Goal: Task Accomplishment & Management: Complete application form

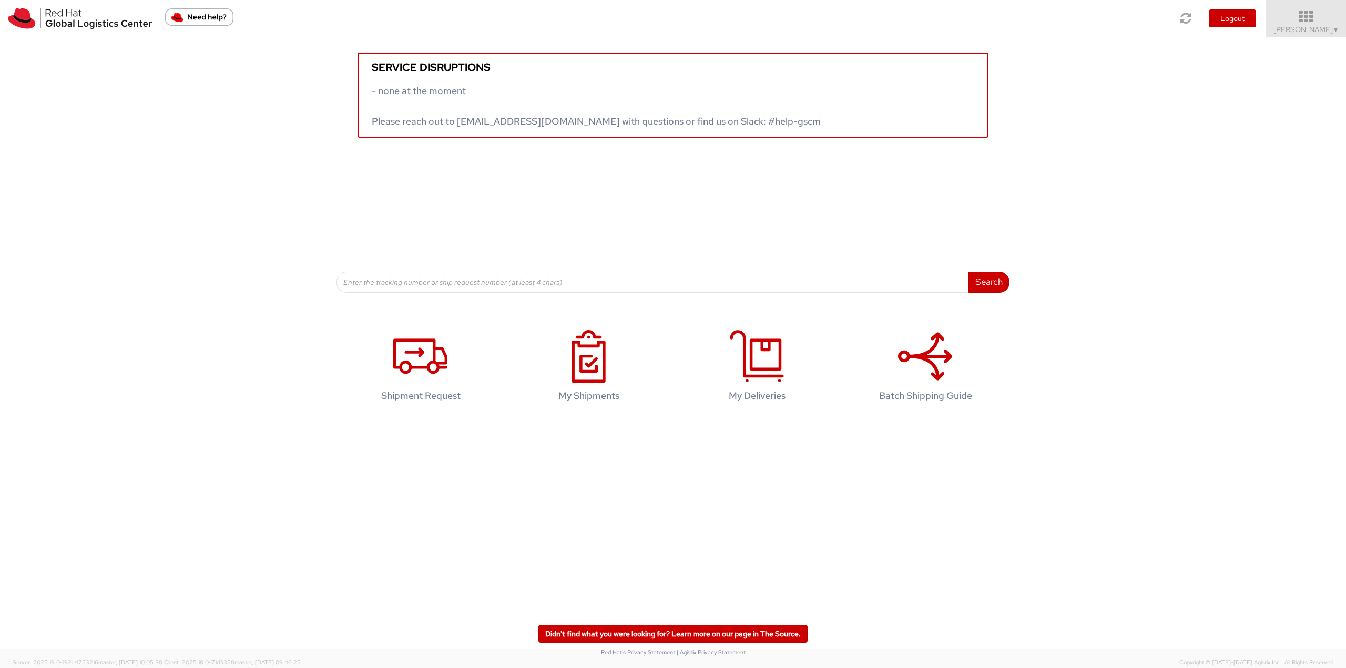
click at [1327, 18] on icon at bounding box center [1306, 16] width 92 height 15
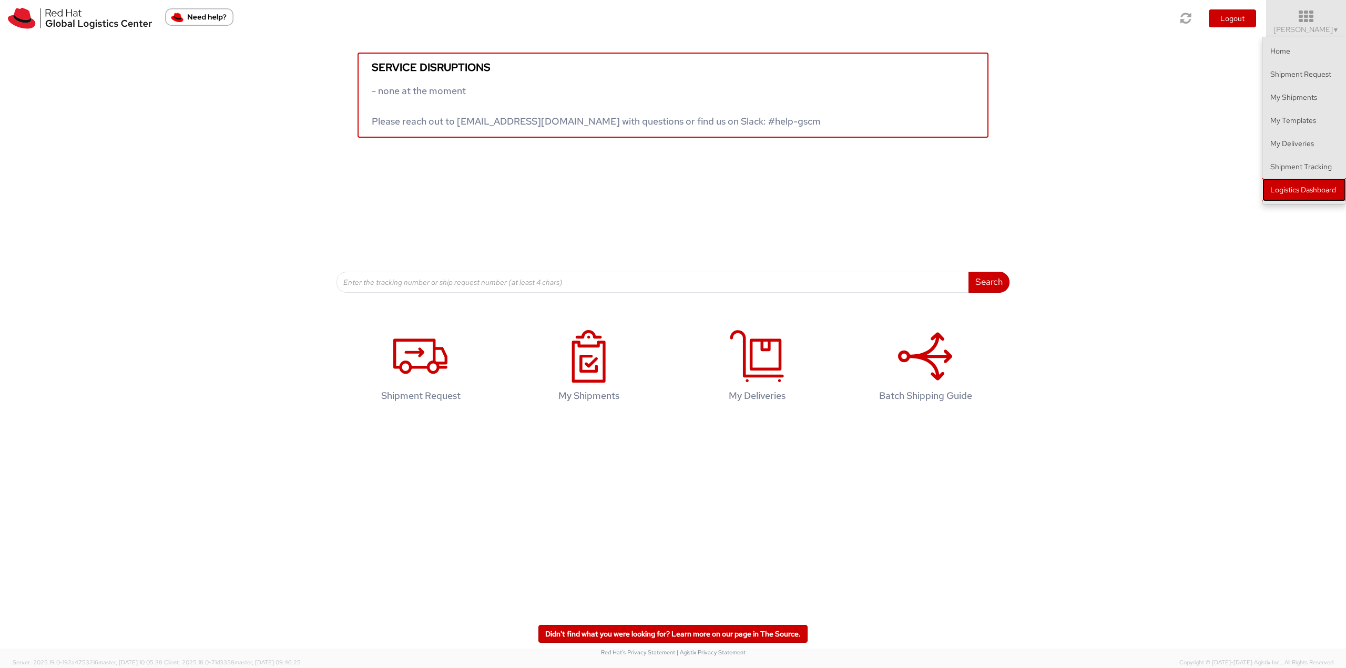
click at [1316, 193] on link "Logistics Dashboard" at bounding box center [1304, 189] width 84 height 23
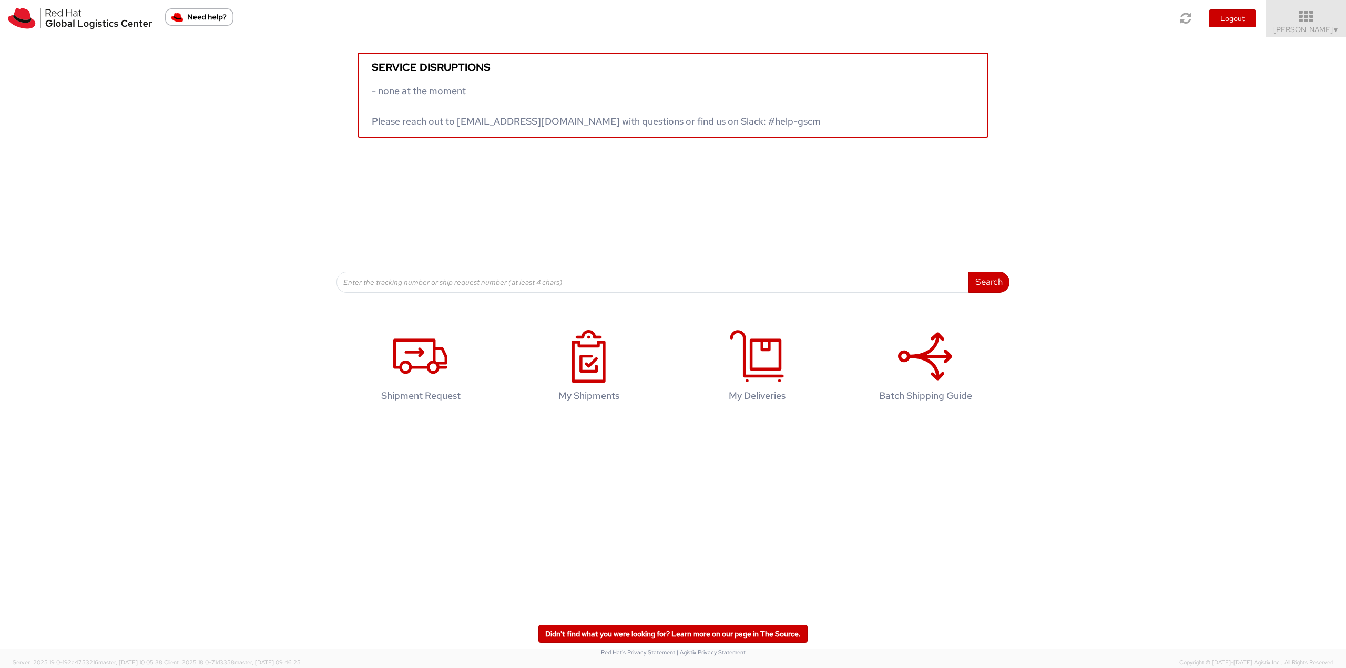
click at [1298, 21] on icon at bounding box center [1306, 16] width 92 height 15
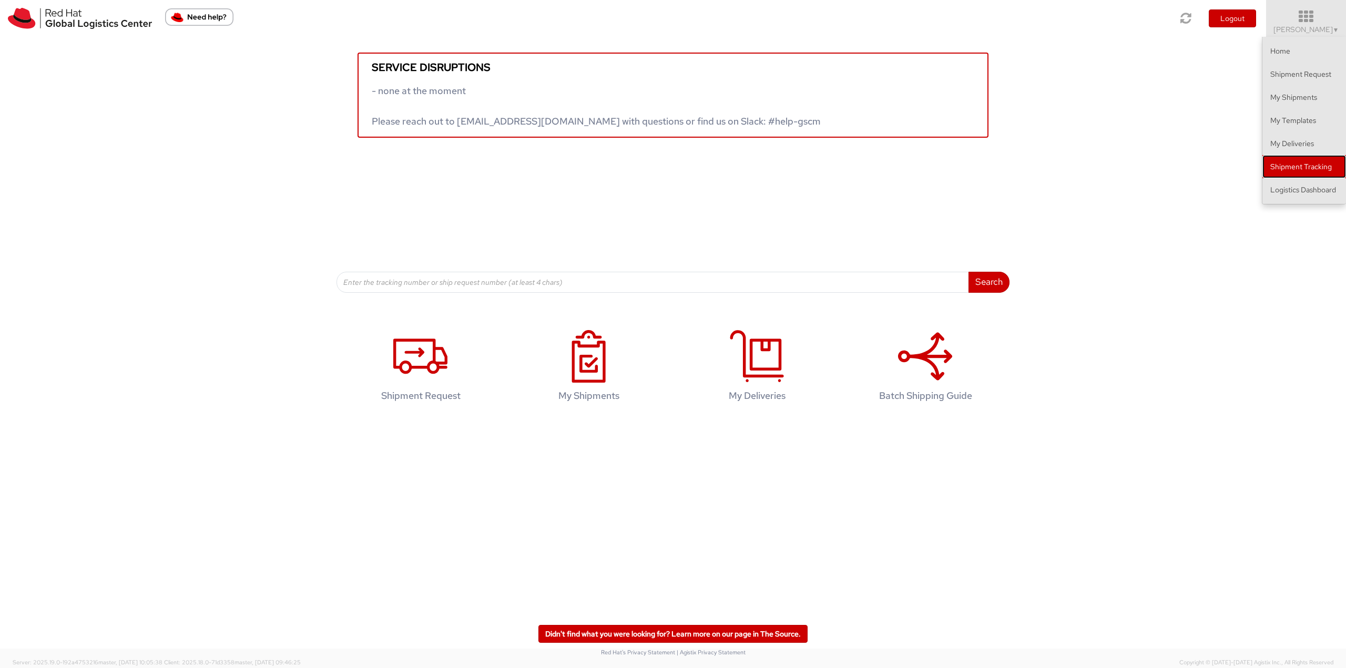
click at [1290, 166] on link "Shipment Tracking" at bounding box center [1304, 166] width 84 height 23
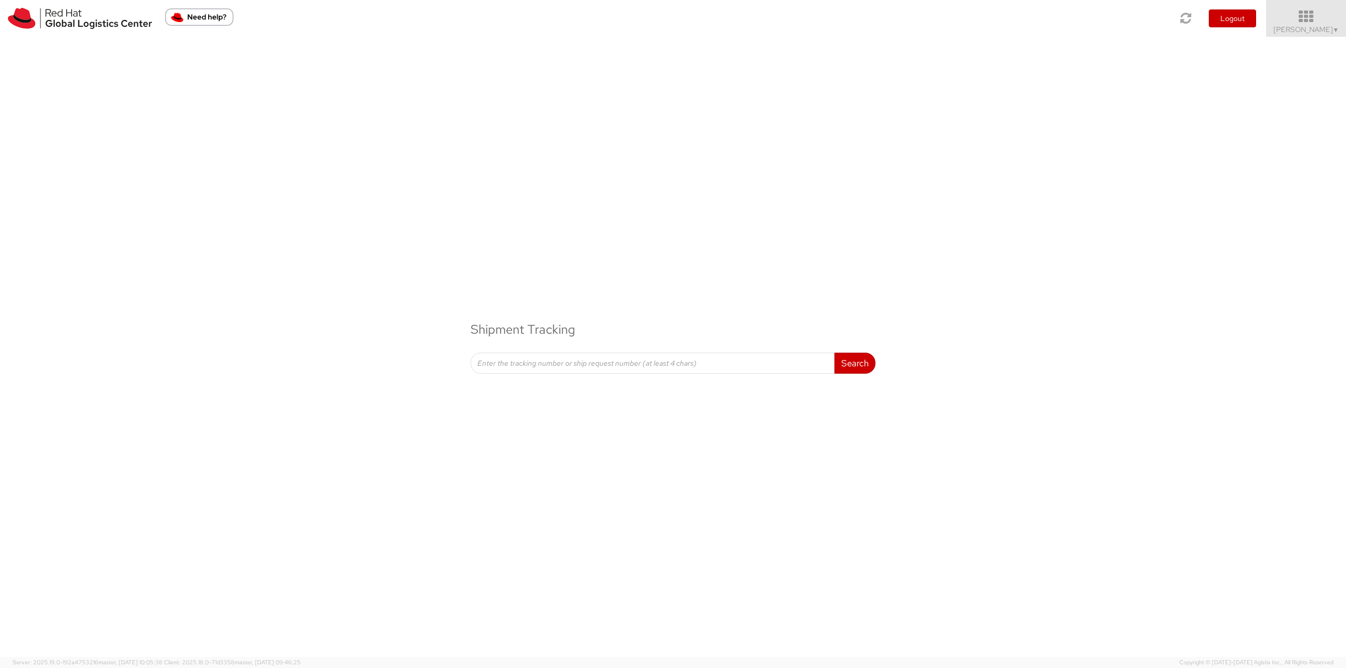
click at [1311, 18] on icon at bounding box center [1306, 16] width 92 height 15
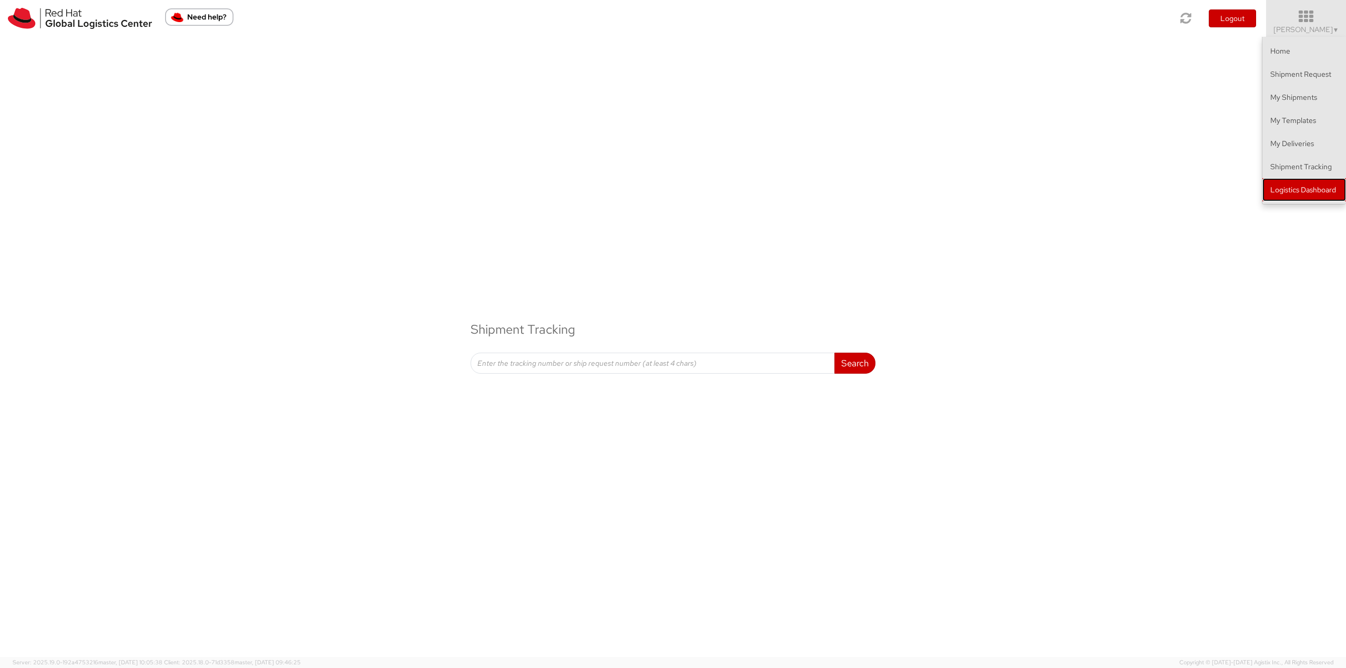
click at [1309, 187] on link "Logistics Dashboard" at bounding box center [1304, 189] width 84 height 23
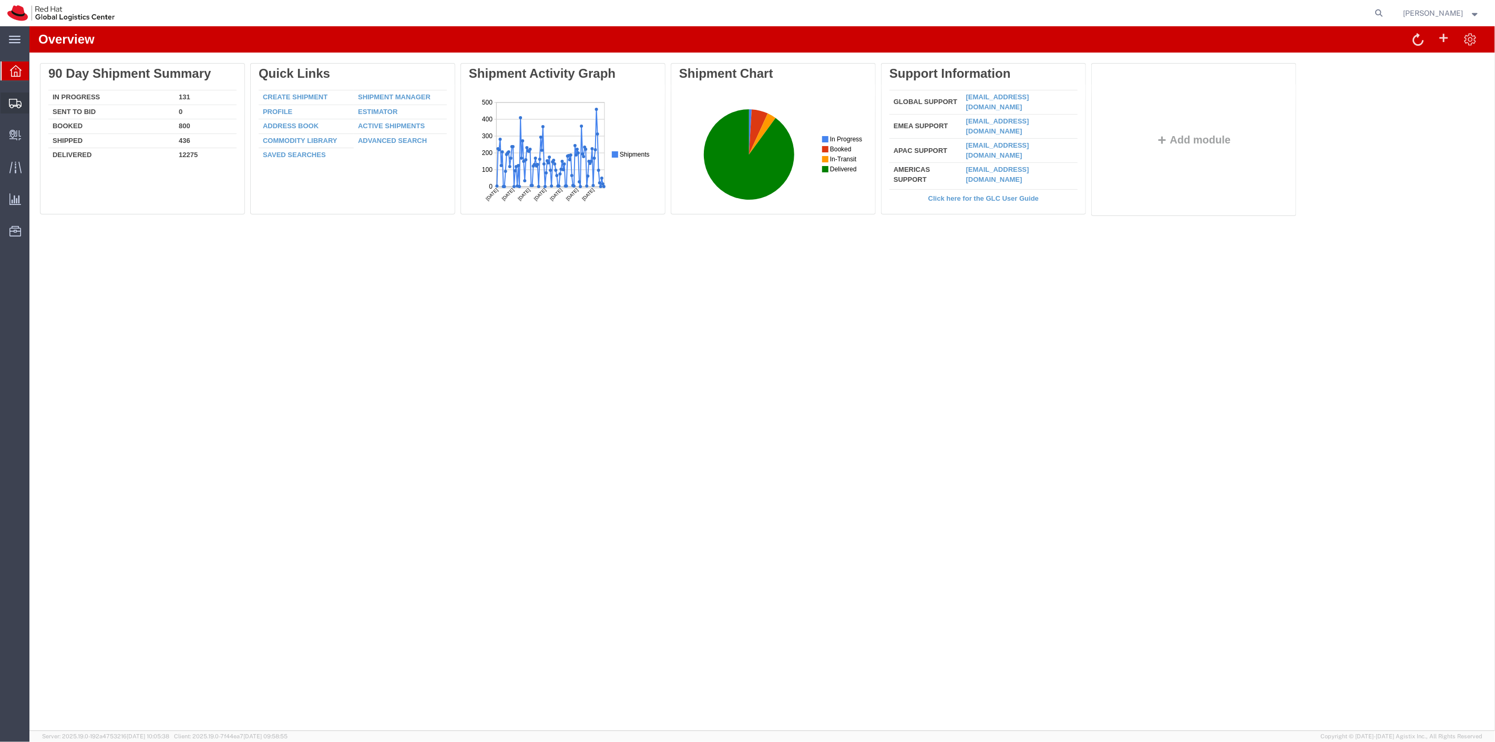
click at [0, 0] on span "Shipment Manager" at bounding box center [0, 0] width 0 height 0
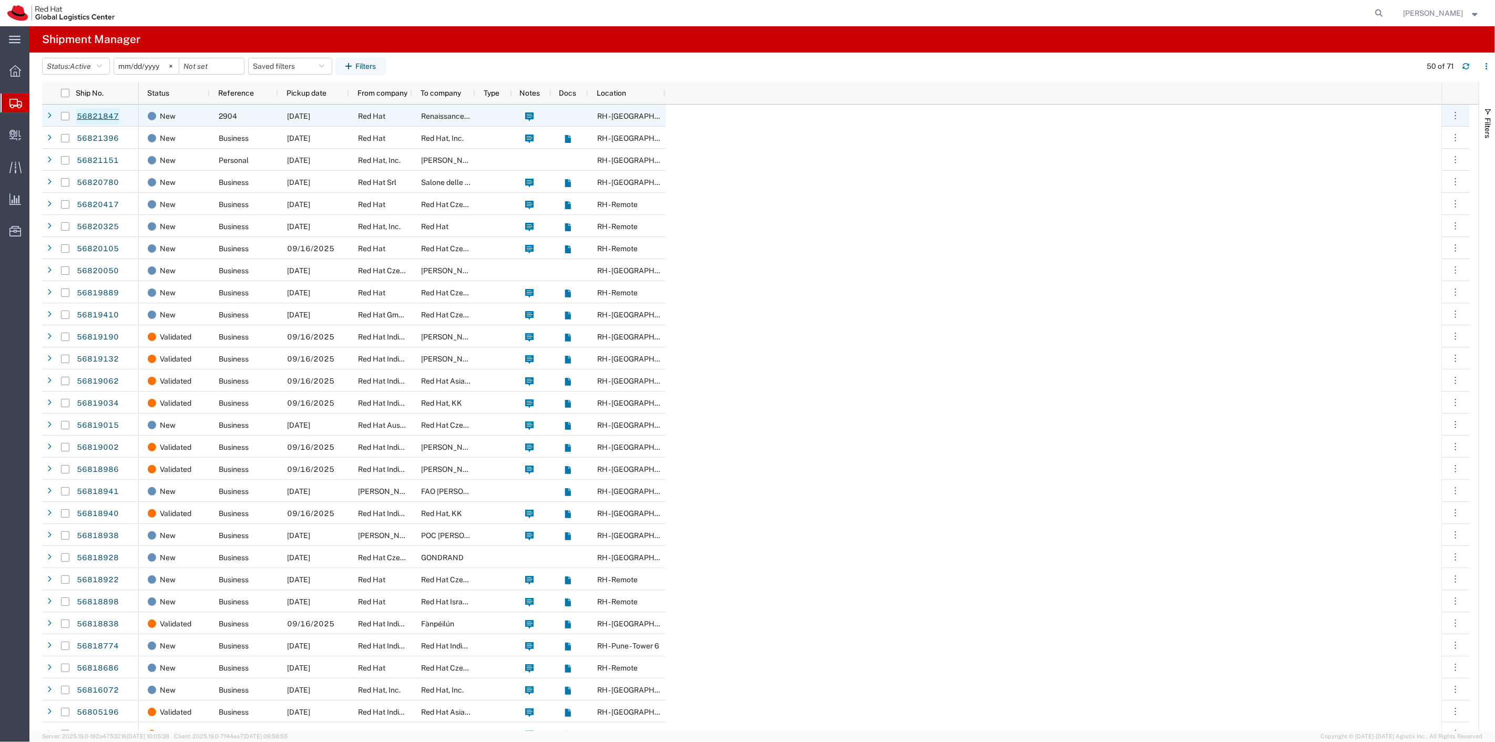
click at [102, 114] on link "56821847" at bounding box center [97, 116] width 43 height 17
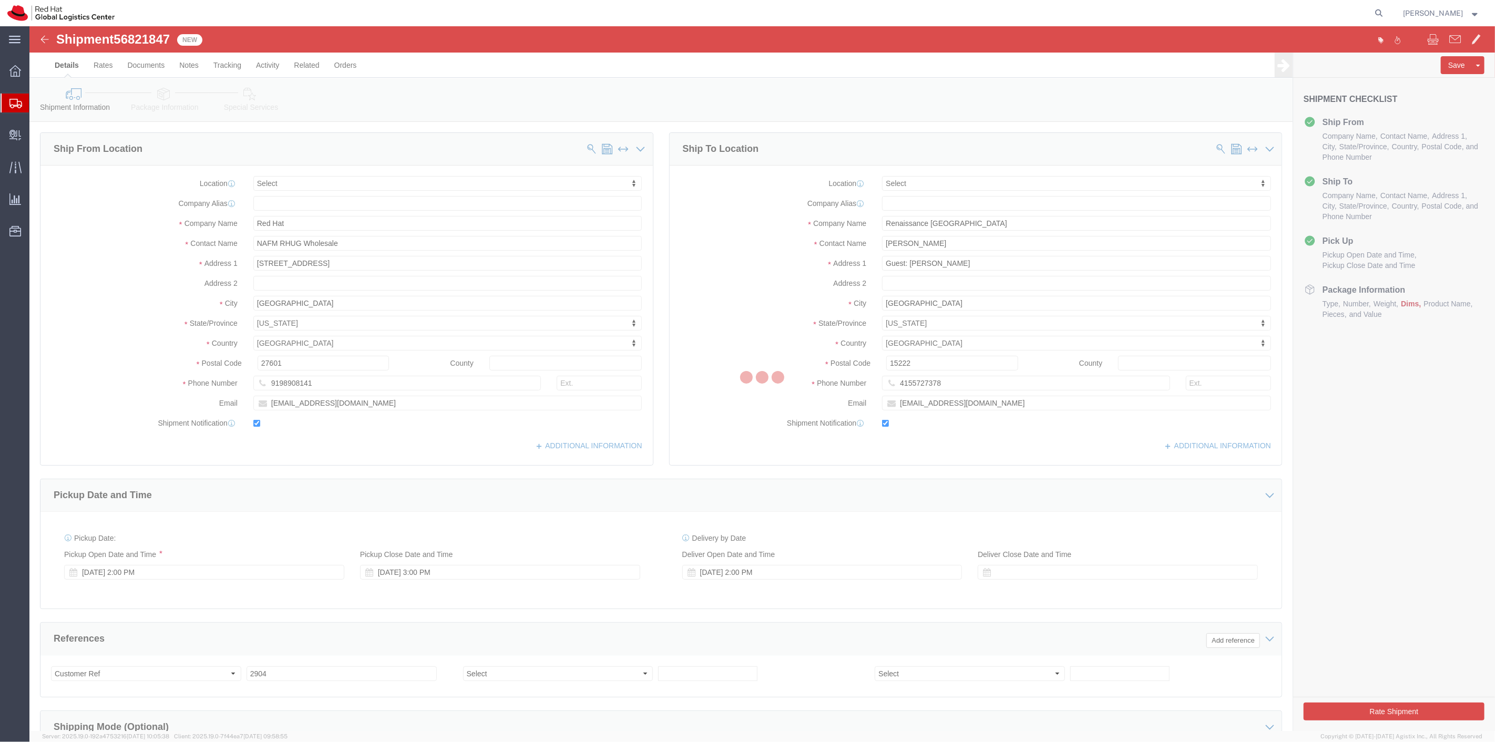
select select
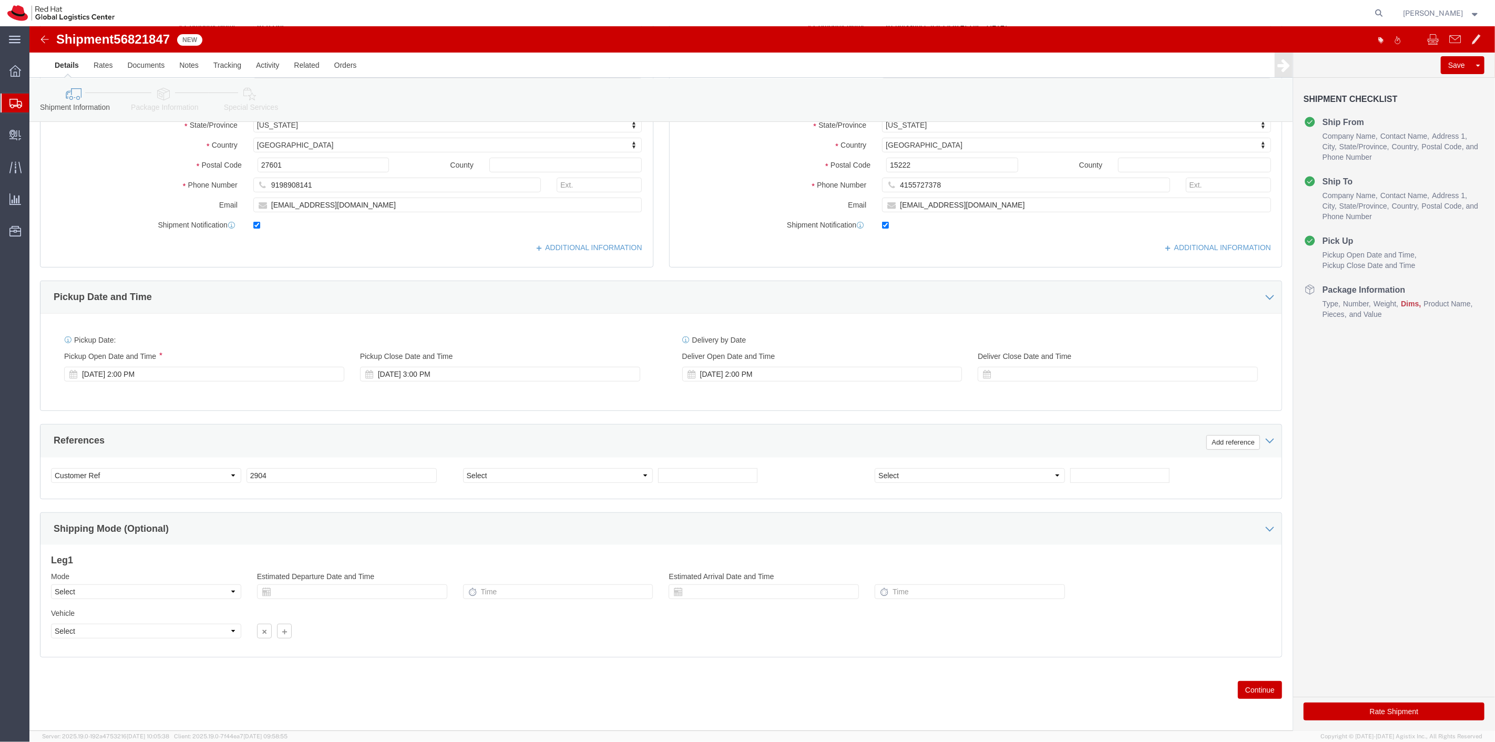
scroll to position [202, 0]
click button "Continue"
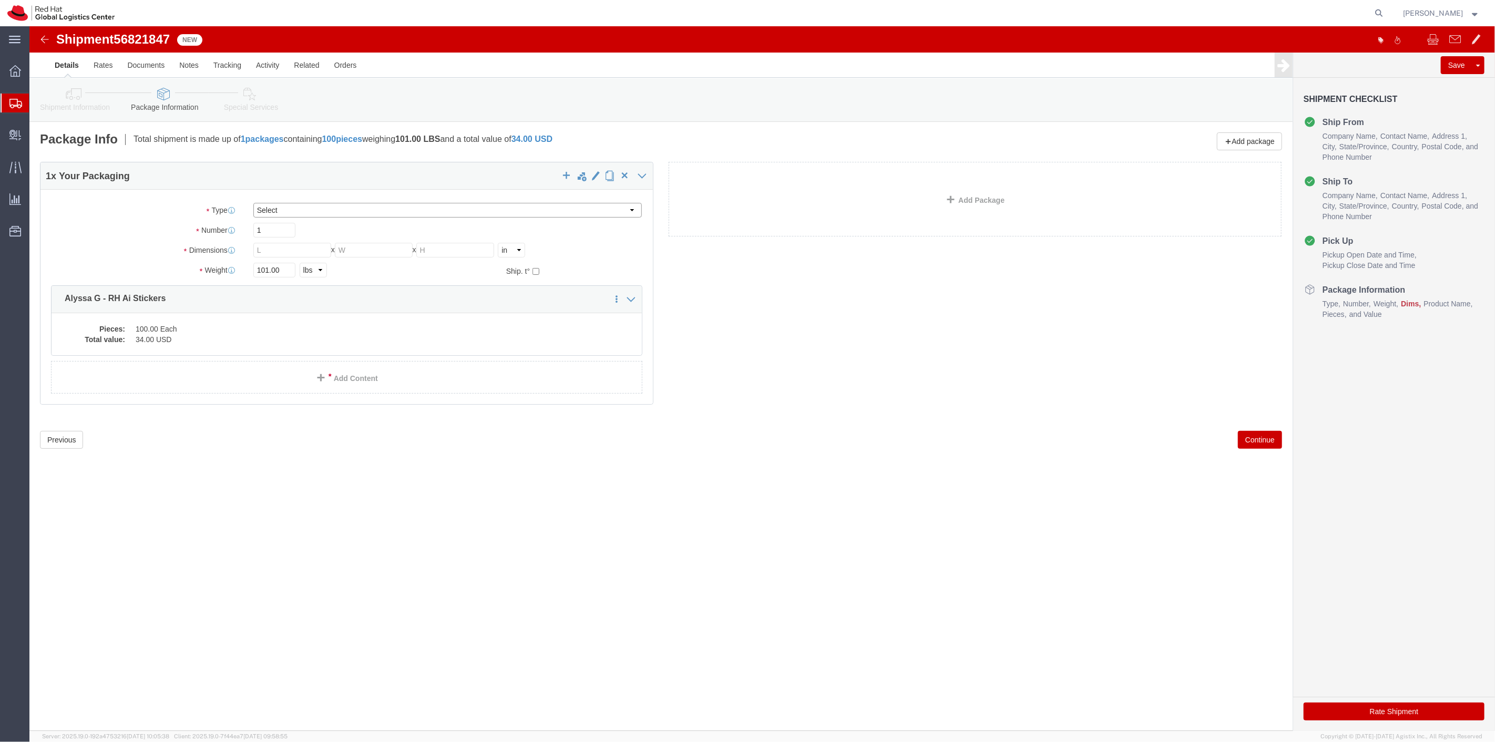
click select "Select Case(s) Crate(s) Envelope Large Box Medium Box PAK Skid(s) Small Box Sma…"
select select "PAK"
click select "Select Case(s) Crate(s) Envelope Large Box Medium Box PAK Skid(s) Small Box Sma…"
type input "10.25"
type input "12.75"
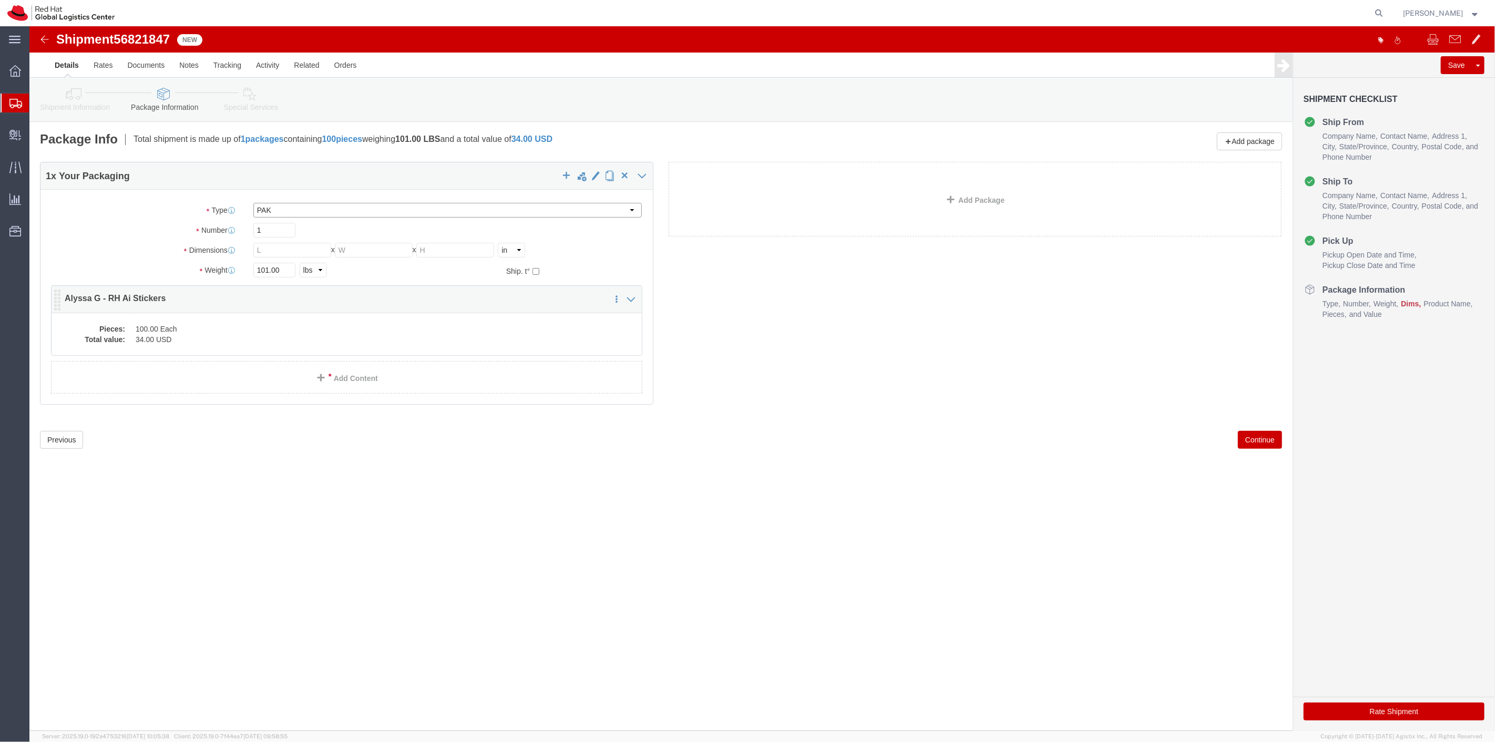
type input "1.00"
click select "Select Case(s) Crate(s) Envelope Large Box Medium Box PAK Skid(s) Small Box Sma…"
select select "YRPK"
click select "Select Case(s) Crate(s) Envelope Large Box Medium Box PAK Skid(s) Small Box Sma…"
drag, startPoint x: 255, startPoint y: 248, endPoint x: 198, endPoint y: 255, distance: 57.8
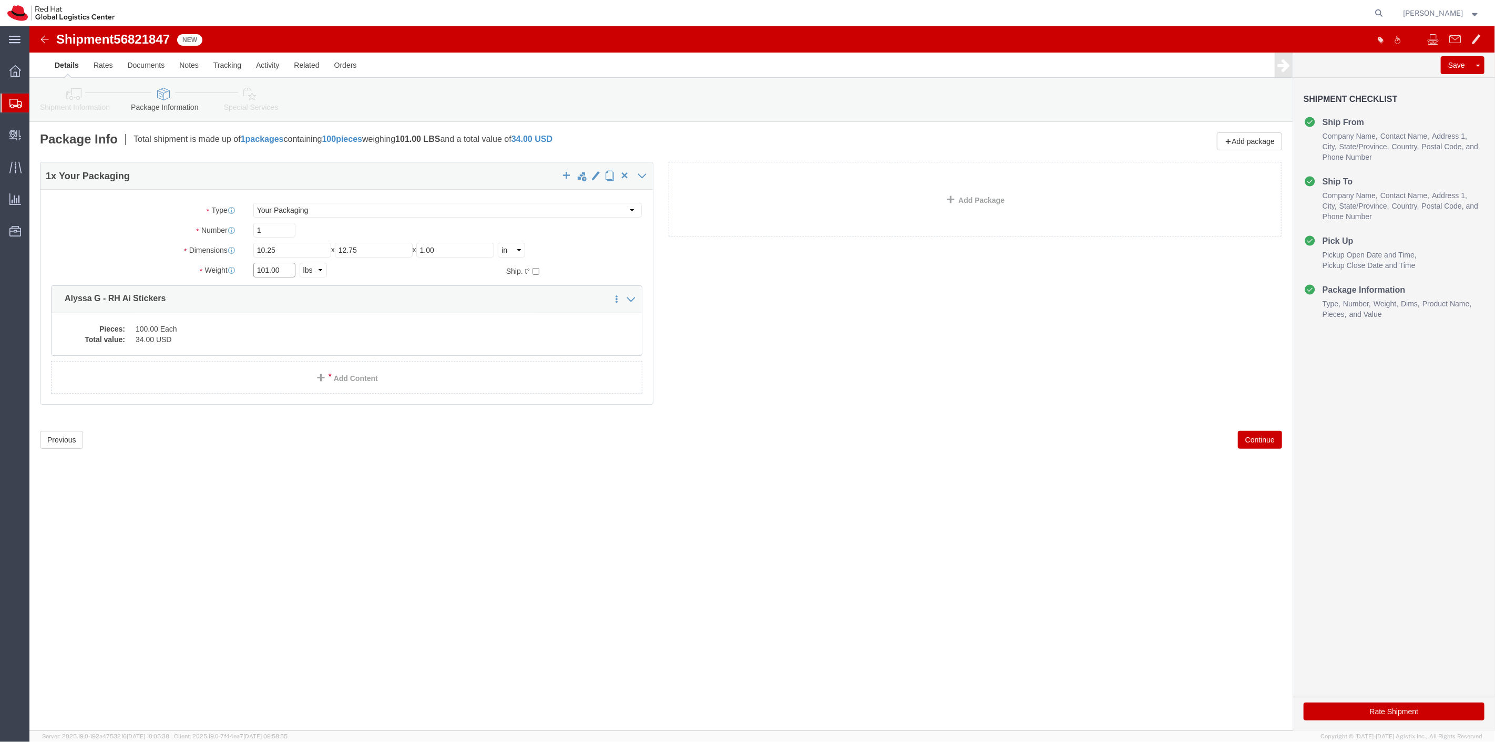
click div "Package Type Select Case(s) Crate(s) Envelope Large Box Medium Box PAK Skid(s) …"
type input "1"
drag, startPoint x: 252, startPoint y: 223, endPoint x: 127, endPoint y: 229, distance: 124.7
click div "Dimensions Length 10.25 x Width 12.75 x Height 1.00 Select cm ft in"
type input "9"
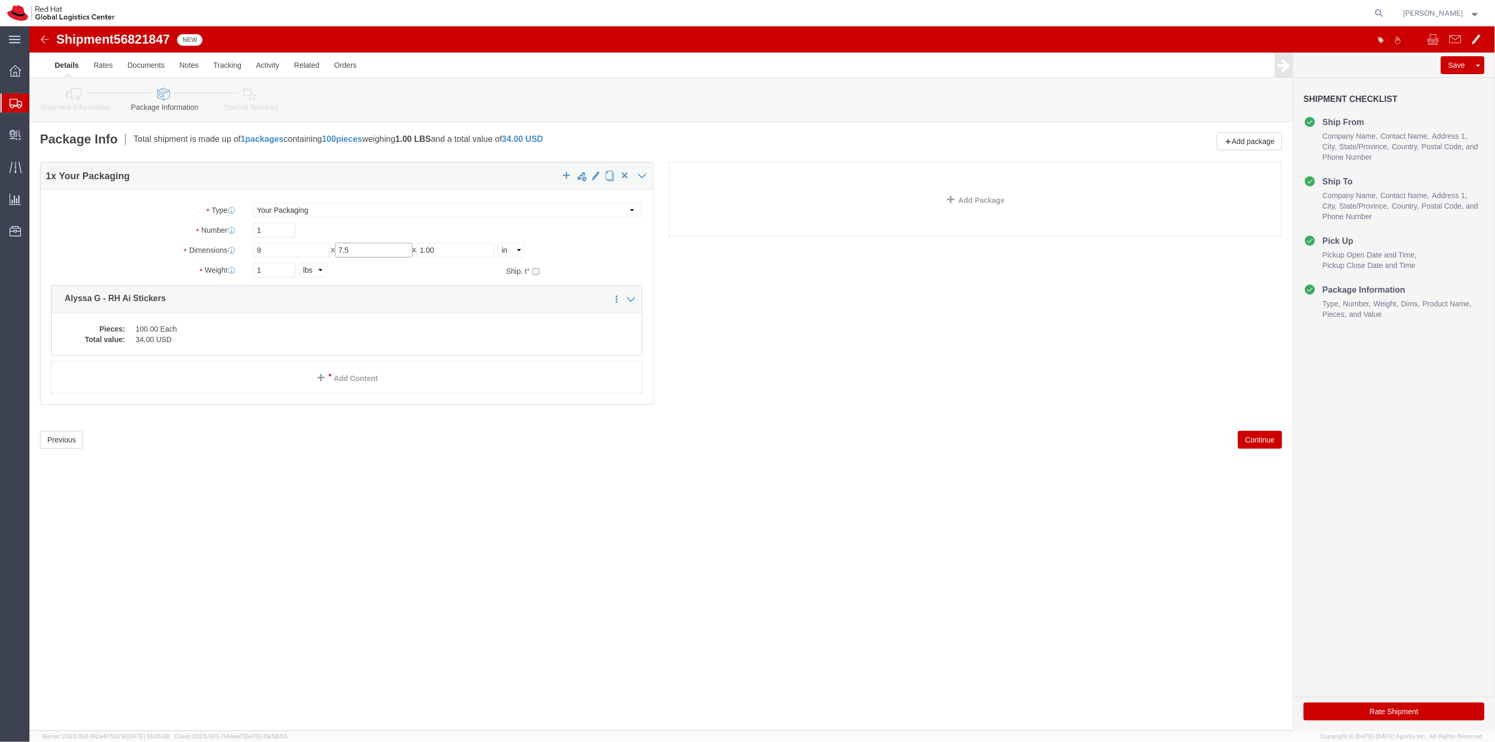
type input "7.5"
click select "Select Case(s) Crate(s) Envelope Large Box Medium Box PAK Skid(s) Small Box Sma…"
select select "ENV"
click select "Select Case(s) Crate(s) Envelope Large Box Medium Box PAK Skid(s) Small Box Sma…"
type input "9.50"
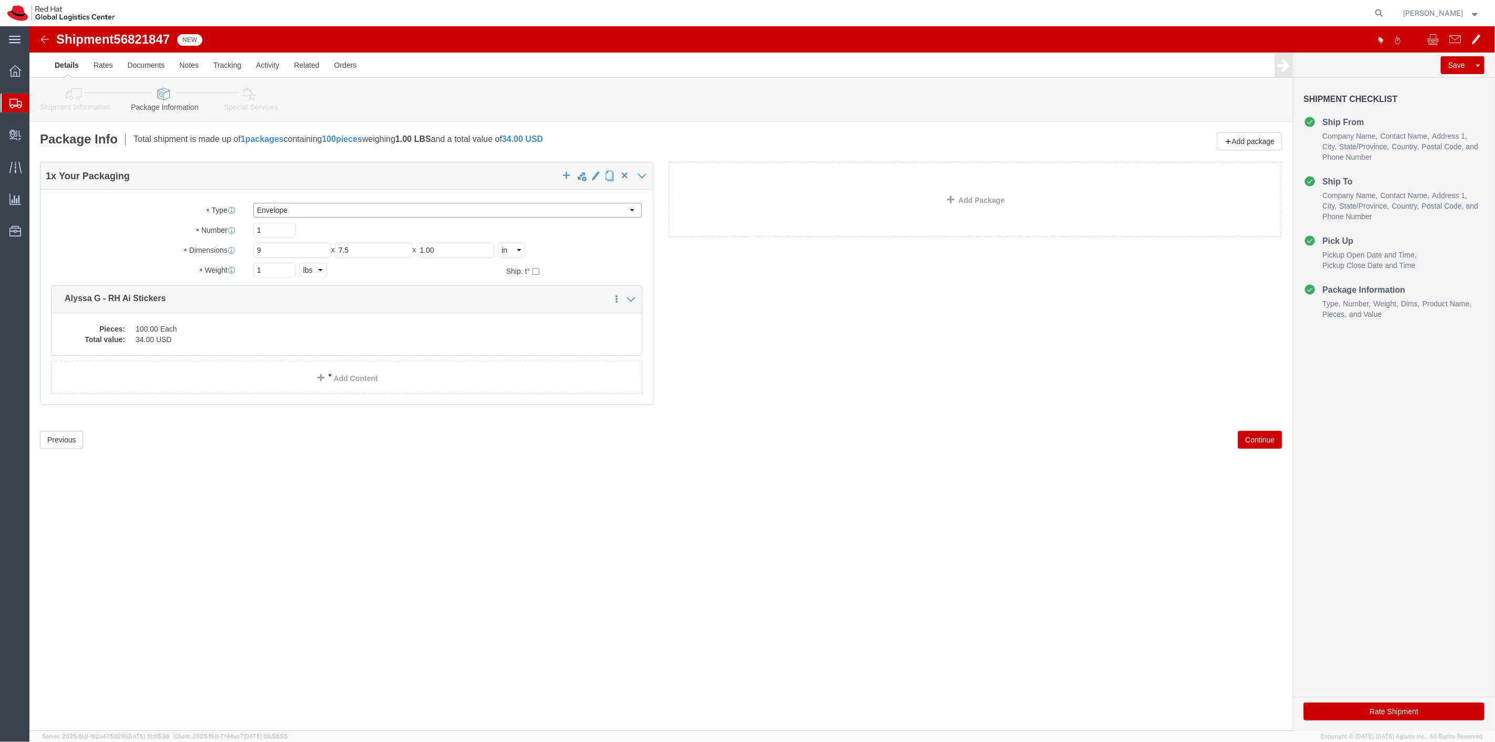
type input "12.50"
type input "0.25"
click input "12.50"
click input "9.50"
click span "button"
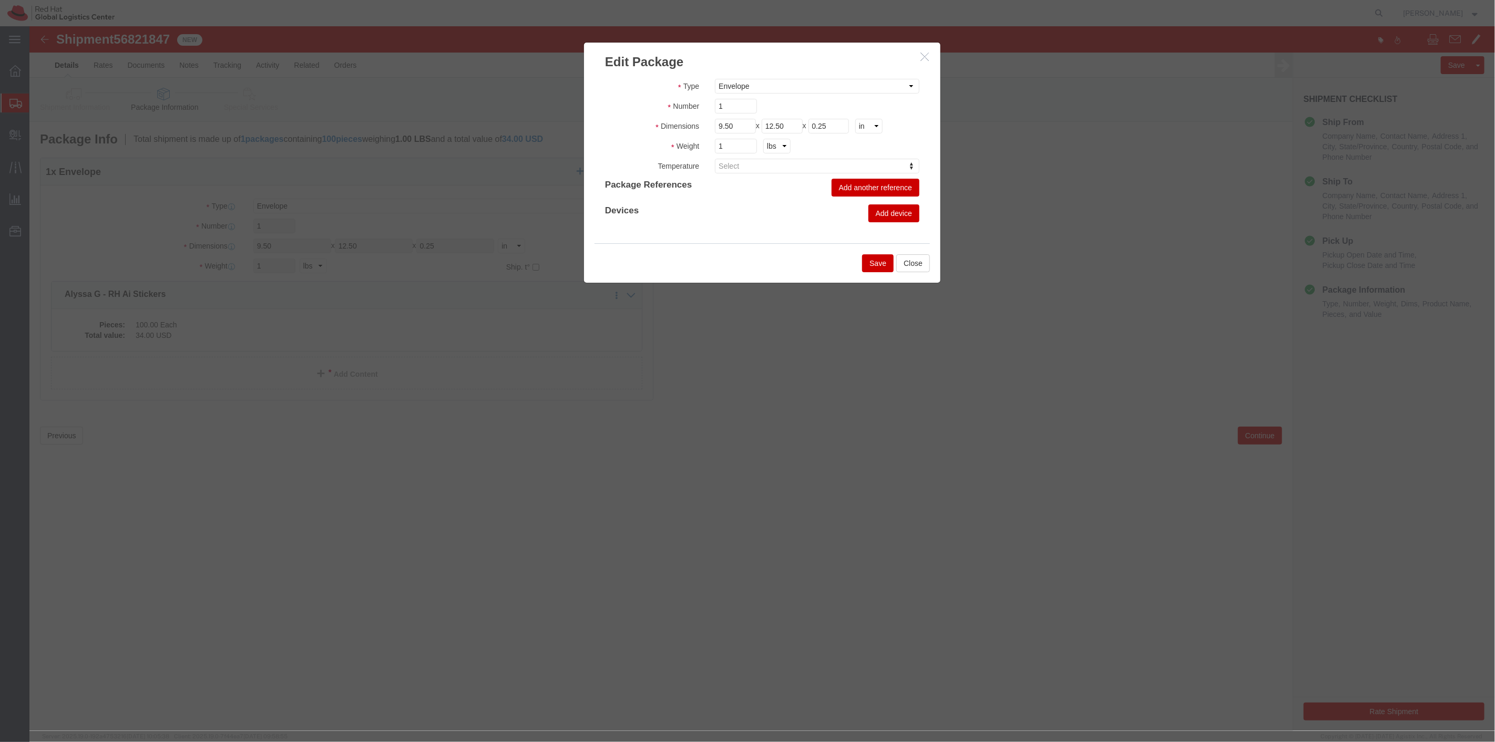
click icon "button"
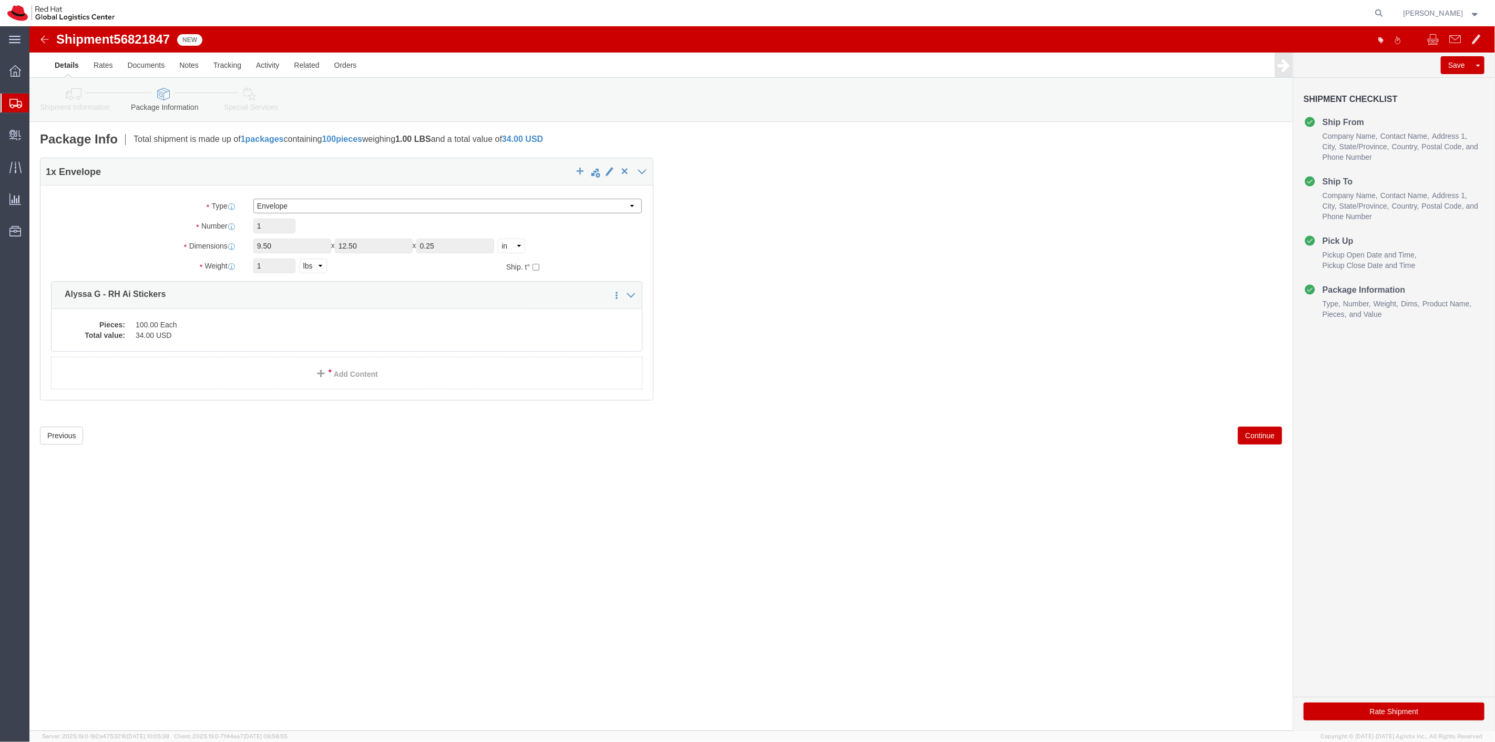
click select "Select Case(s) Crate(s) Envelope Large Box Medium Box PAK Skid(s) Small Box Sma…"
select select "YRPK"
click select "Select Case(s) Crate(s) Envelope Large Box Medium Box PAK Skid(s) Small Box Sma…"
drag, startPoint x: 265, startPoint y: 227, endPoint x: 139, endPoint y: 228, distance: 126.2
click div "Dimensions Length 9.50 x Width 12.50 x Height 0.25 Select cm ft in"
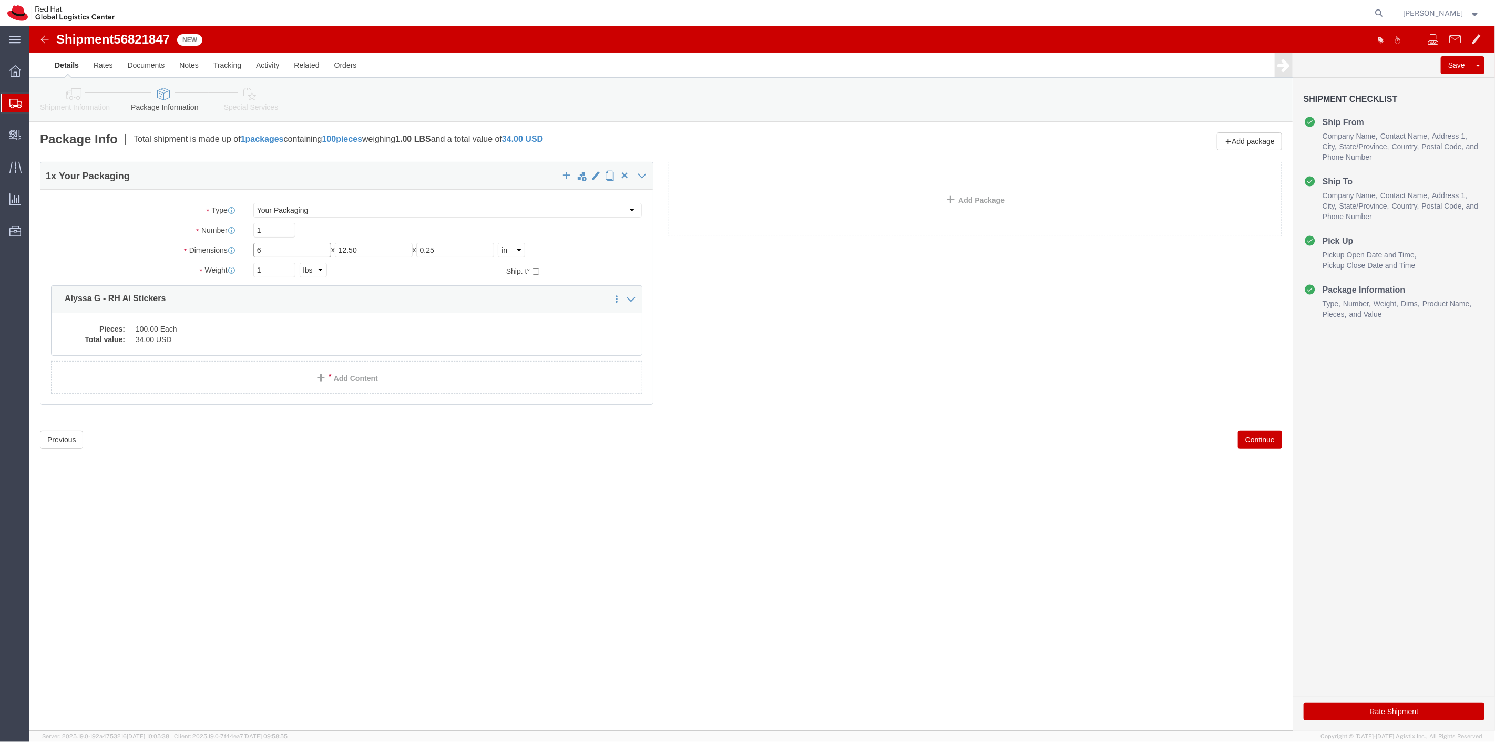
type input "6"
type input "3"
click button "Continue"
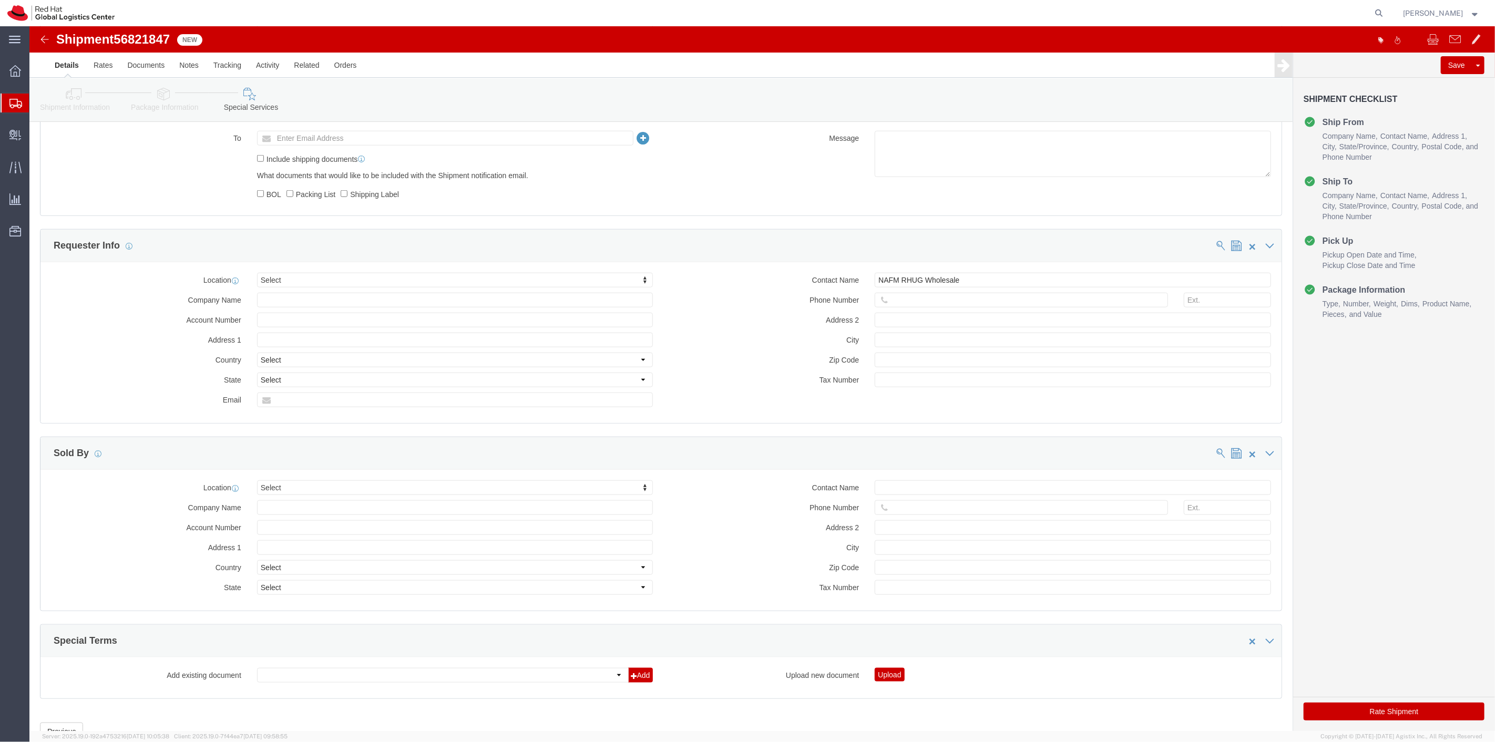
scroll to position [802, 0]
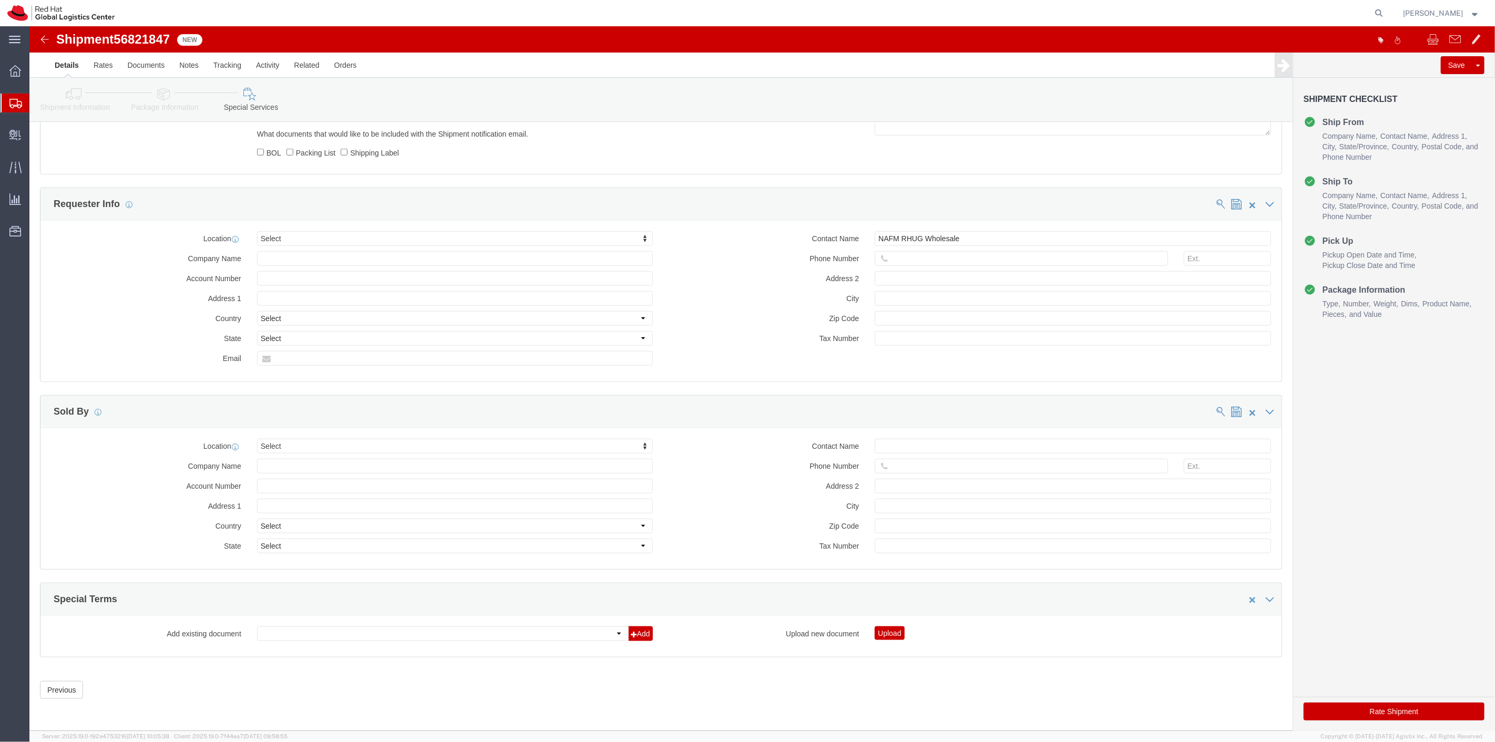
click button "Rate Shipment"
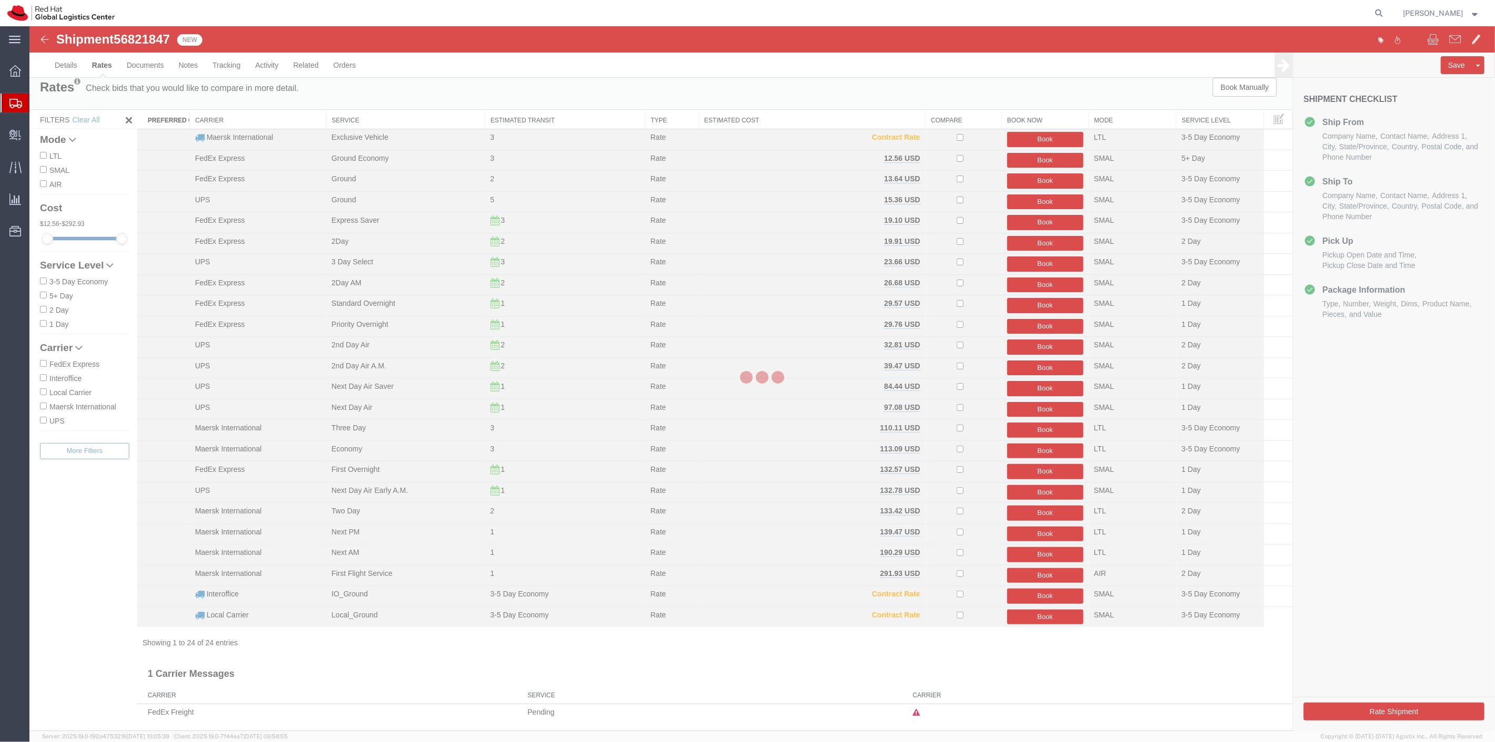
scroll to position [0, 0]
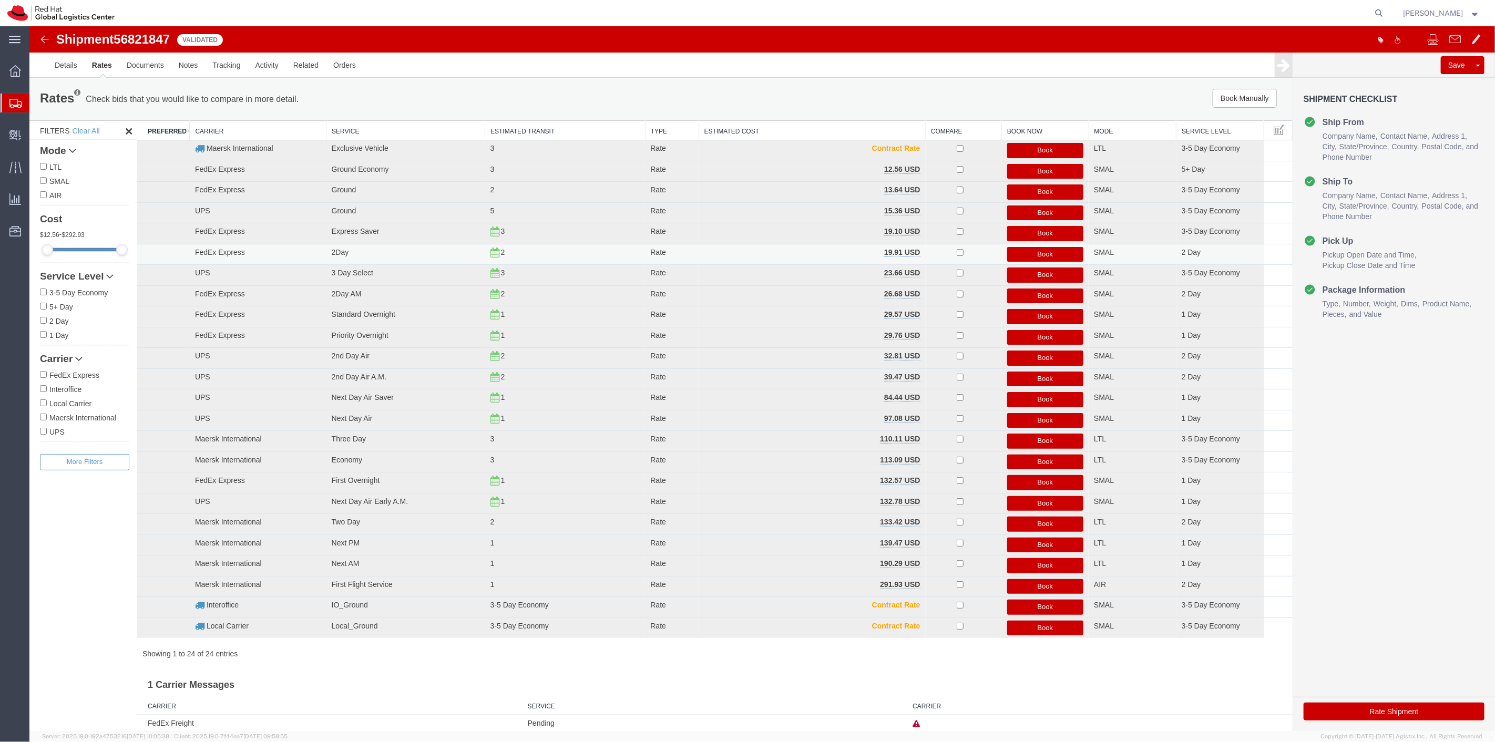
click at [1024, 258] on button "Book" at bounding box center [1045, 254] width 77 height 15
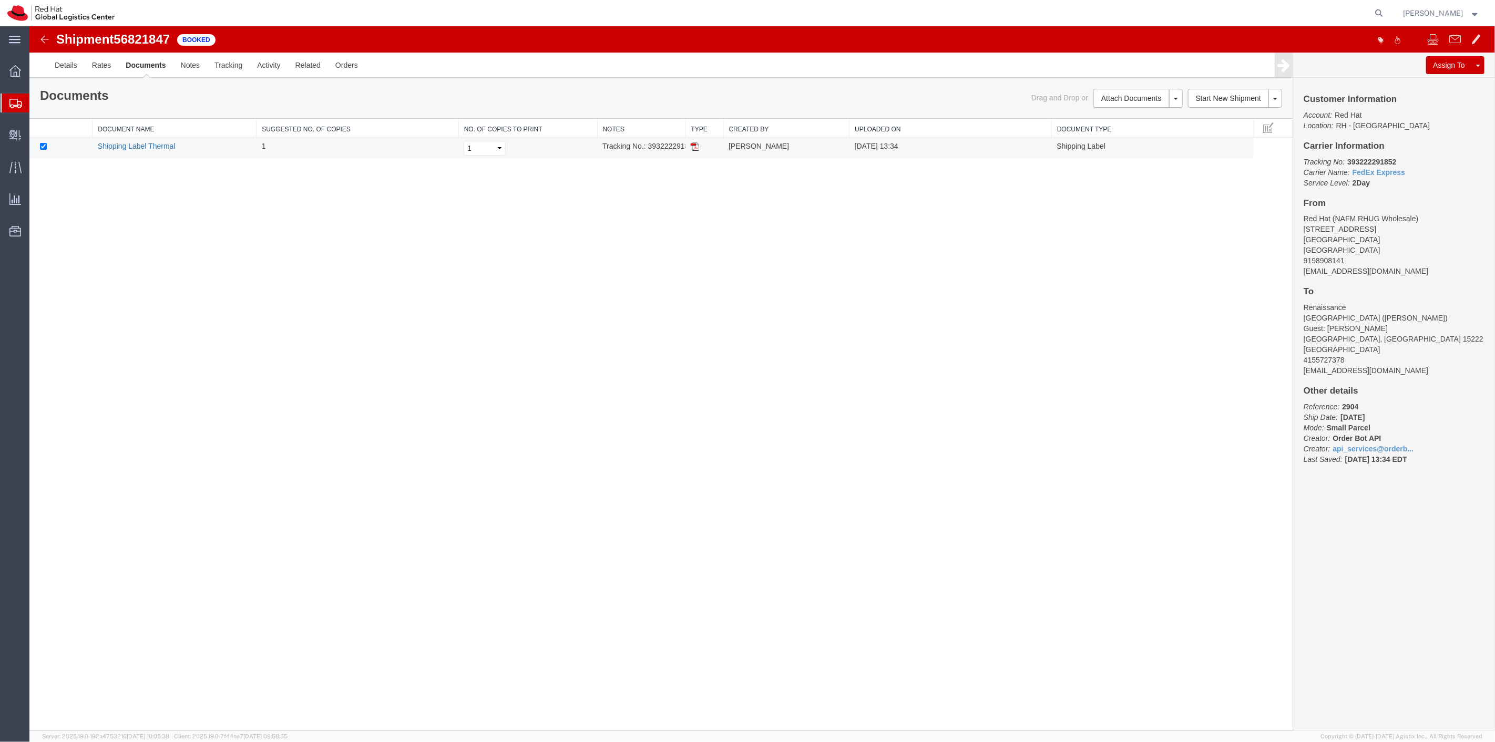
click at [155, 145] on link "Shipping Label Thermal" at bounding box center [136, 146] width 78 height 8
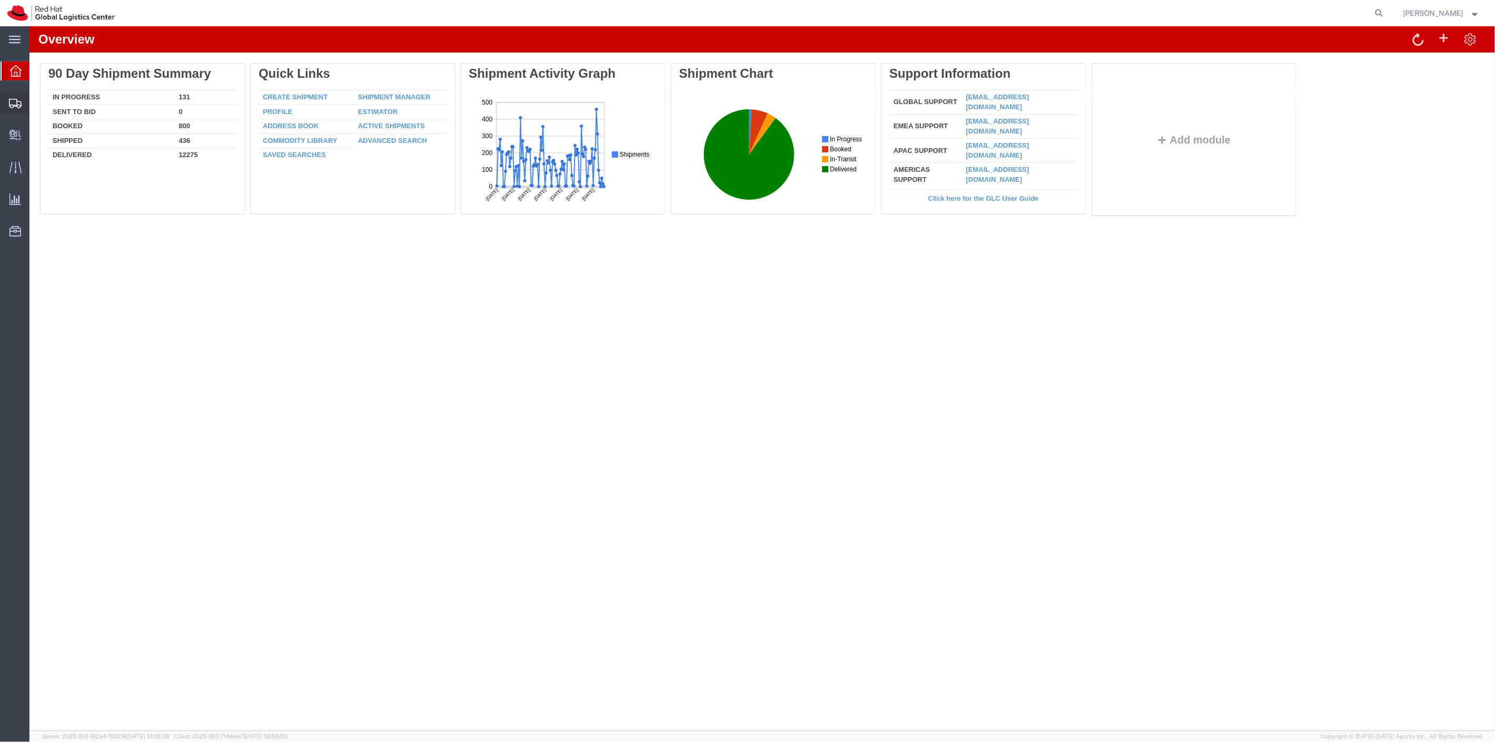
click at [0, 0] on span "Shipment Manager" at bounding box center [0, 0] width 0 height 0
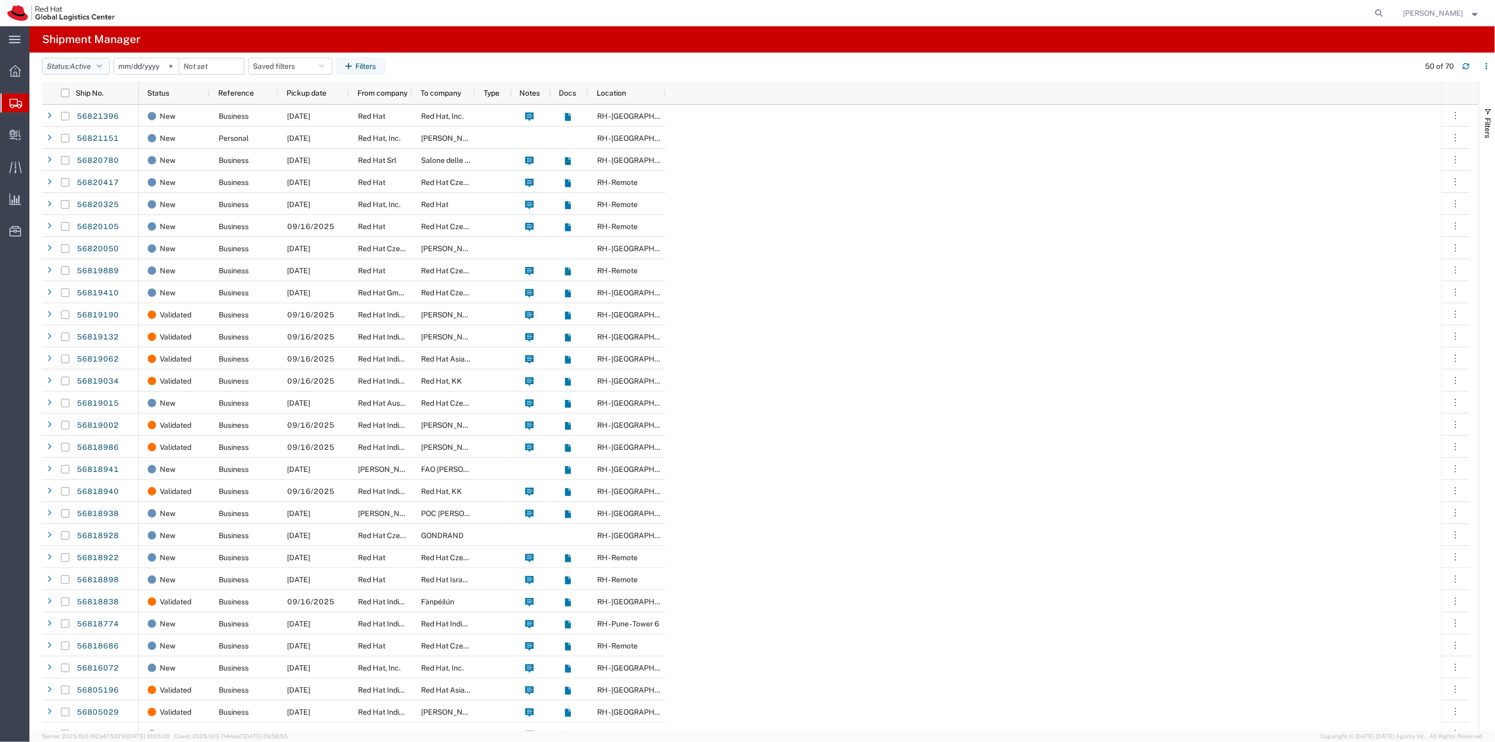
click at [78, 62] on span "Active" at bounding box center [80, 66] width 21 height 8
click at [77, 116] on span "All" at bounding box center [104, 122] width 123 height 16
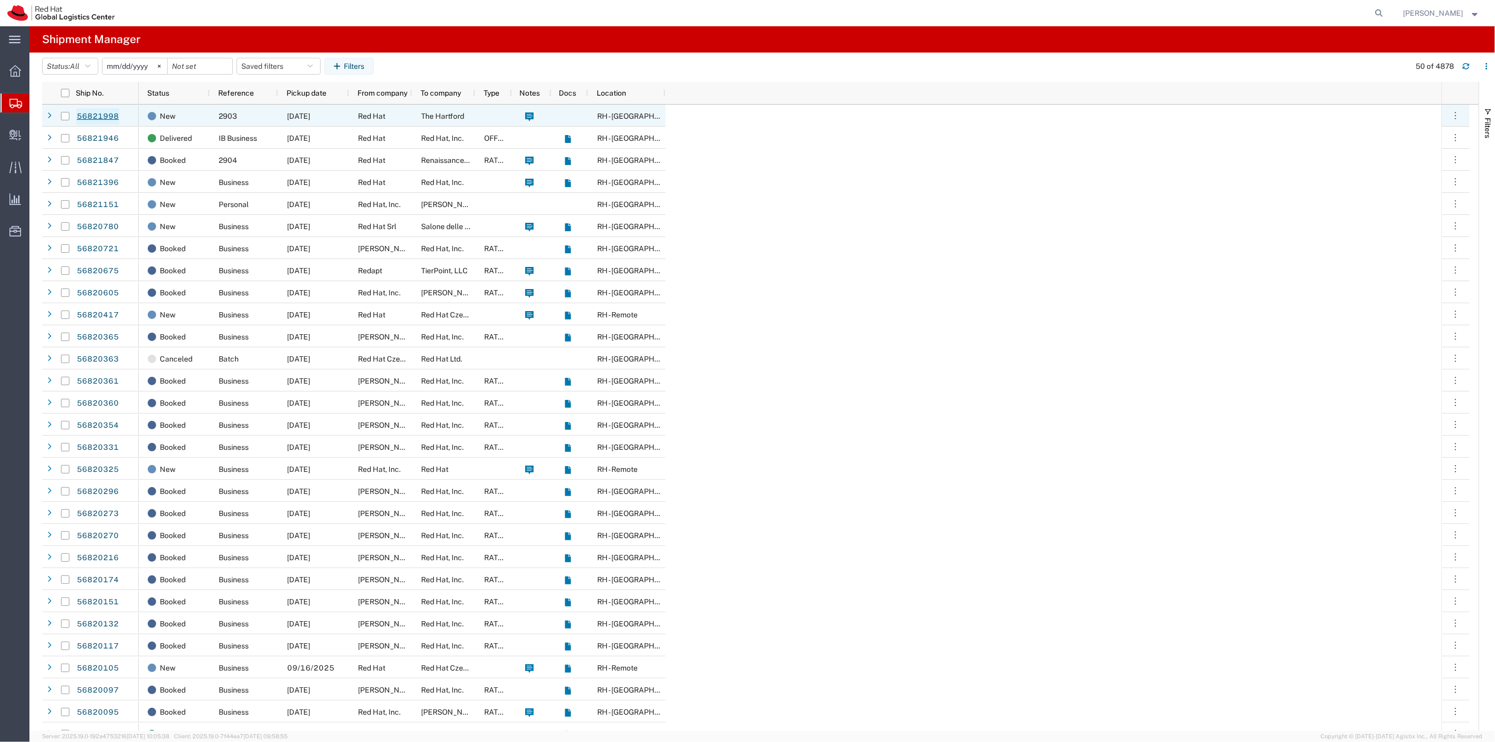
click at [108, 117] on link "56821998" at bounding box center [97, 116] width 43 height 17
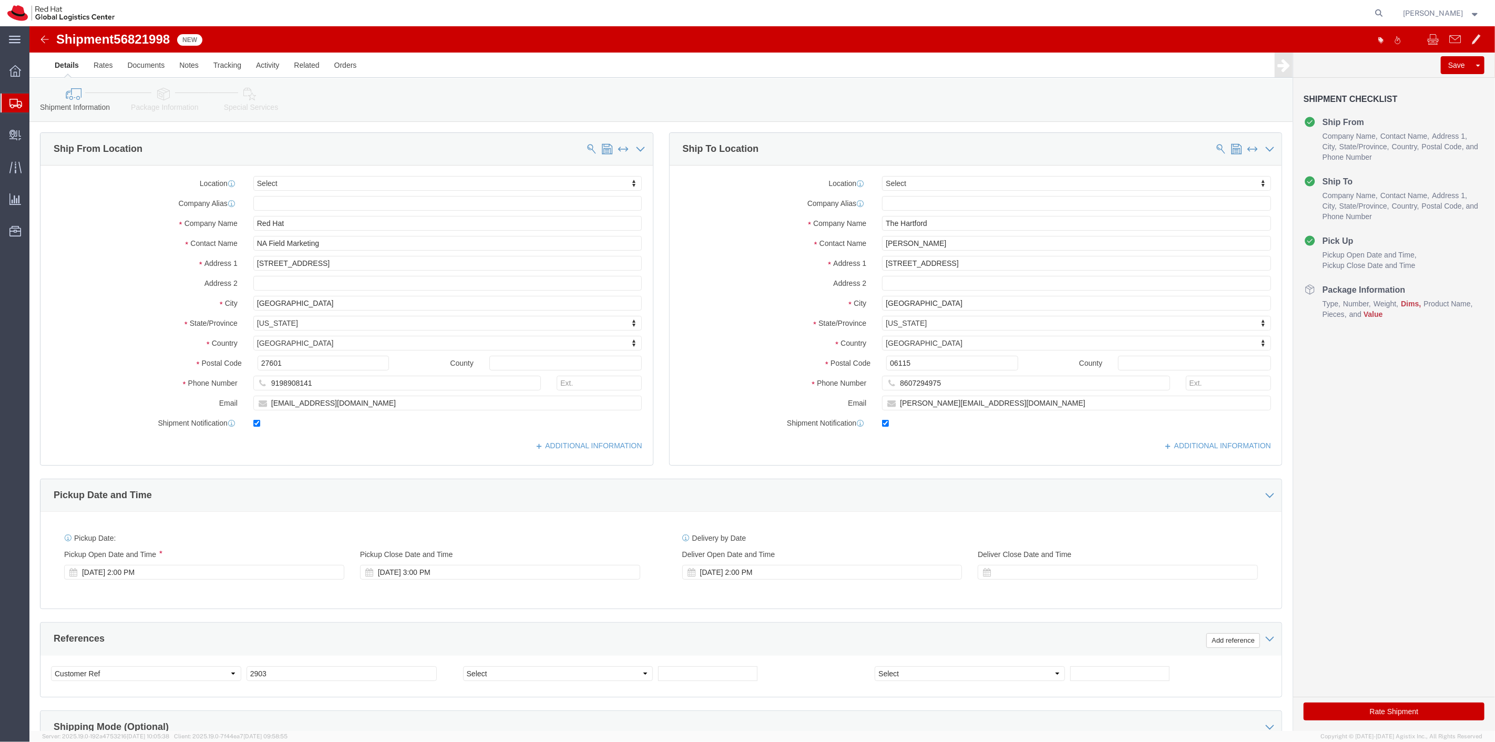
select select
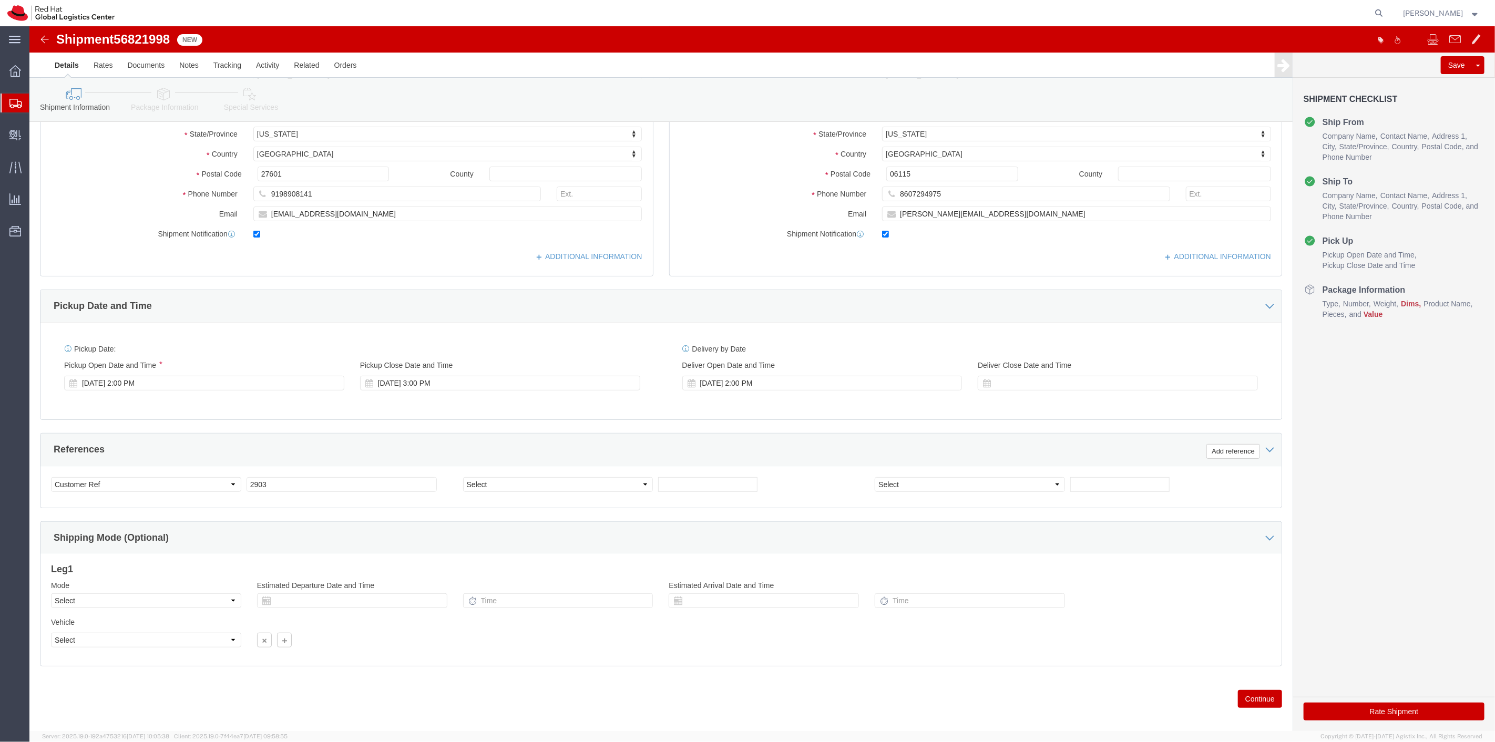
scroll to position [202, 0]
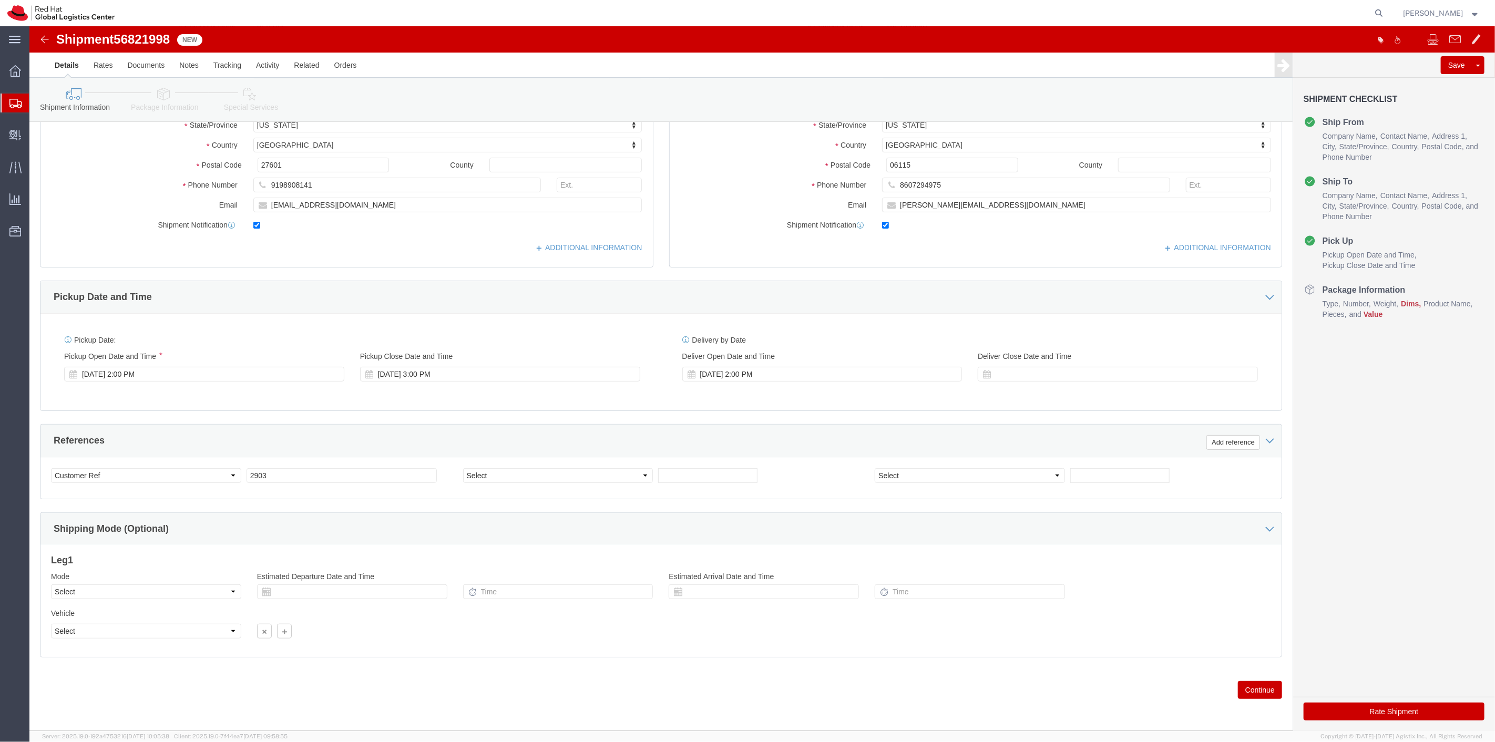
click button "Continue"
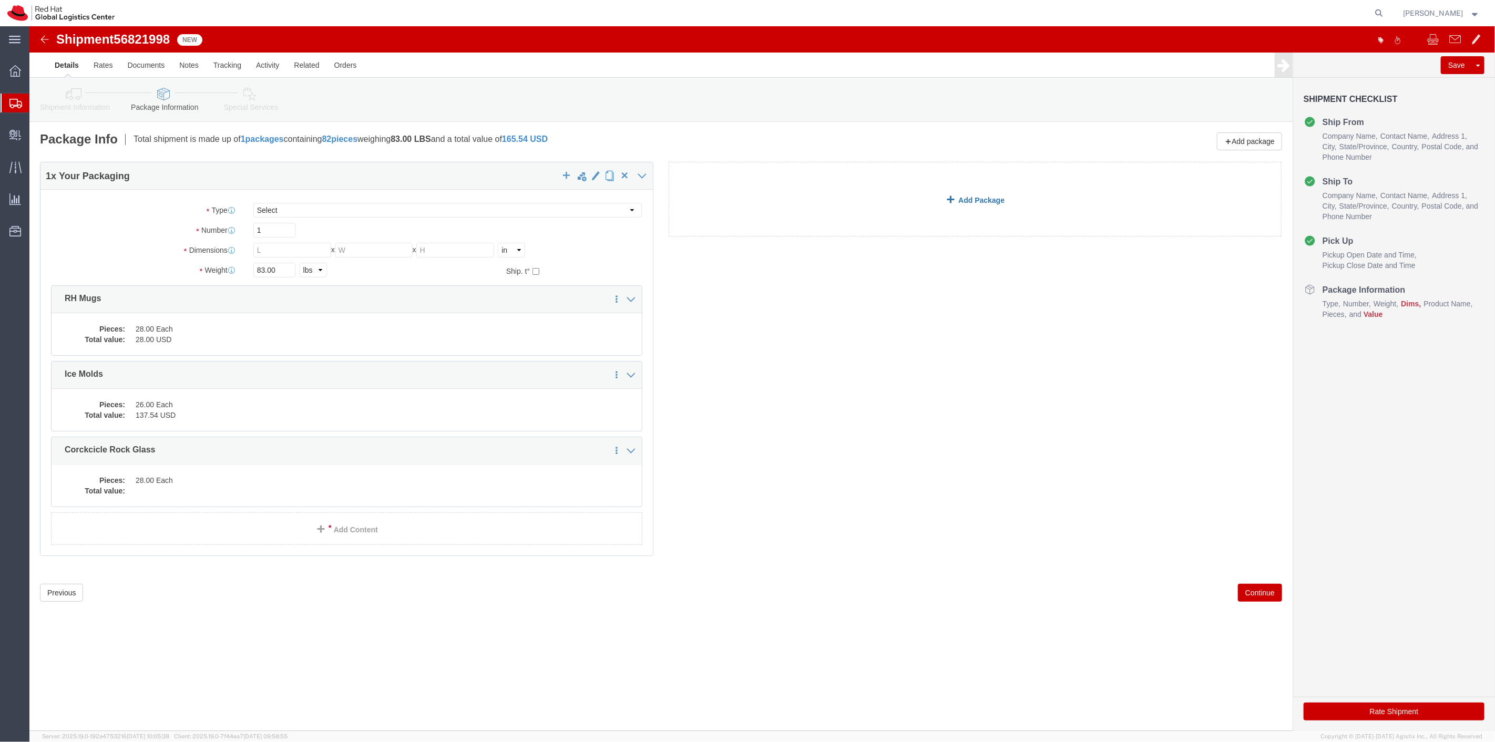
click link "Add Package"
click select "Select Case(s) Crate(s) Envelope Large Box Medium Box PAK Skid(s) Small Box Sma…"
click div "1 x Your Packaging Package Type Select Case(s) Crate(s) Envelope Large Box Medi…"
click select "Select Case(s) Crate(s) Envelope Large Box Medium Box PAK Skid(s) Small Box Sma…"
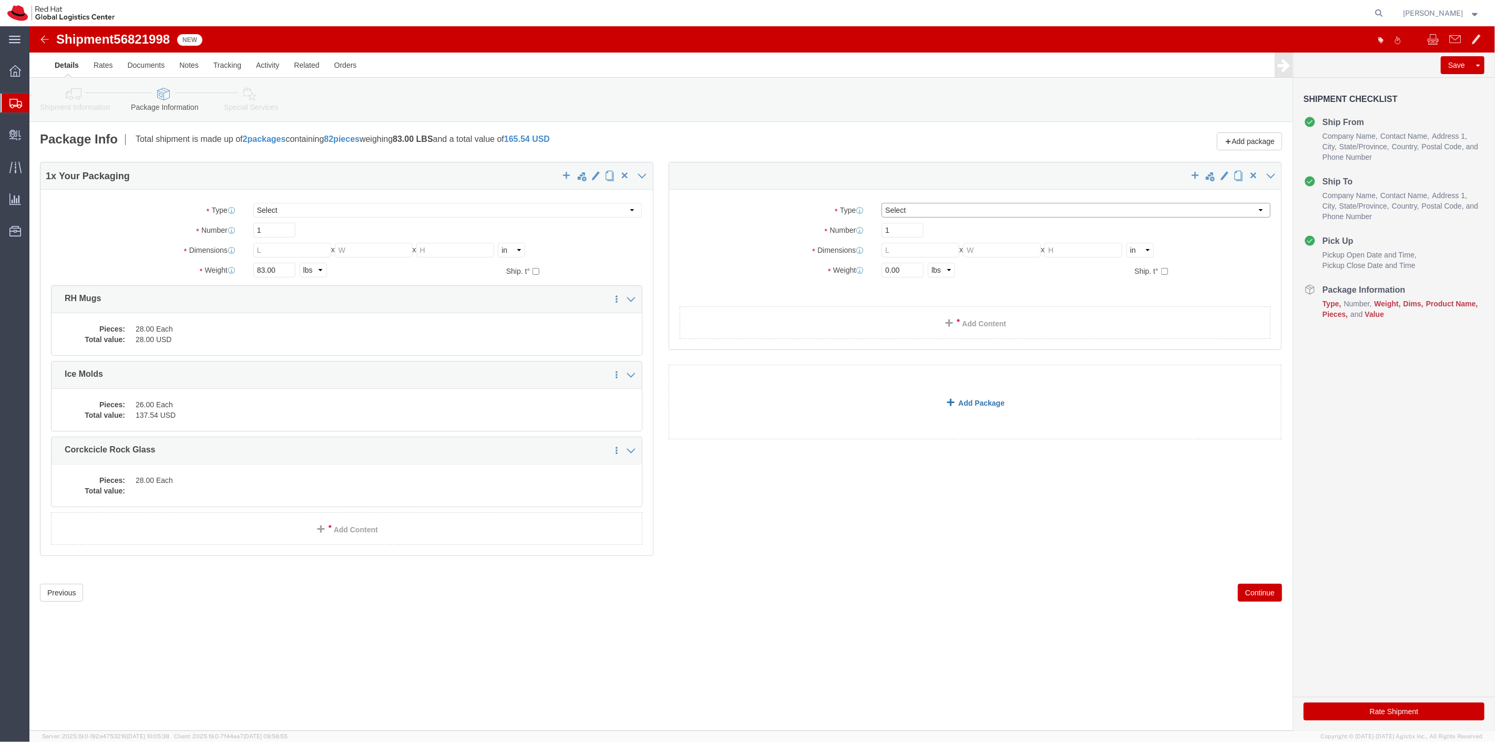
select select "YRPK"
click select "Select Case(s) Crate(s) Envelope Large Box Medium Box PAK Skid(s) Small Box Sma…"
click input "text"
type input "16.5"
type input "13"
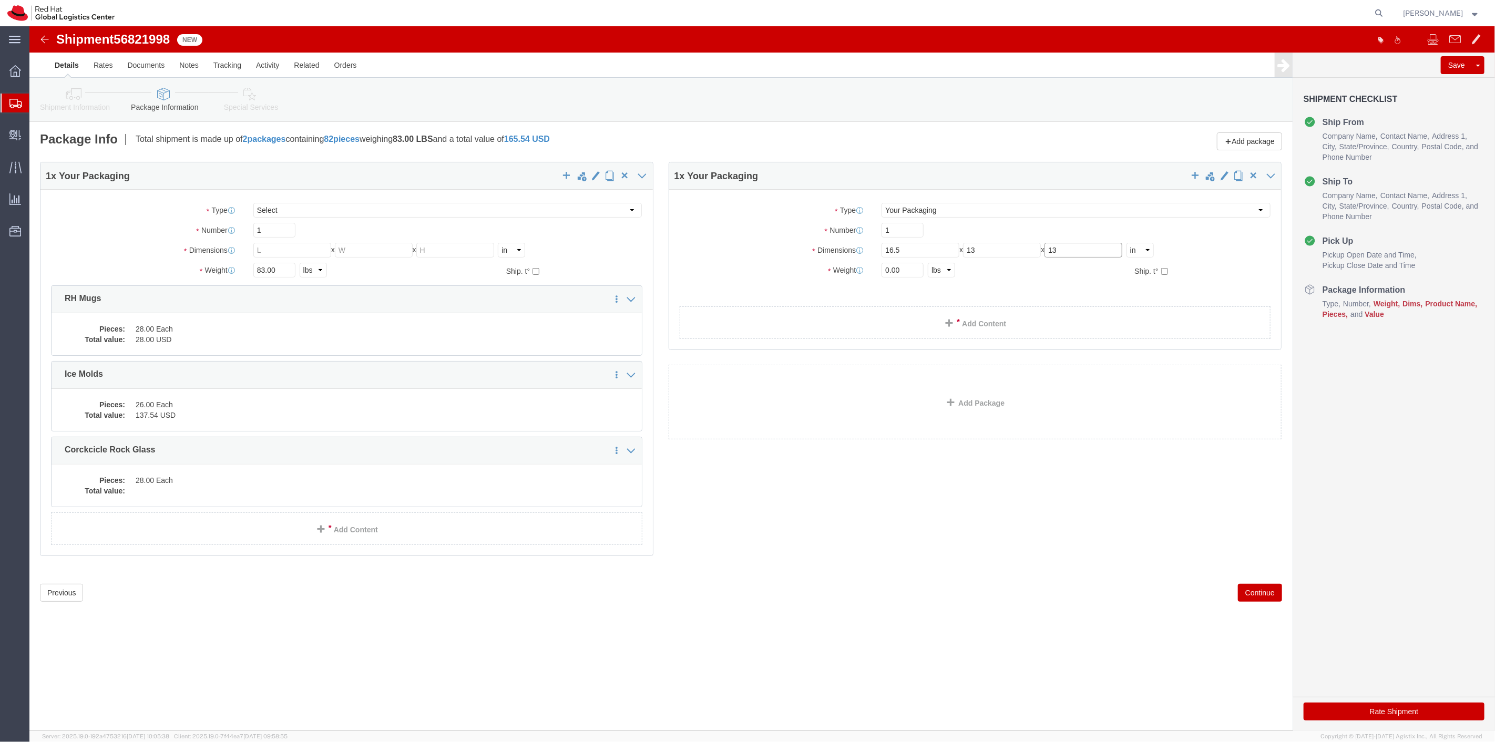
type input "13"
drag, startPoint x: 877, startPoint y: 244, endPoint x: 844, endPoint y: 247, distance: 32.8
click div "0.00 Select kgs lbs"
type input "13"
click icon
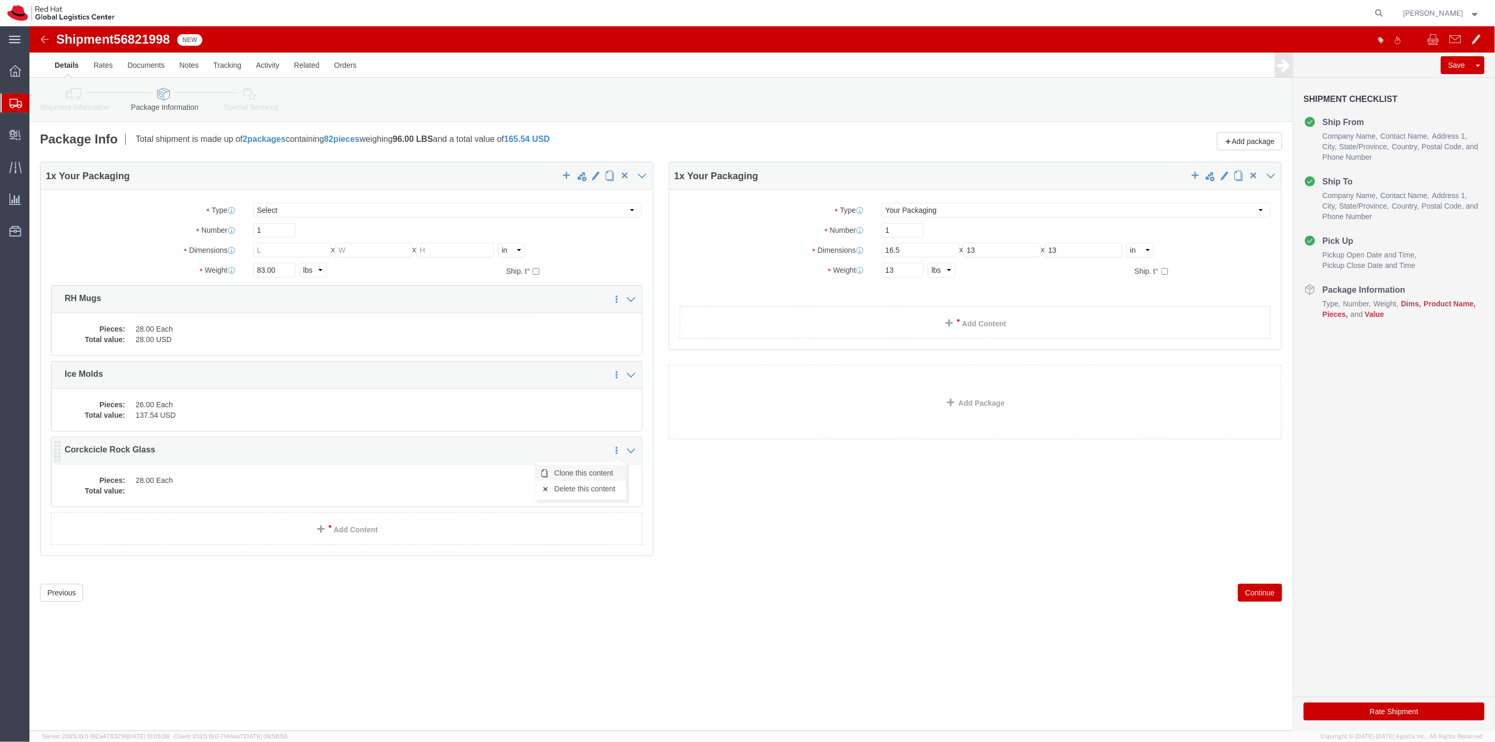
click link "Clone this content"
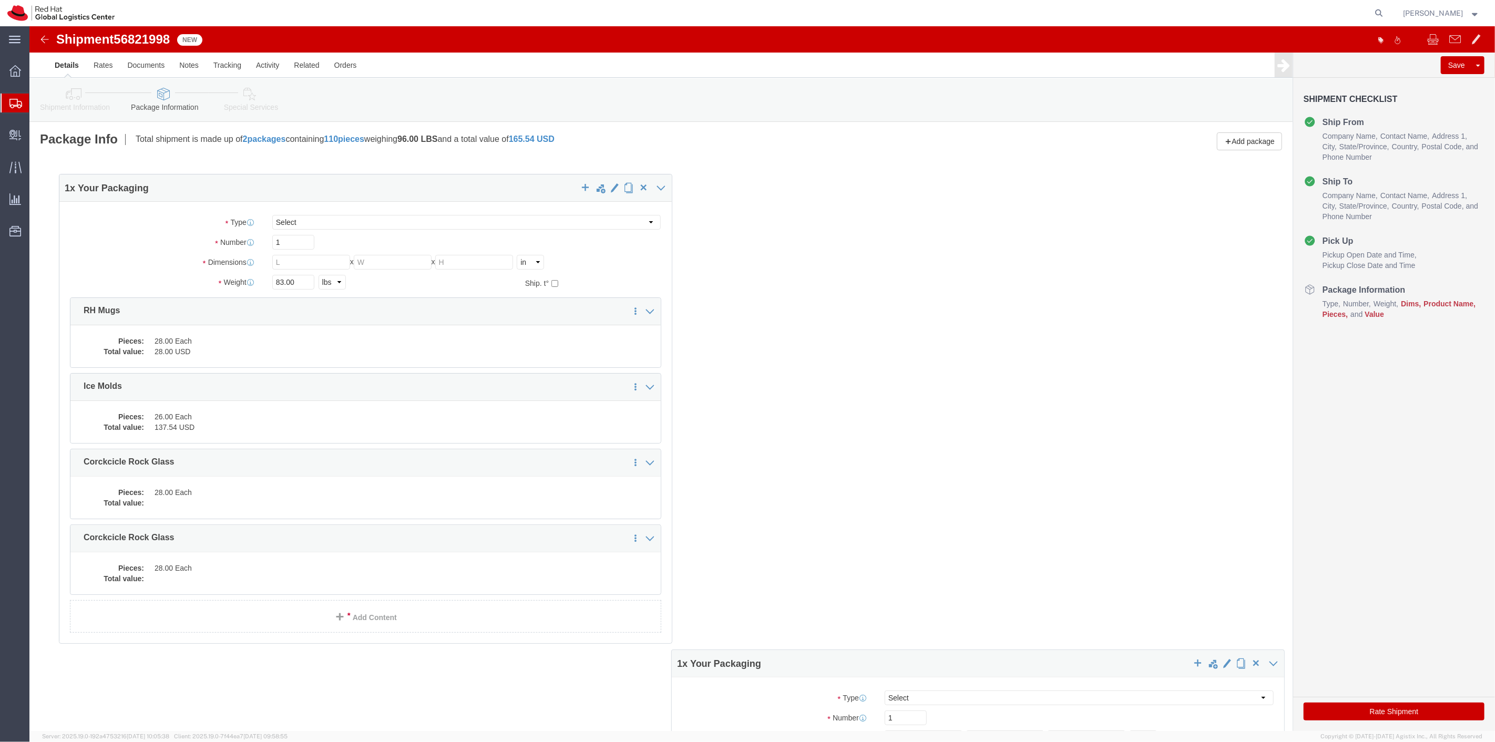
drag, startPoint x: 177, startPoint y: 506, endPoint x: 195, endPoint y: 518, distance: 22.0
click div "1 x Your Packaging Package Type Select Case(s) Crate(s) Envelope Large Box Medi…"
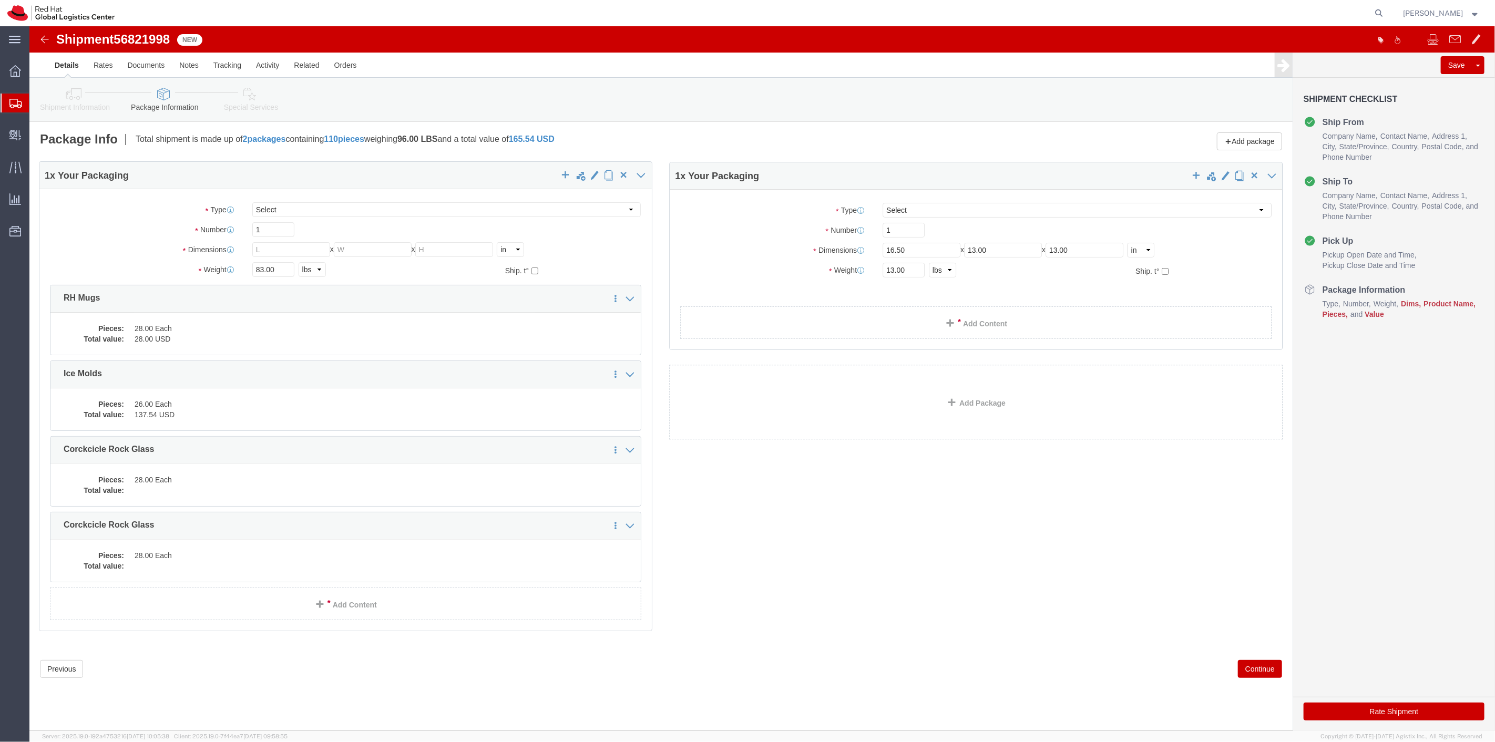
click div "1 x Your Packaging Package Type Select Case(s) Crate(s) Envelope Large Box Medi…"
drag, startPoint x: 27, startPoint y: 511, endPoint x: 699, endPoint y: 282, distance: 710.3
click icon
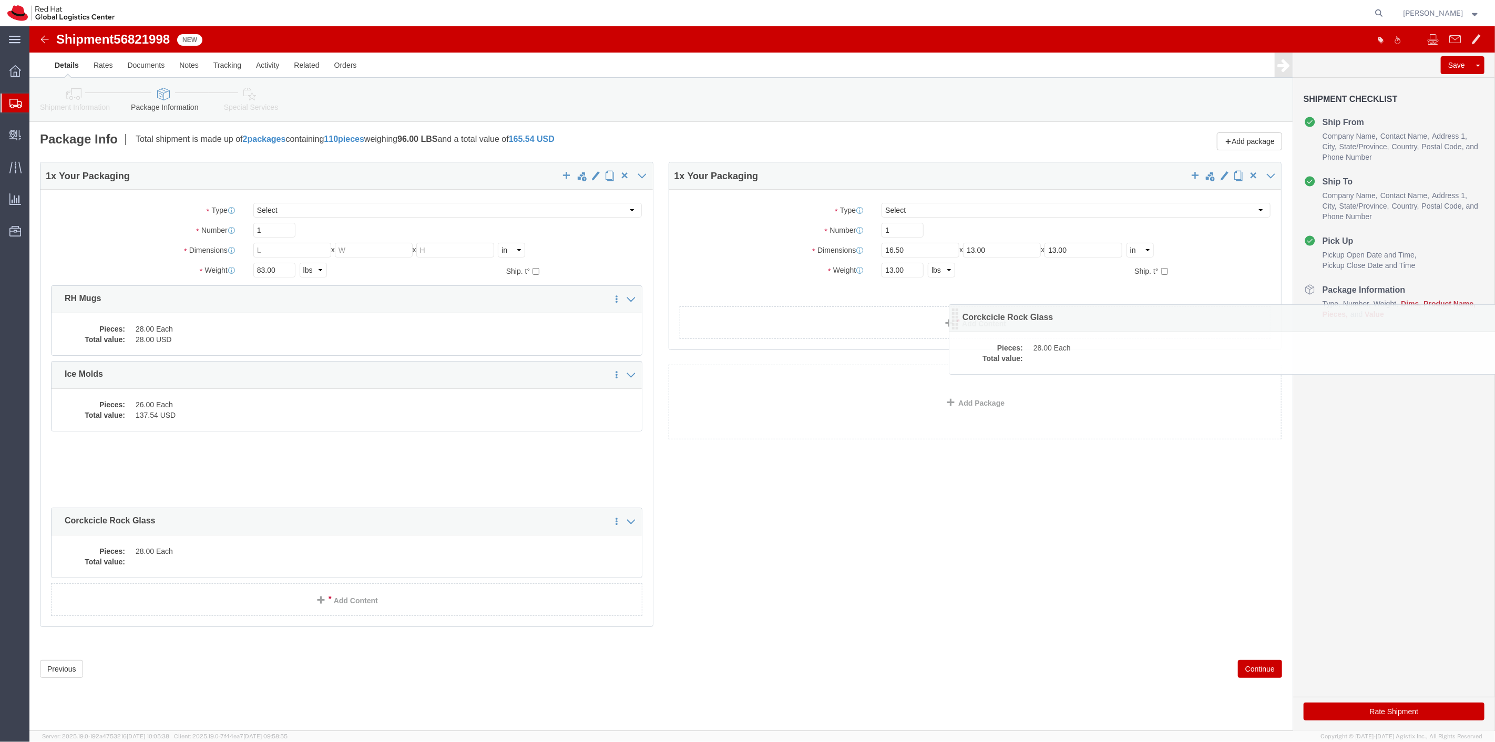
drag, startPoint x: 25, startPoint y: 512, endPoint x: 923, endPoint y: 301, distance: 922.4
click icon
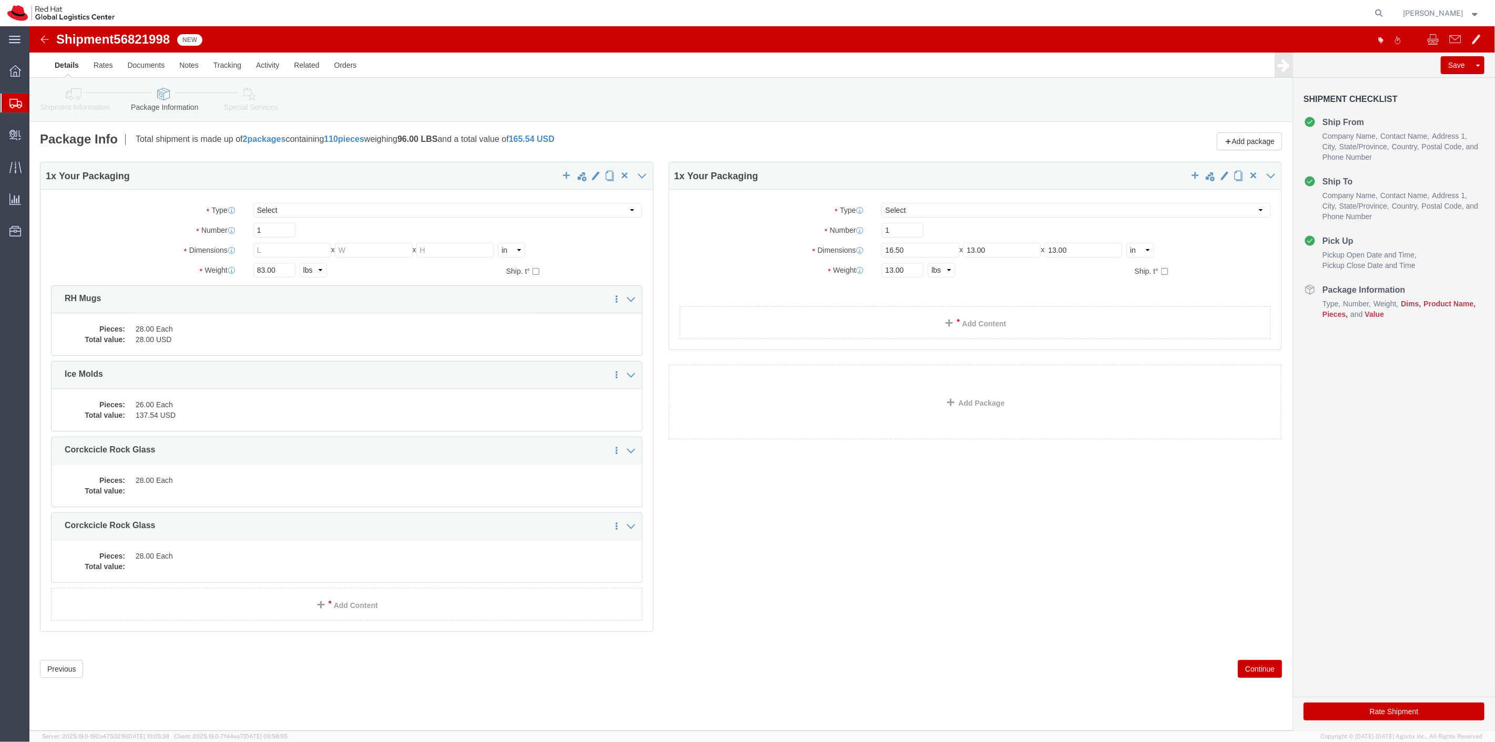
click span
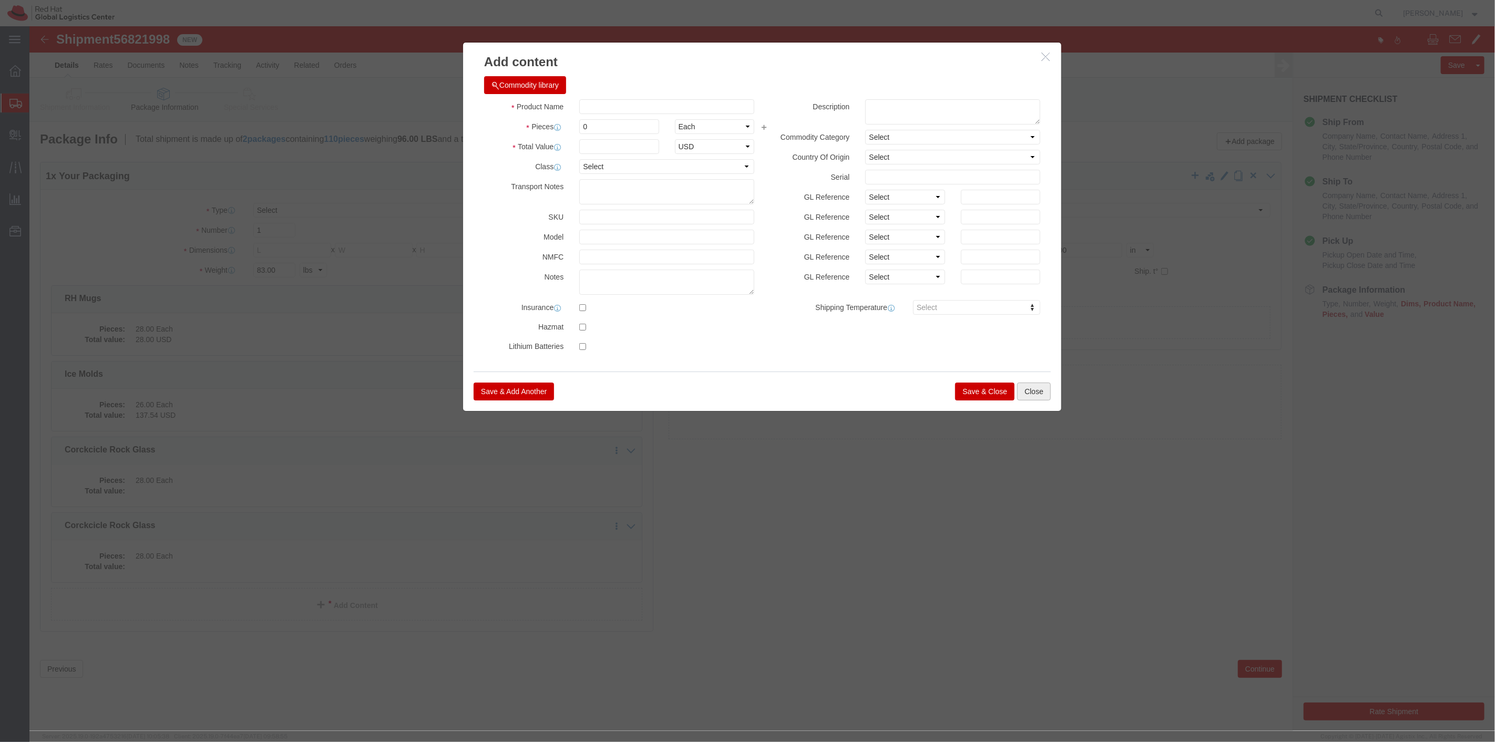
click button "Close"
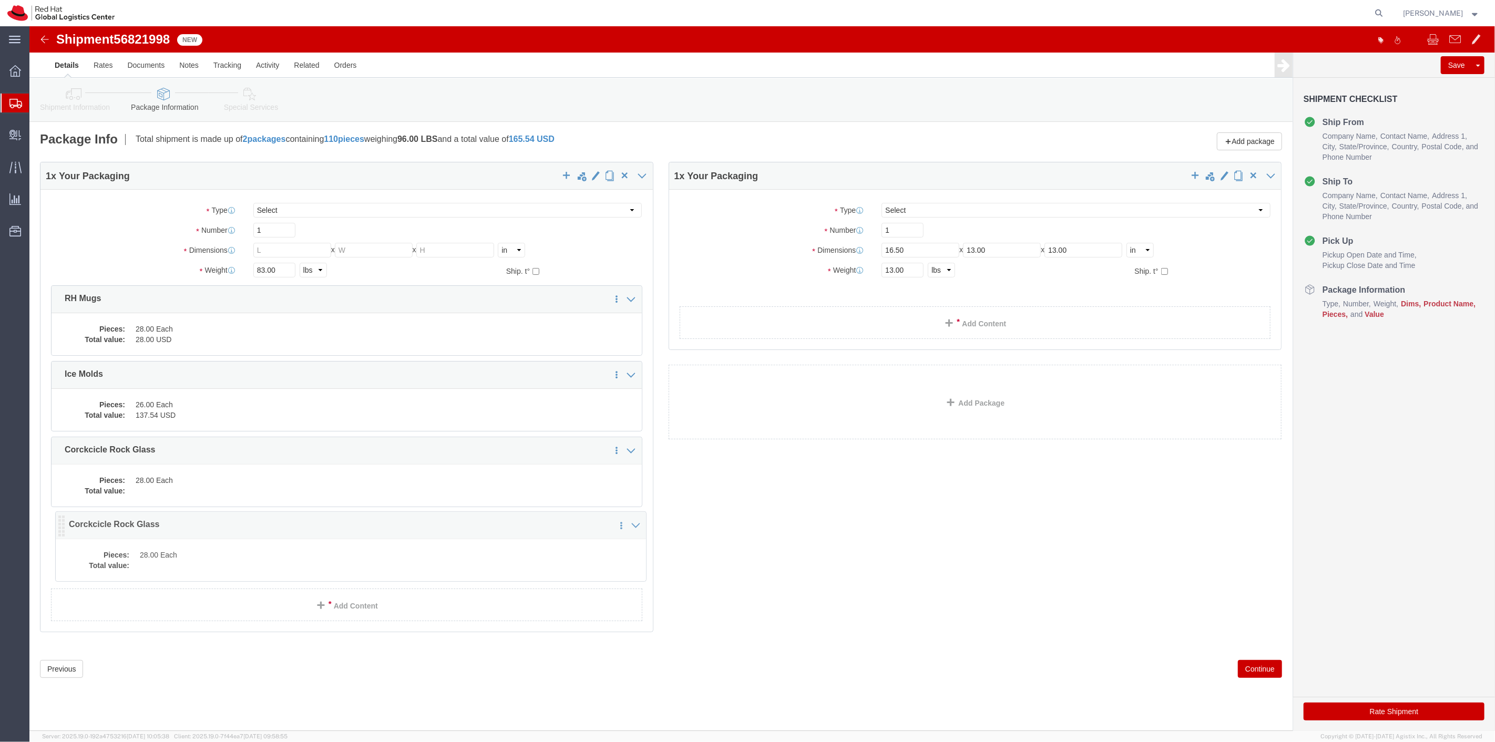
click icon
click dd "28.00 Each"
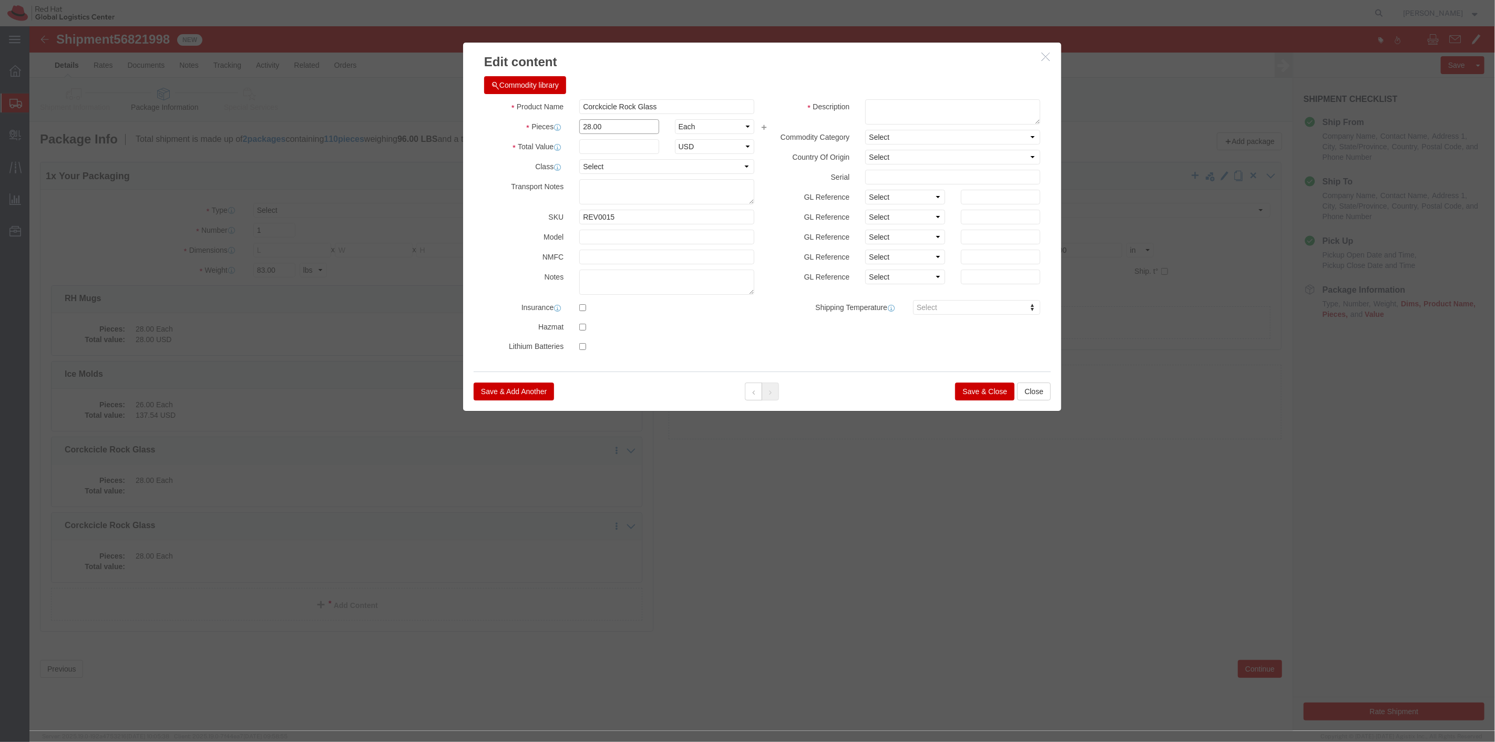
drag, startPoint x: 605, startPoint y: 102, endPoint x: 488, endPoint y: 117, distance: 117.1
click div "Product Name Corckcicle Rock Glass Pieces 28.00 Select Bag Barrels 100Board Fee…"
type input "6"
click textarea
type textarea "Corkcicle rocks glass"
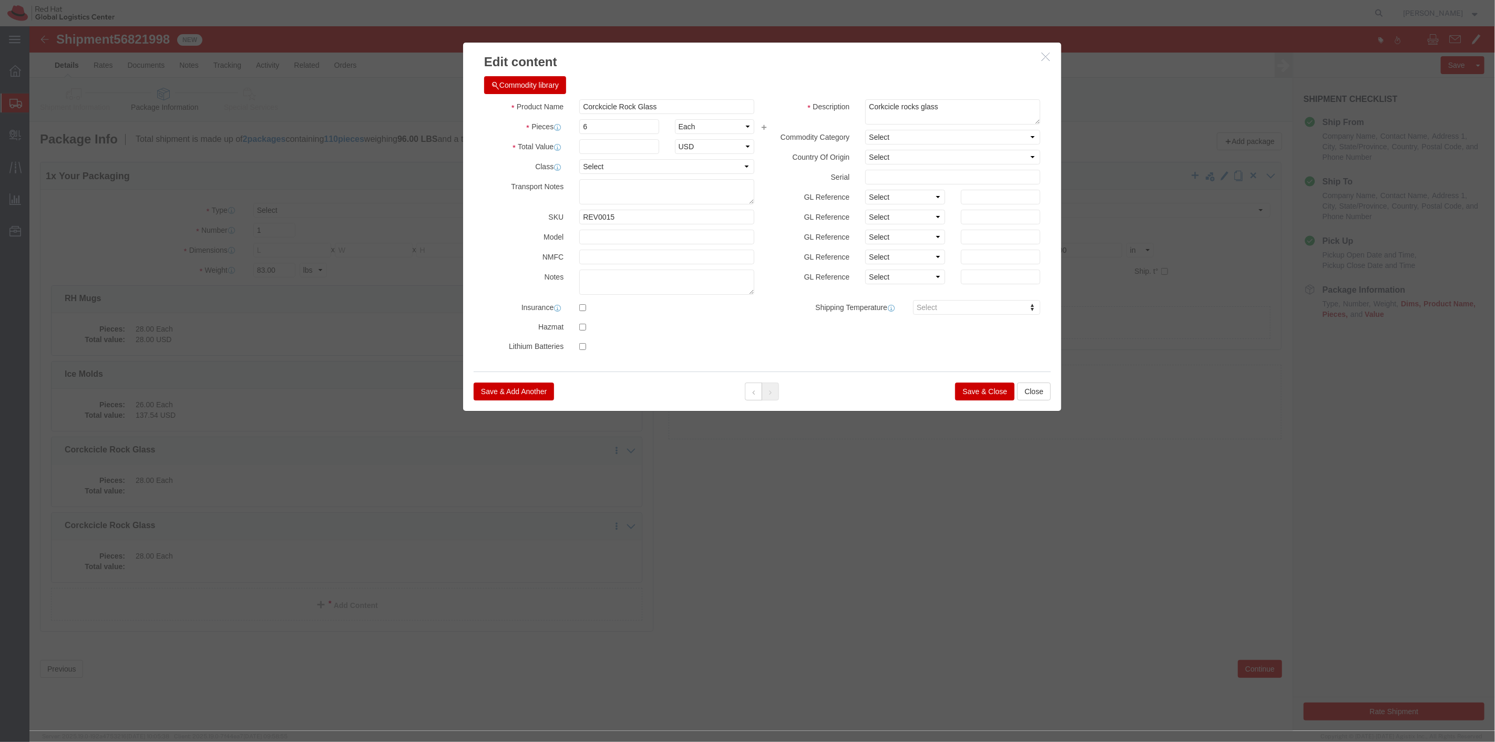
click button "Save & Close"
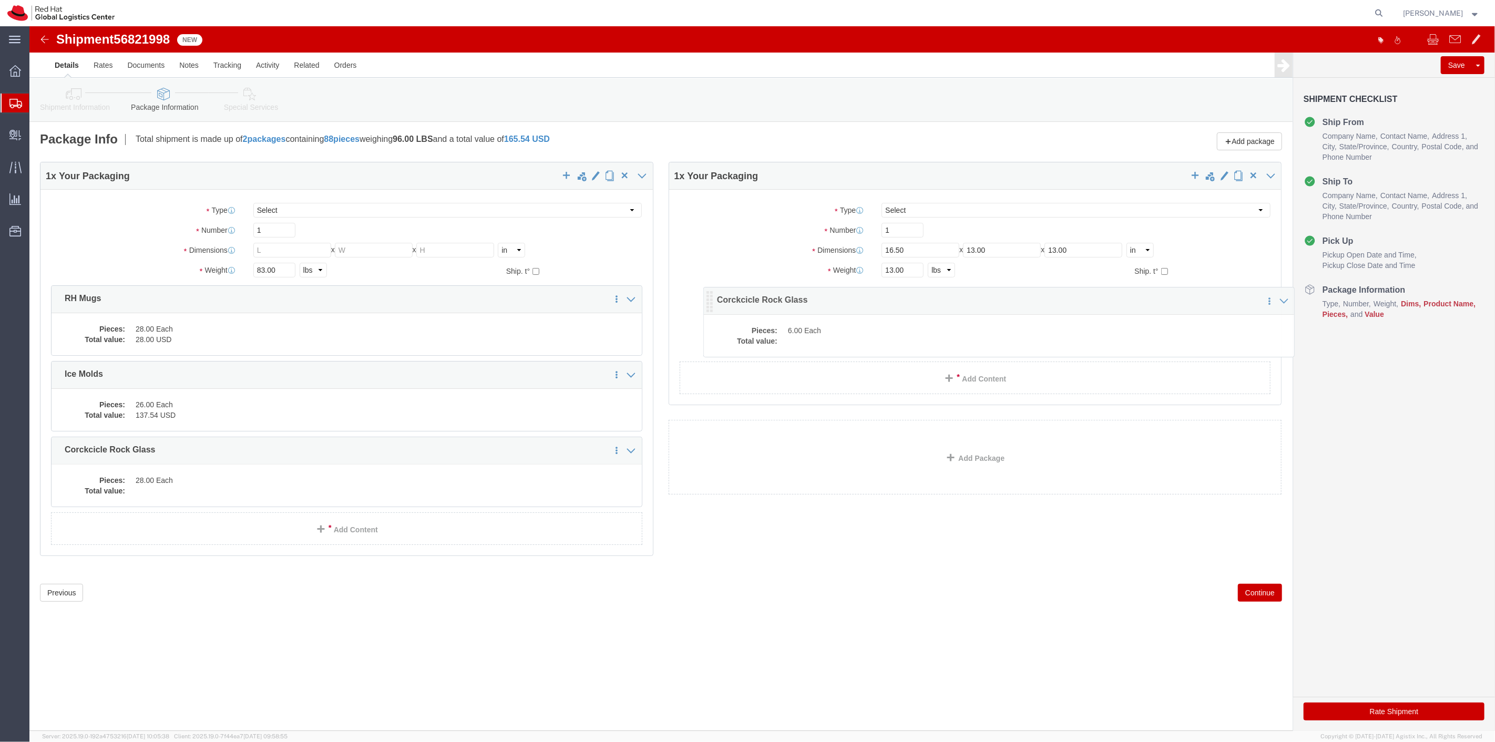
drag, startPoint x: 26, startPoint y: 505, endPoint x: 678, endPoint y: 277, distance: 690.6
click icon
click span
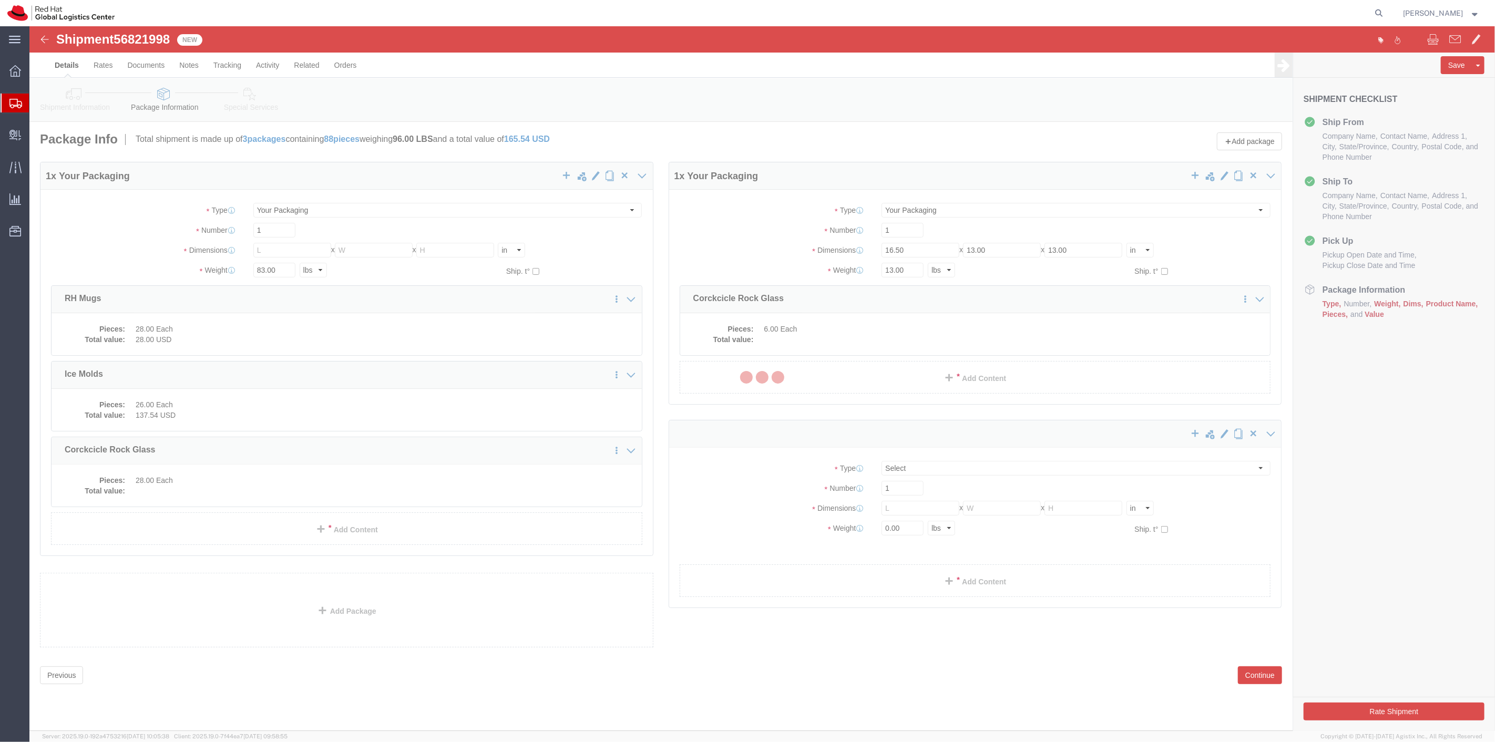
select select
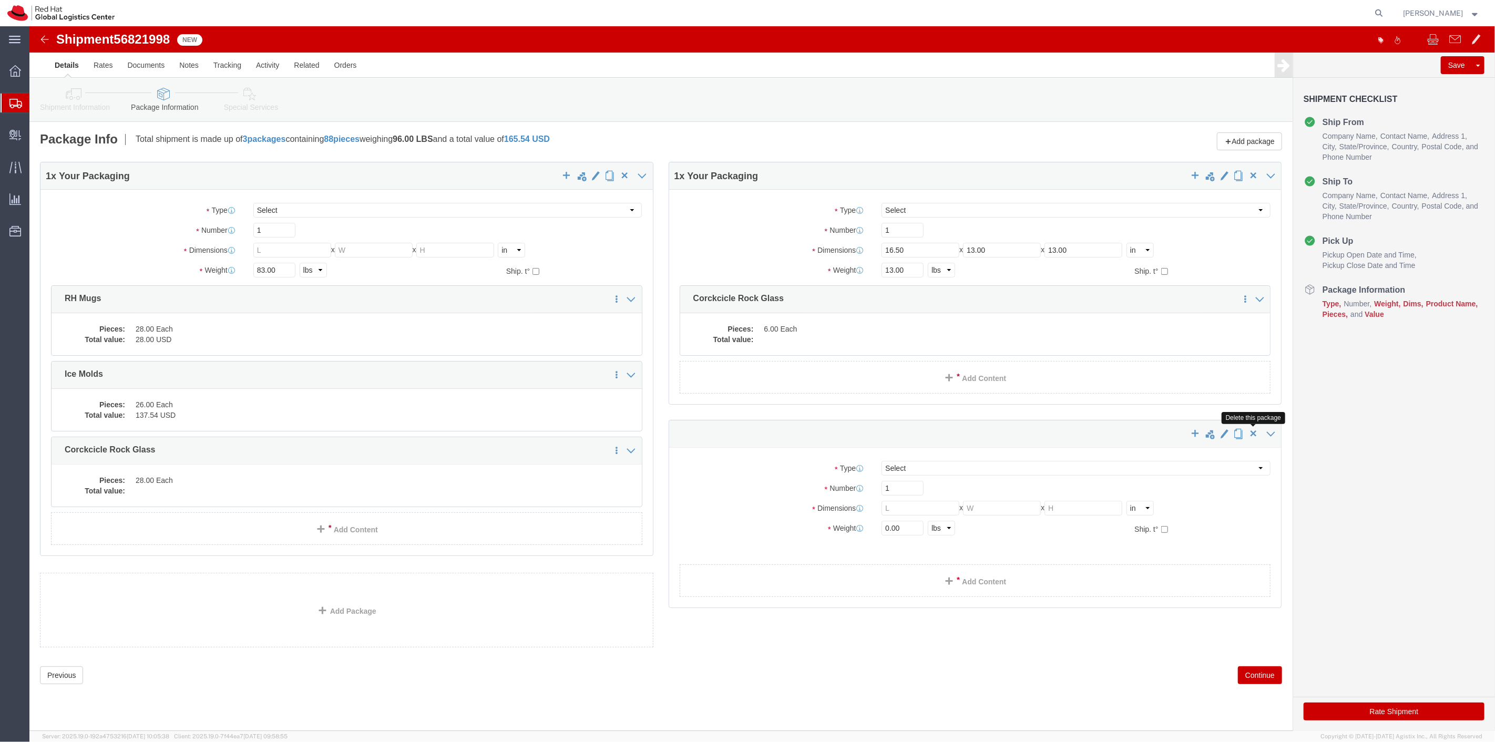
click span "button"
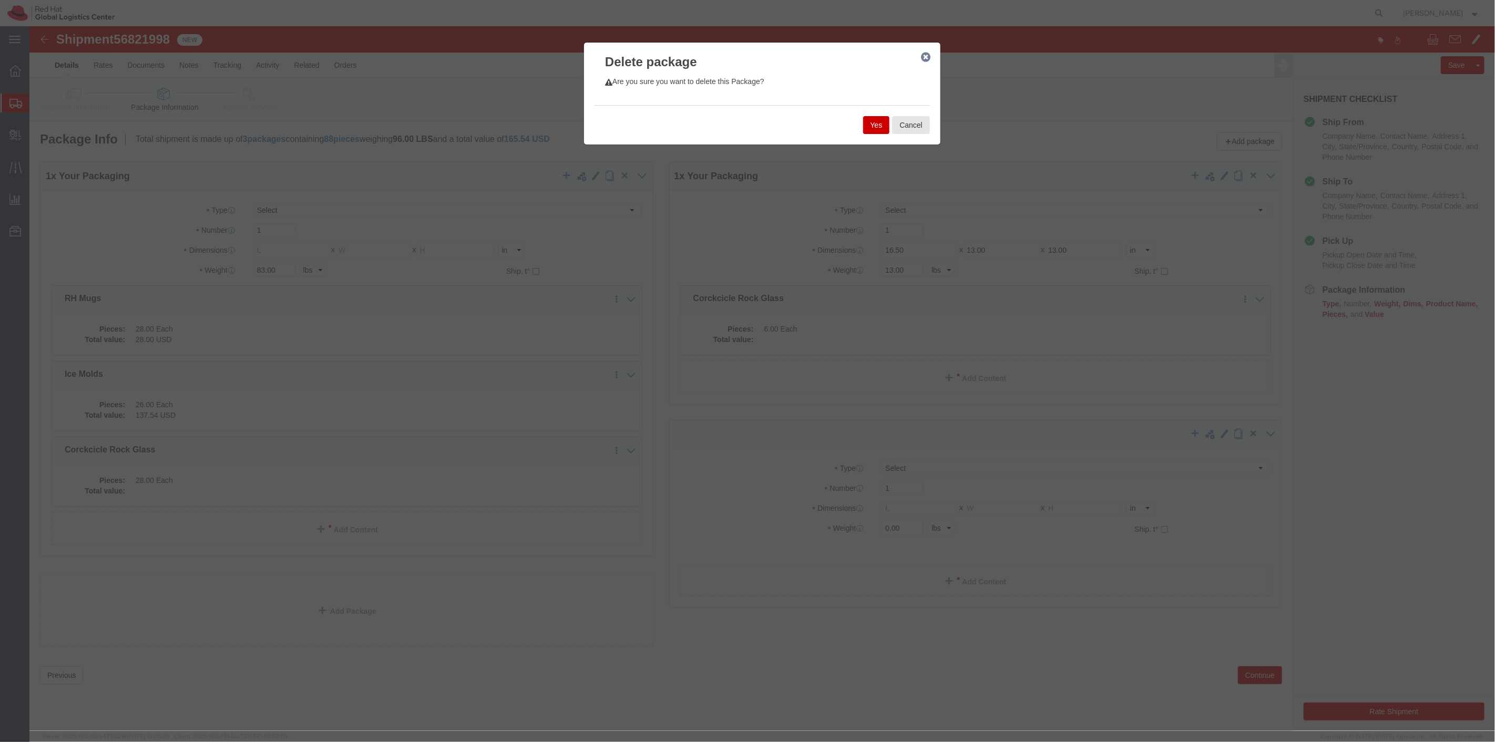
click button "Yes"
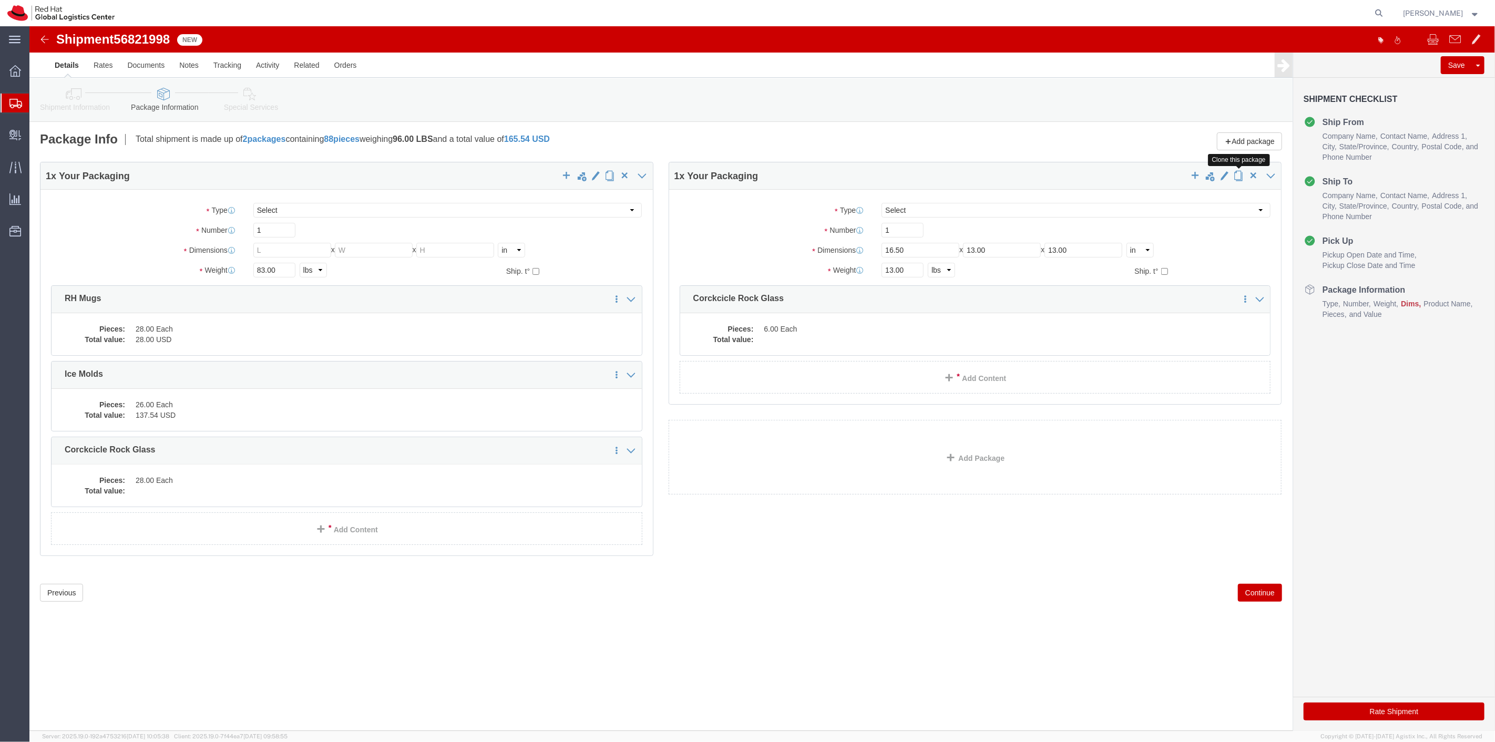
click span "button"
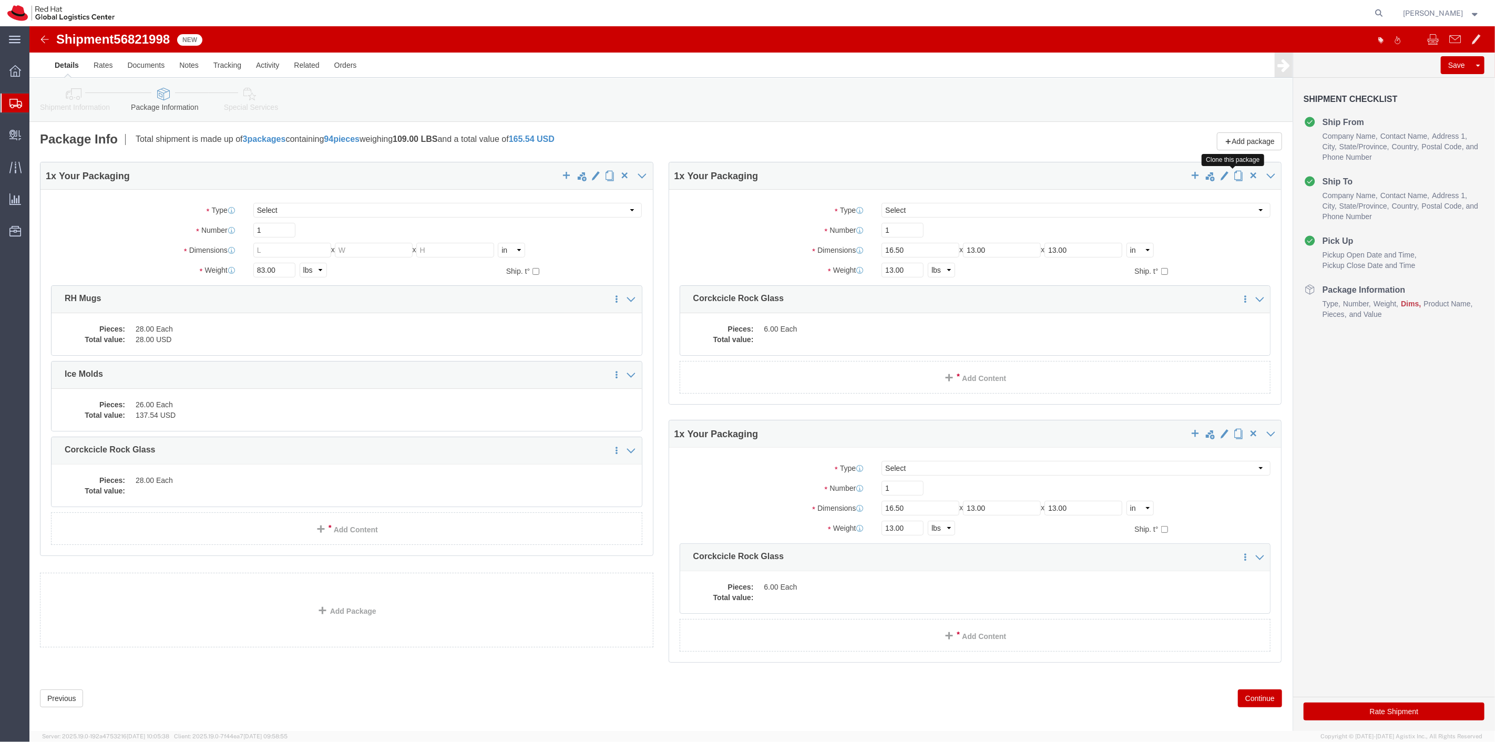
click button "button"
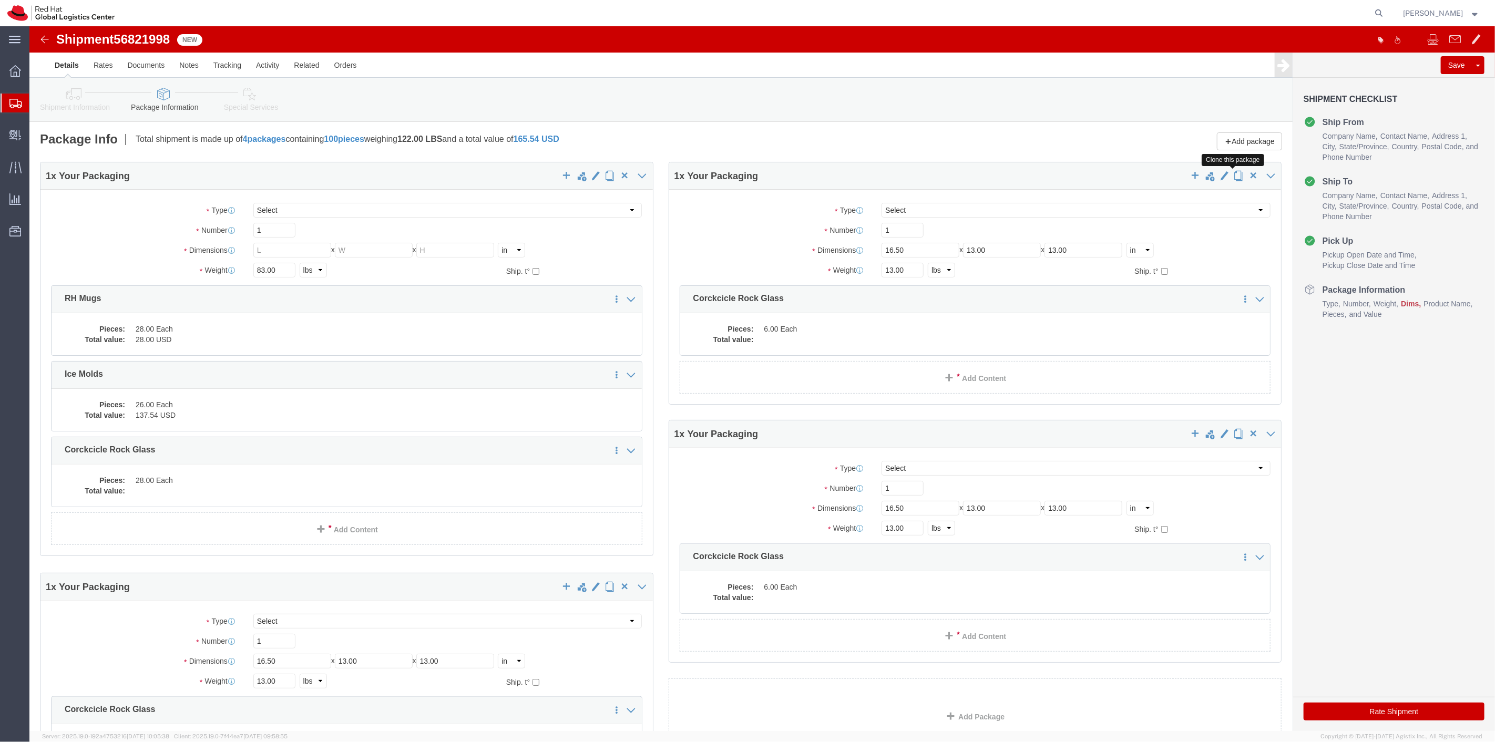
click span "button"
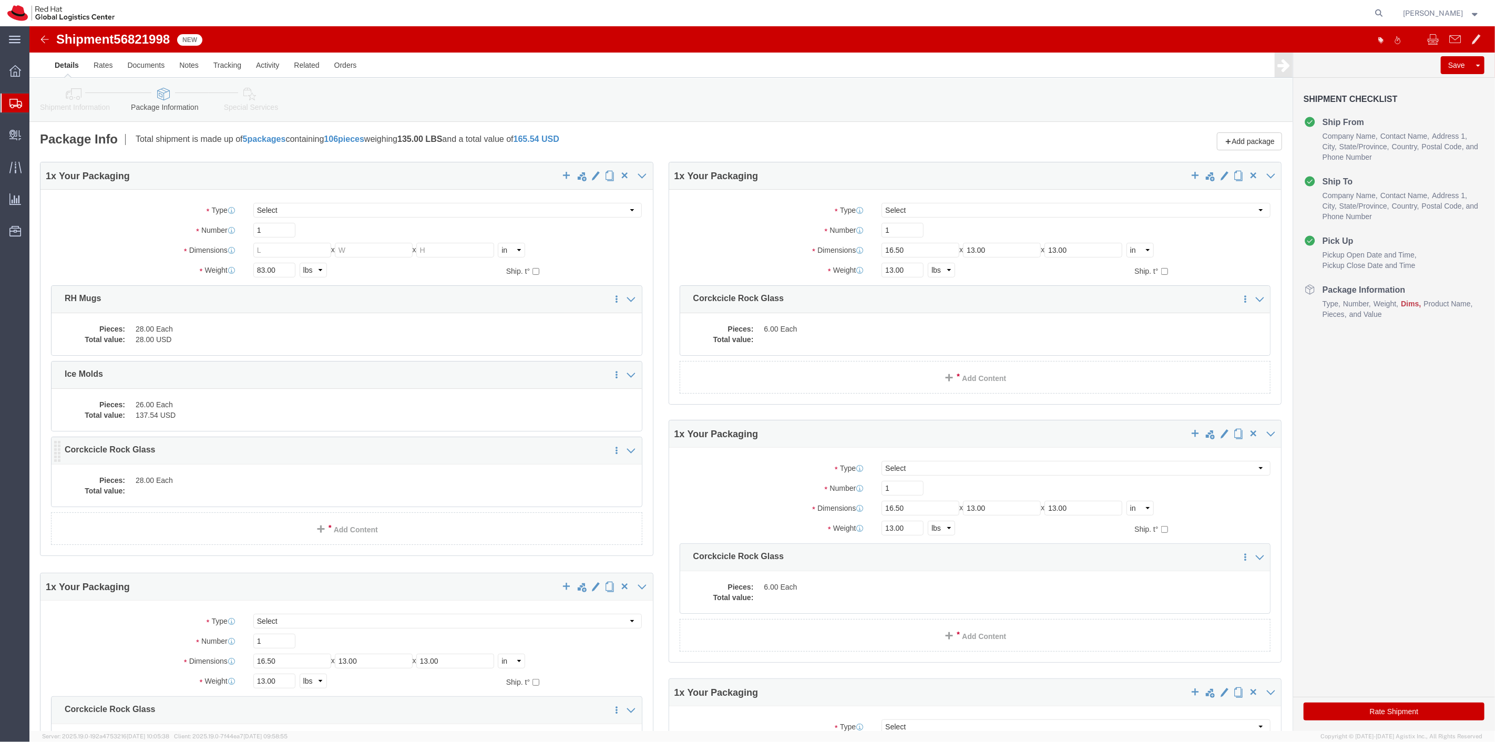
click div "Pieces: 28.00 Each Total value:"
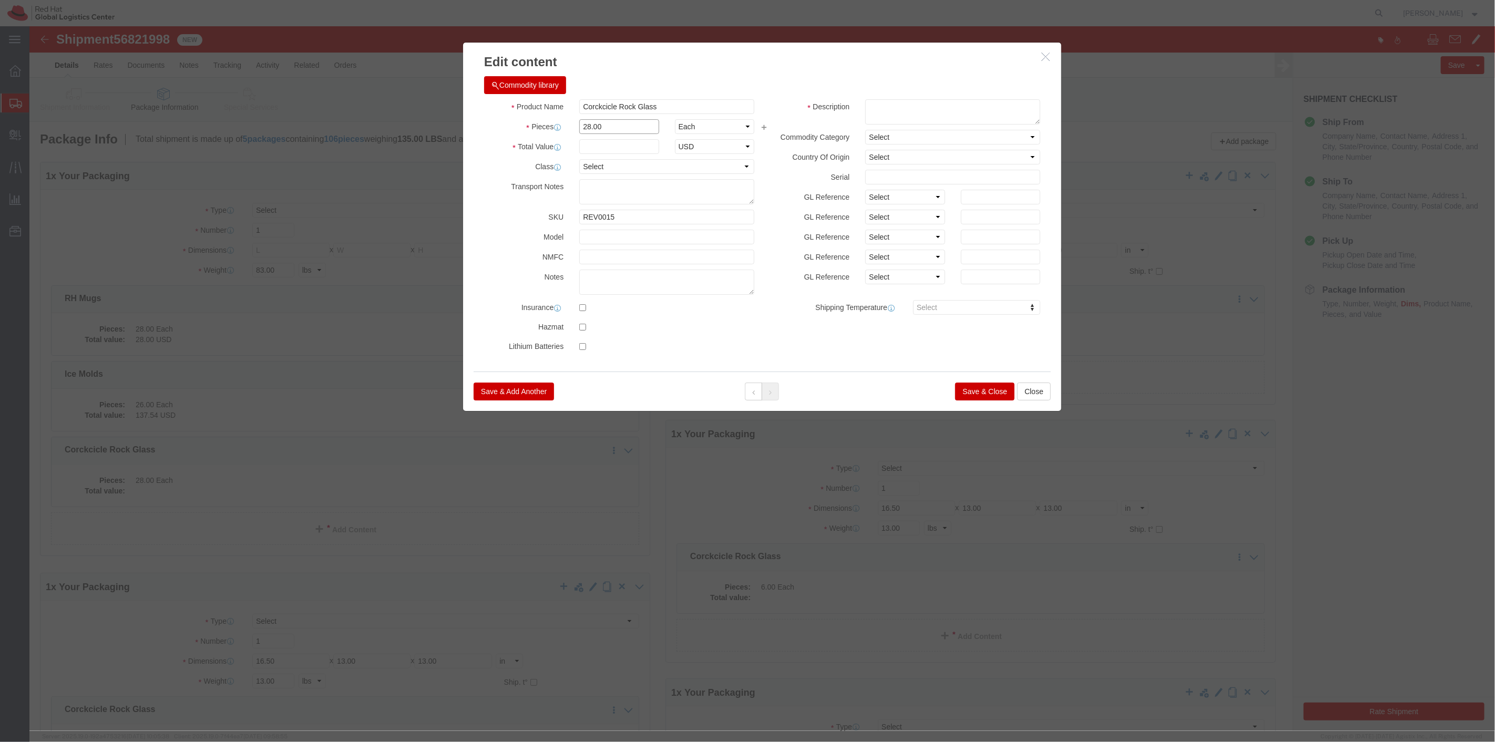
drag, startPoint x: 575, startPoint y: 98, endPoint x: 502, endPoint y: 99, distance: 73.6
click div "Pieces Number of pieces inside all the packages 28.00 Select Bag Barrels 100Boa…"
type input "4"
click textarea
type textarea "cocrksickle rocks glass"
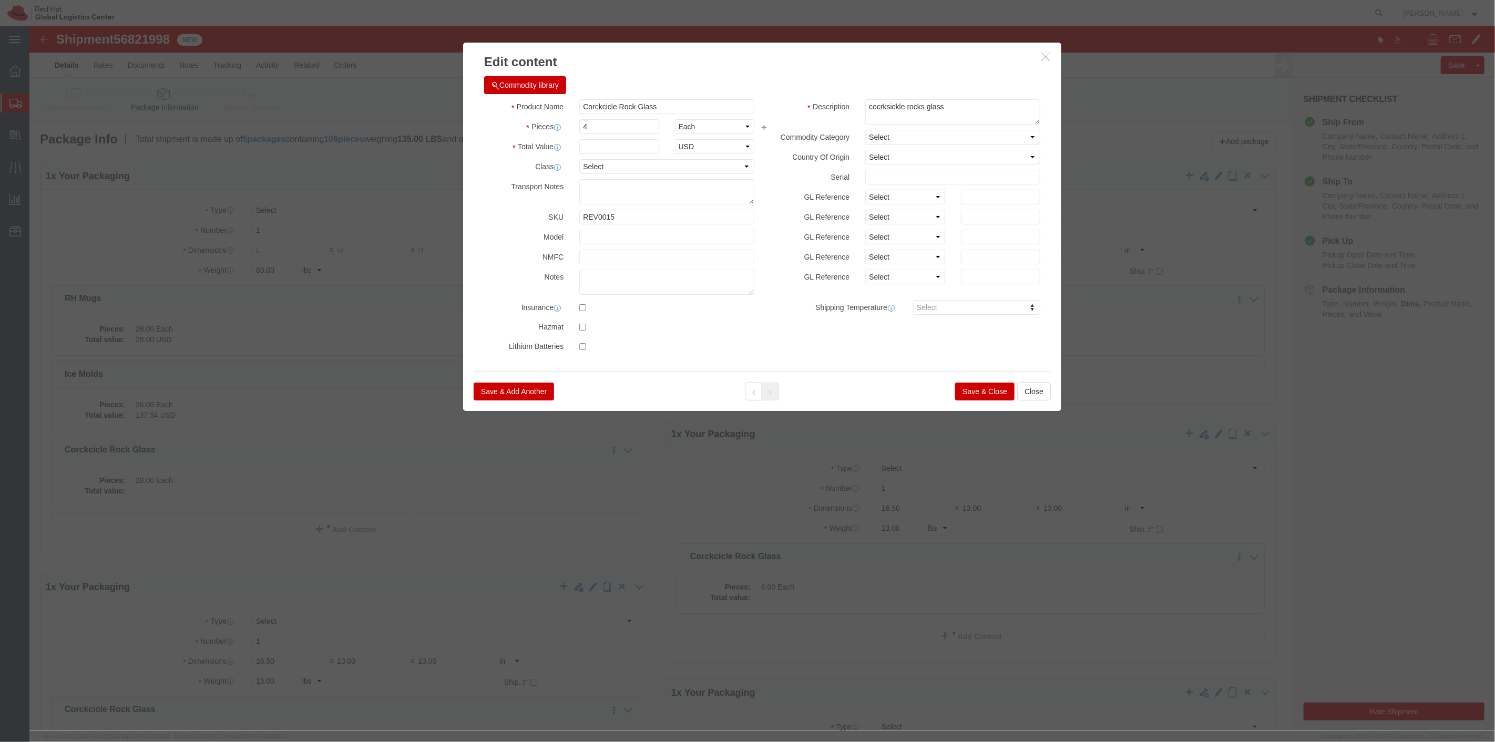
click button "Save & Close"
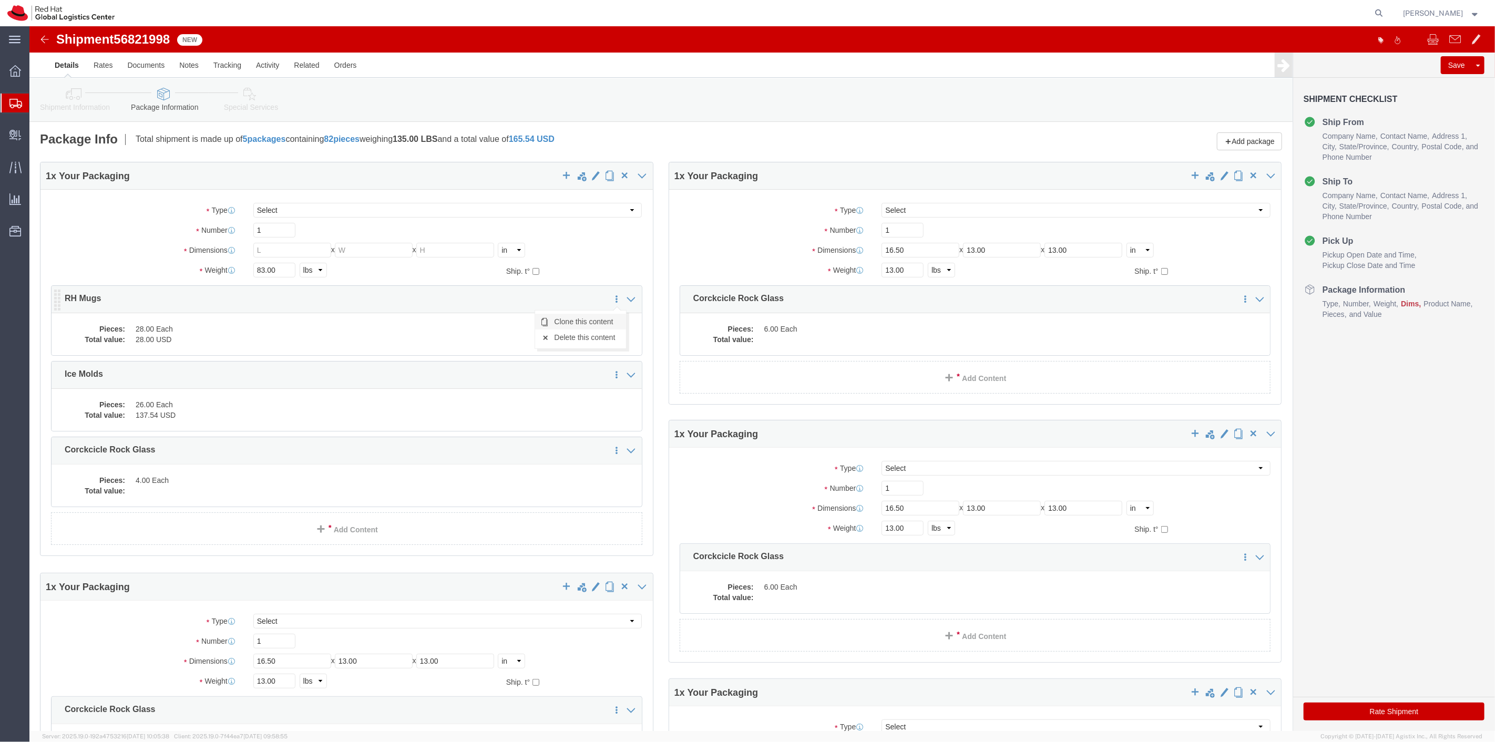
click link "Clone this content"
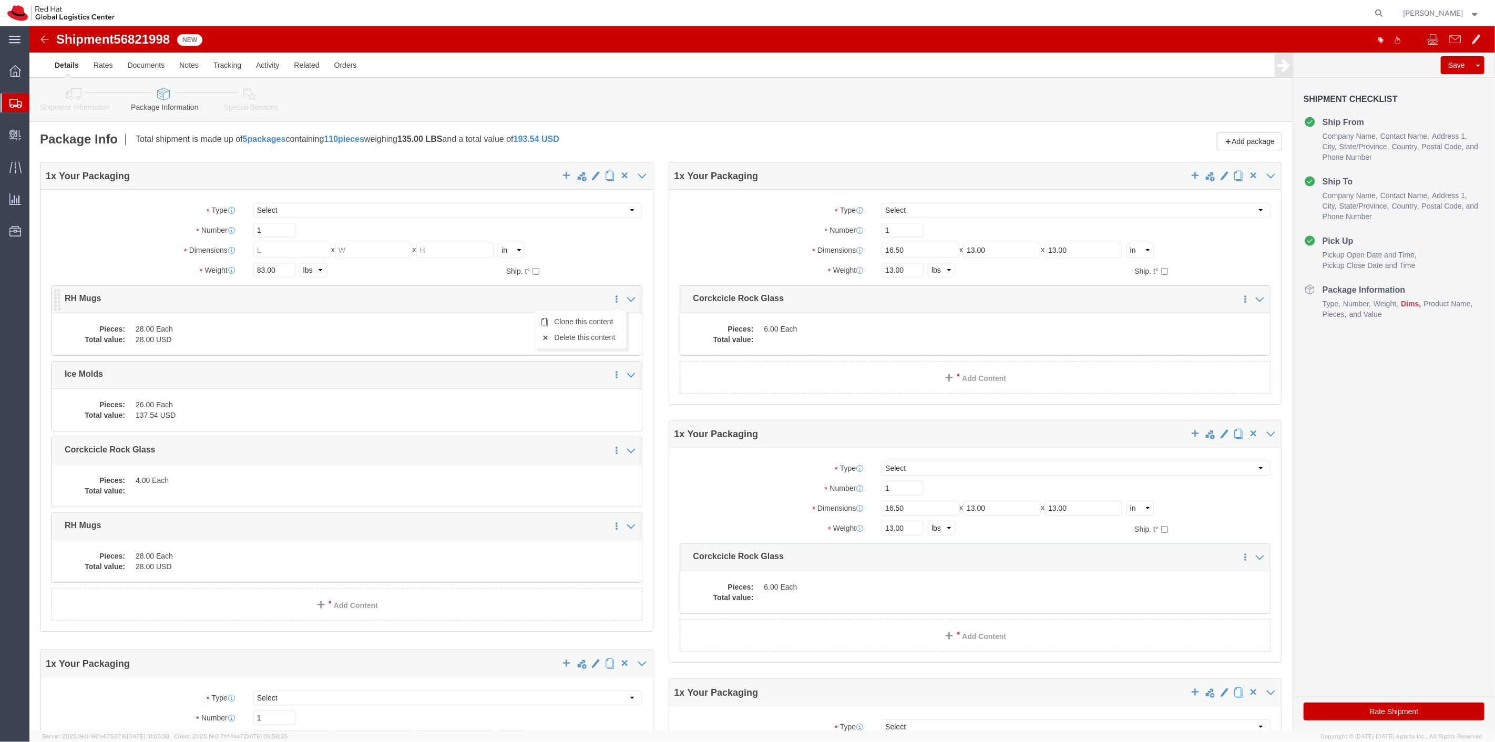
click icon
click dd "28.00 Each"
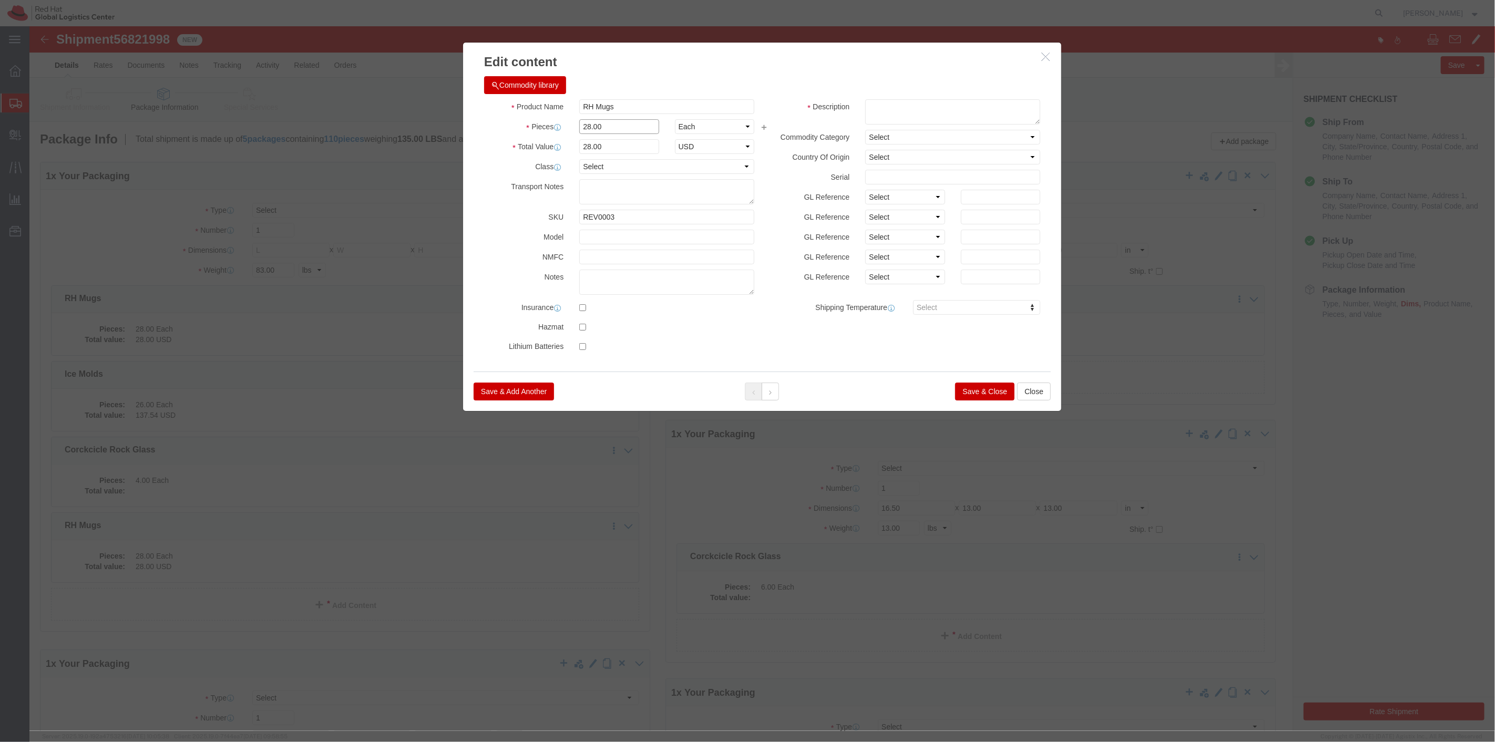
drag, startPoint x: 576, startPoint y: 98, endPoint x: 528, endPoint y: 97, distance: 47.9
click div "Pieces 28.00 Select Bag Barrels 100Board Feet Bottle Box Blister Pack Carats Ca…"
type input "24"
click select "Select Bag Barrels 100Board Feet Bottle Box Blister Pack Carats Can Capsule Car…"
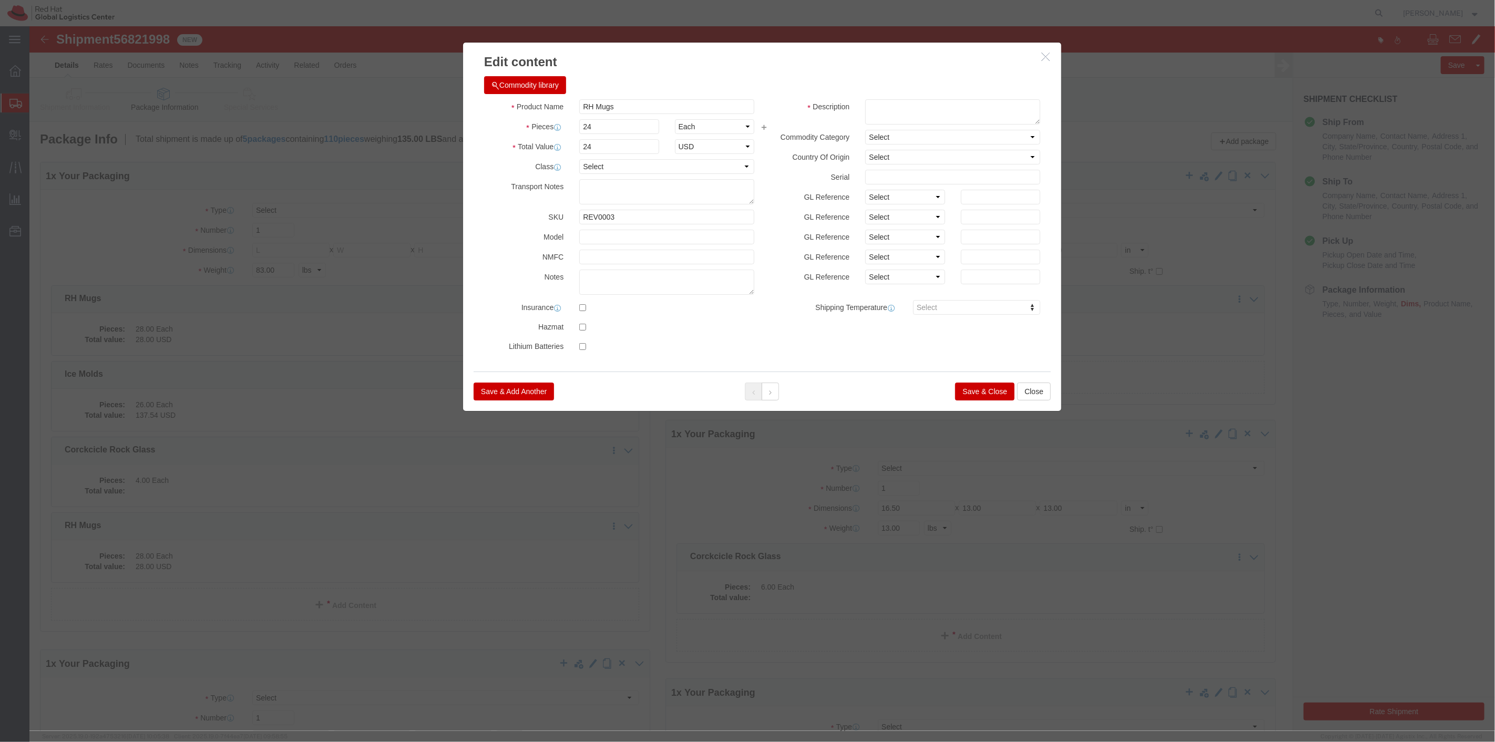
click div "Save & Add Another Save & Close Close"
click button "Save & Close"
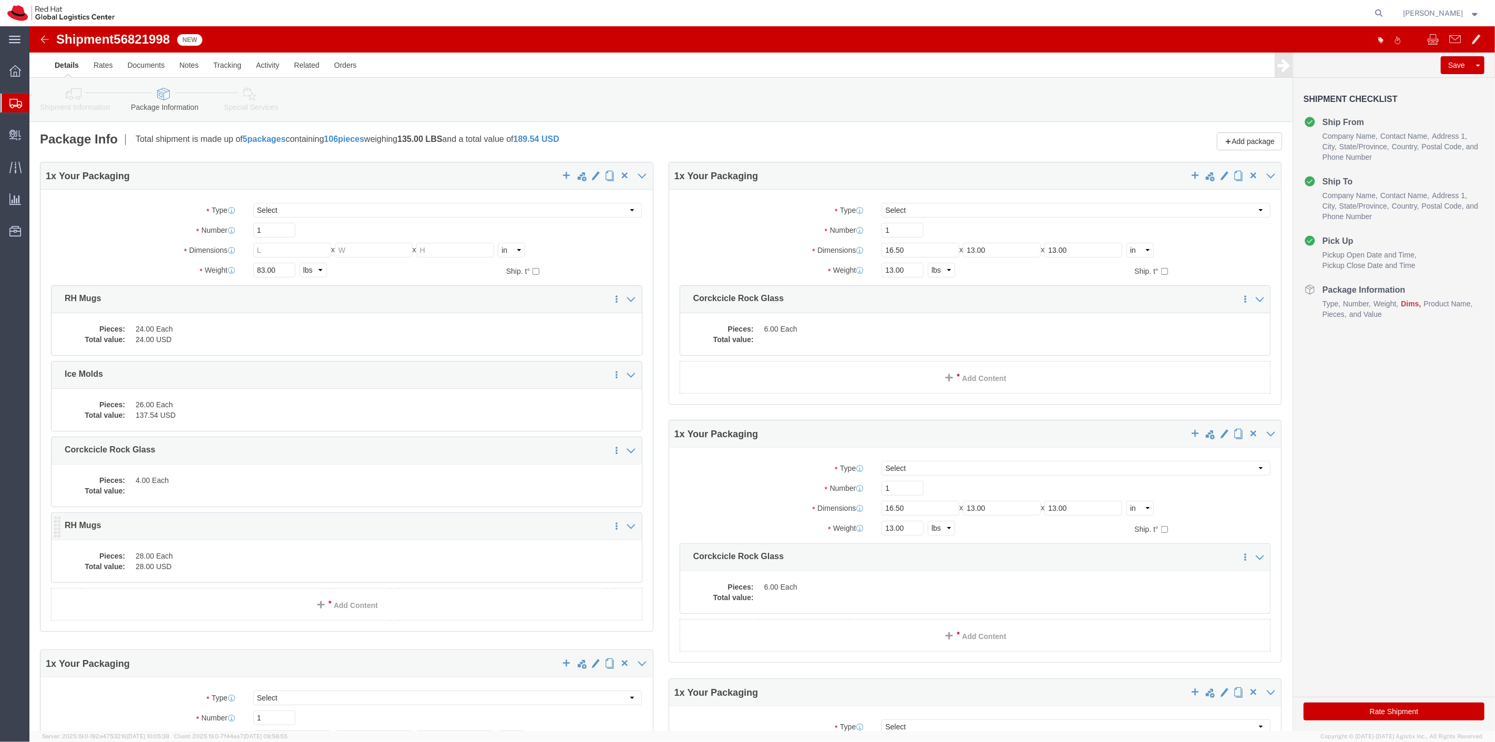
click dd "28.00 USD"
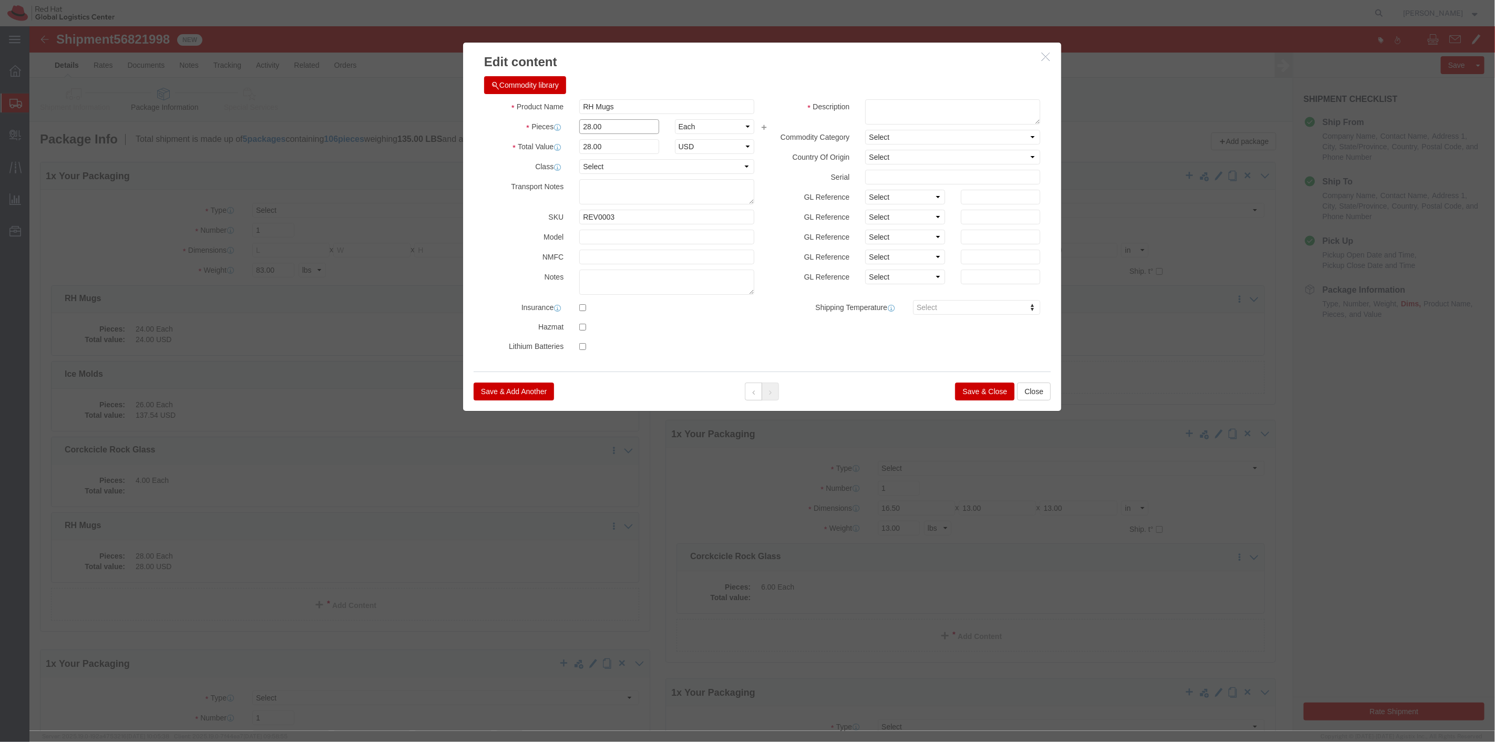
drag, startPoint x: 587, startPoint y: 99, endPoint x: 483, endPoint y: 107, distance: 104.9
click div "Pieces 28.00 Select Bag Barrels 100Board Feet Bottle Box Blister Pack Carats Ca…"
type input "4"
click textarea
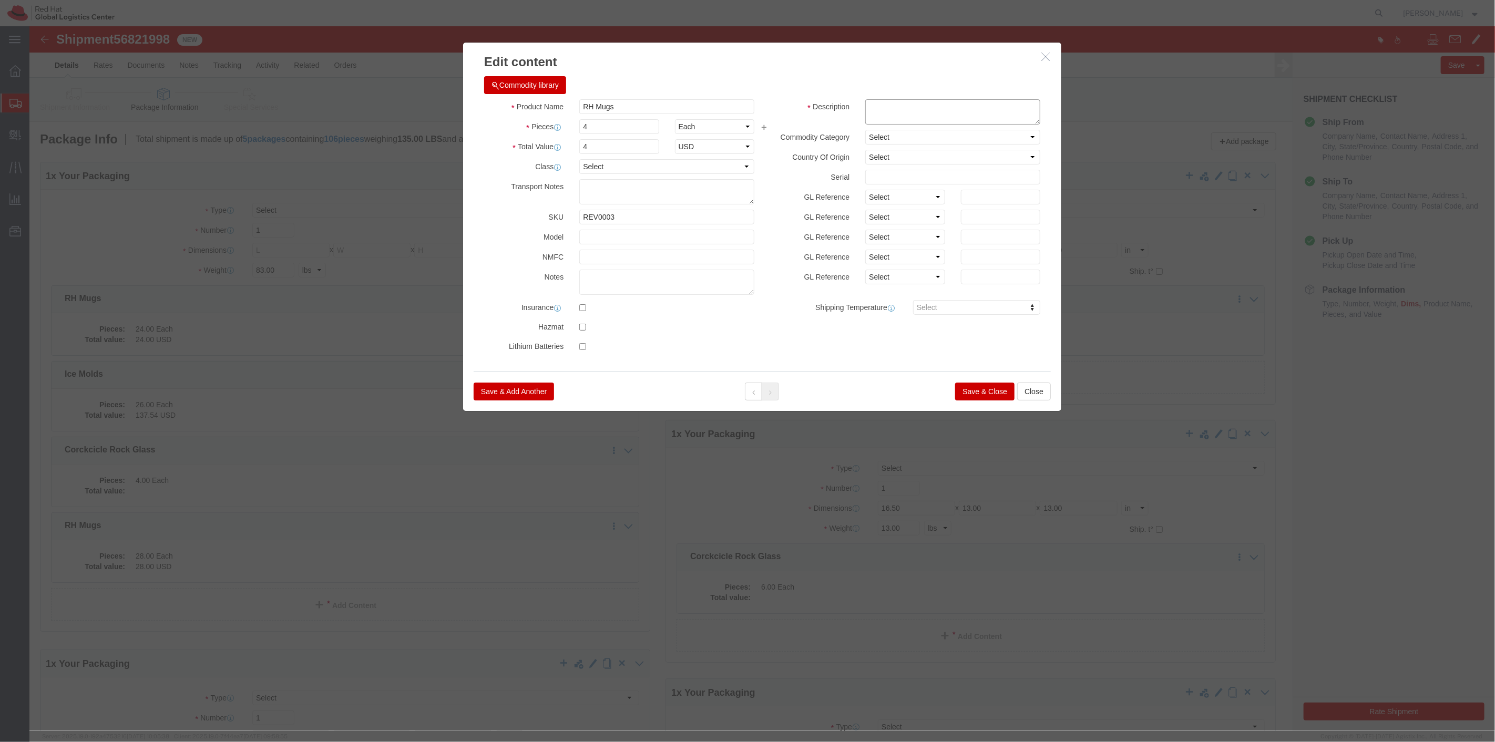
click textarea
type textarea "RH mugs"
click button "Save & Close"
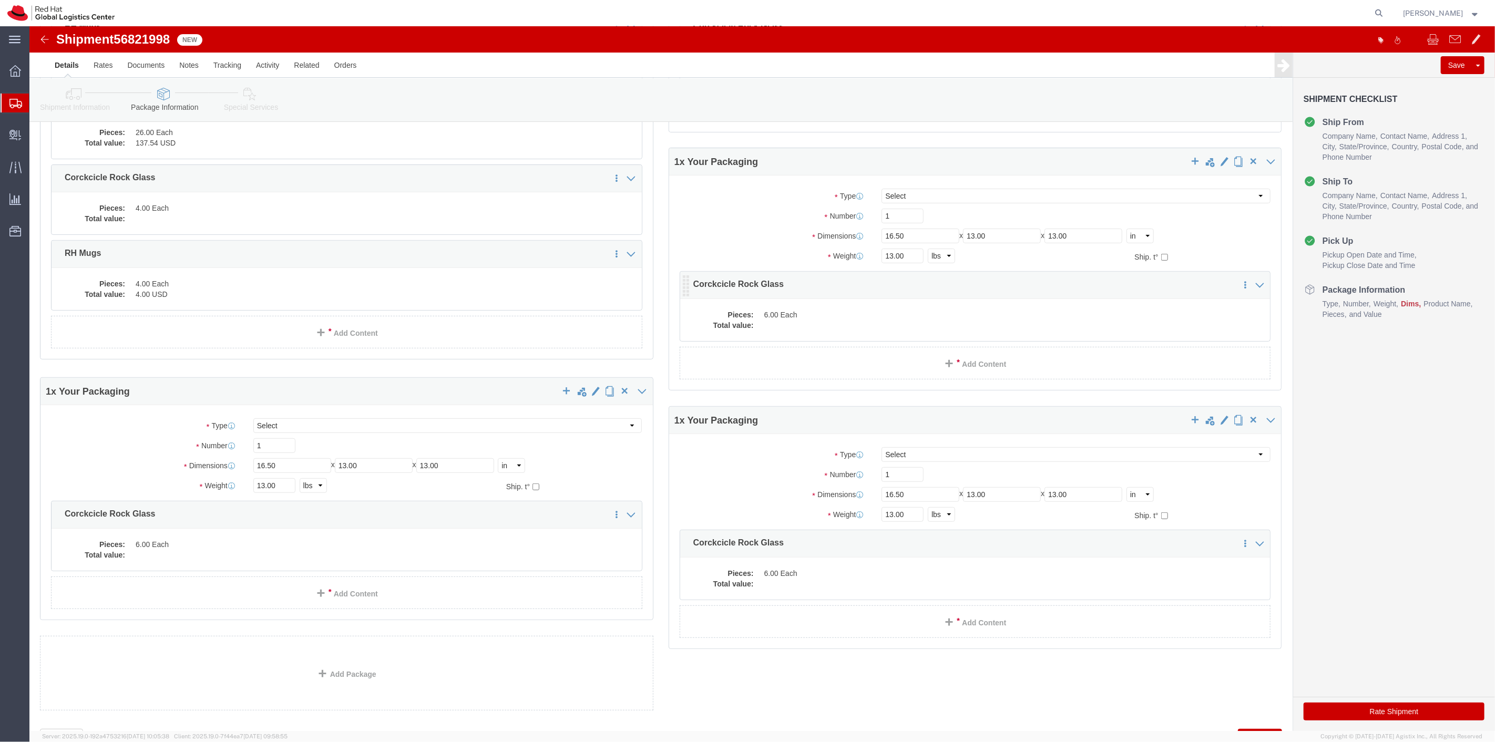
scroll to position [321, 0]
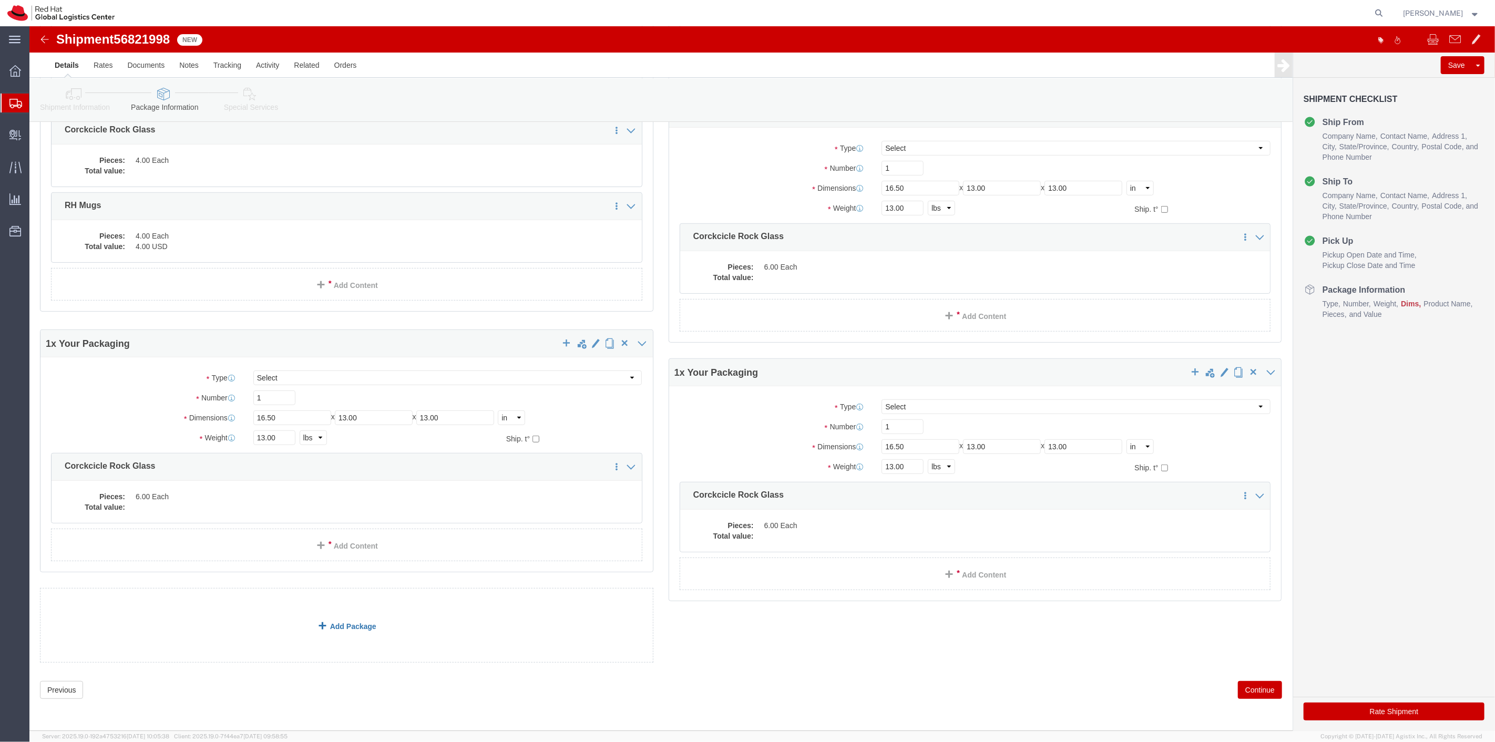
click link "Add Package"
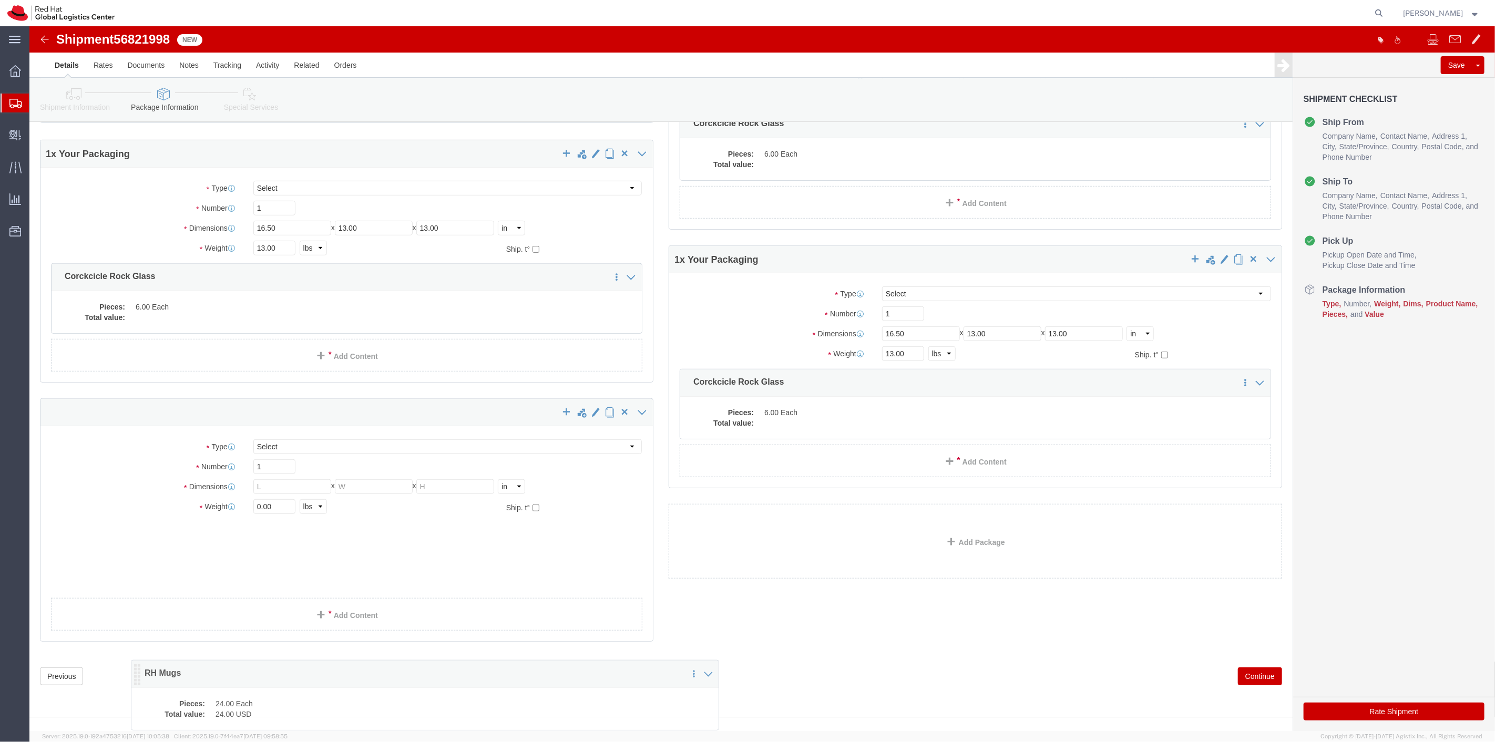
scroll to position [419, 0]
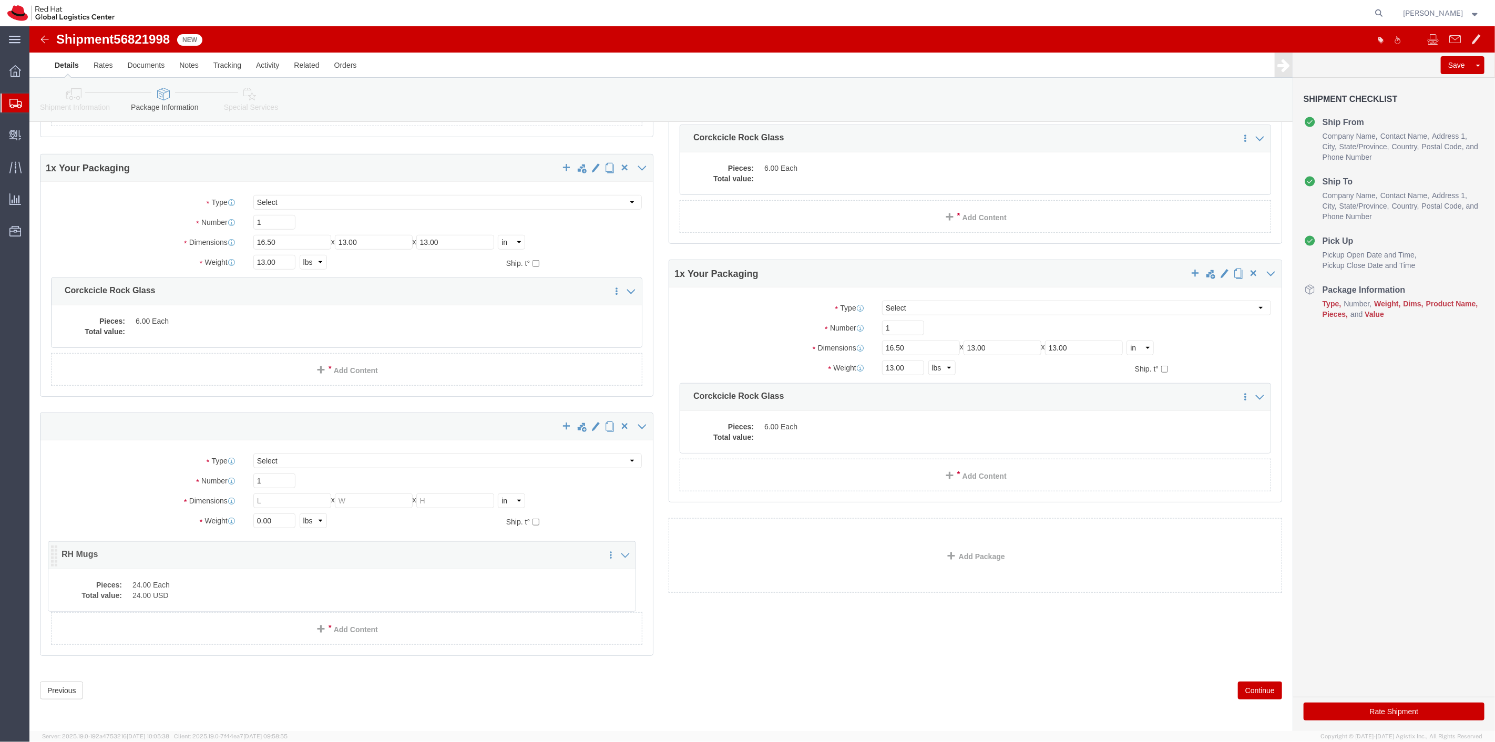
drag, startPoint x: 29, startPoint y: 276, endPoint x: 26, endPoint y: 532, distance: 256.1
click icon
click select "Select Case(s) Crate(s) Envelope Large Box Medium Box PAK Skid(s) Small Box Sma…"
select select "YRPK"
click select "Select Case(s) Crate(s) Envelope Large Box Medium Box PAK Skid(s) Small Box Sma…"
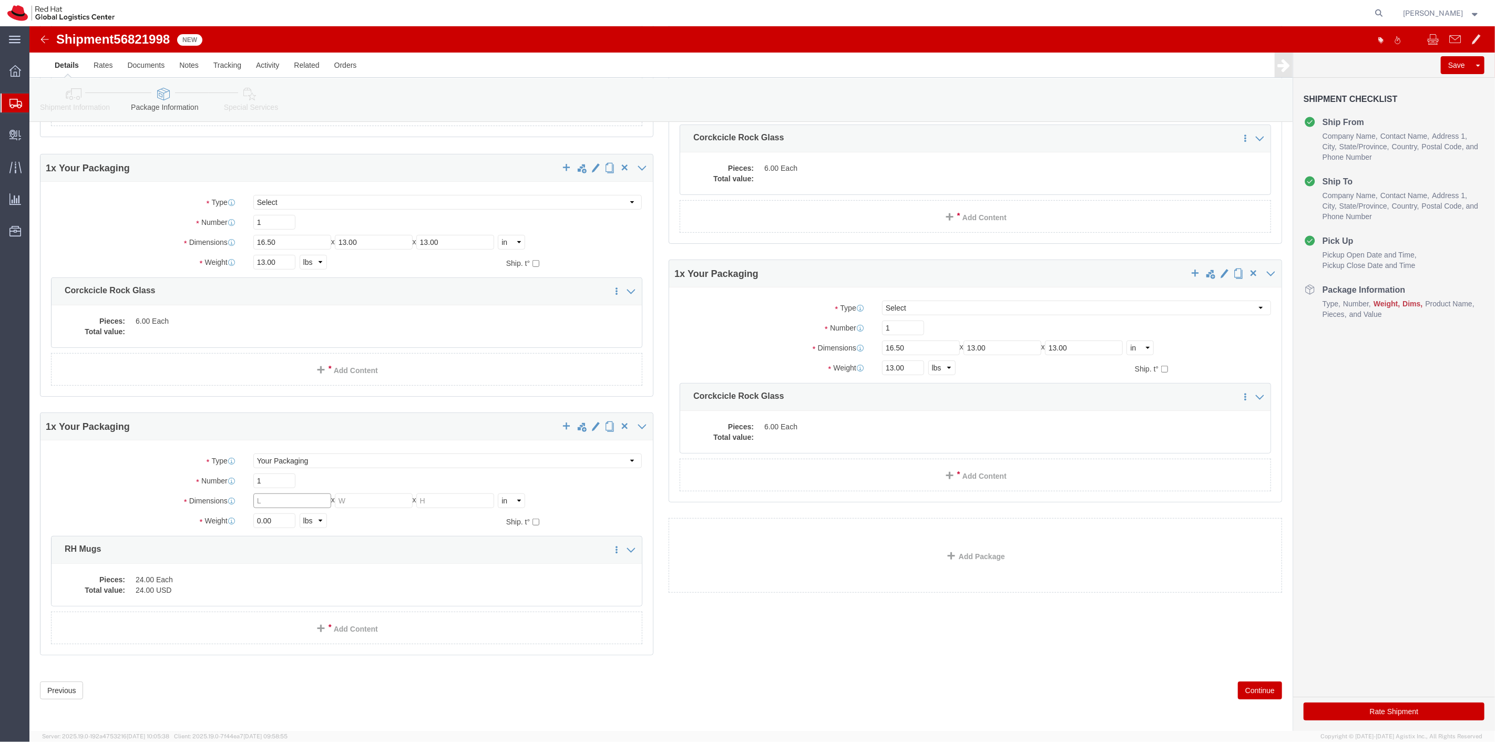
click input "text"
type input "24"
type input "18"
type input "9"
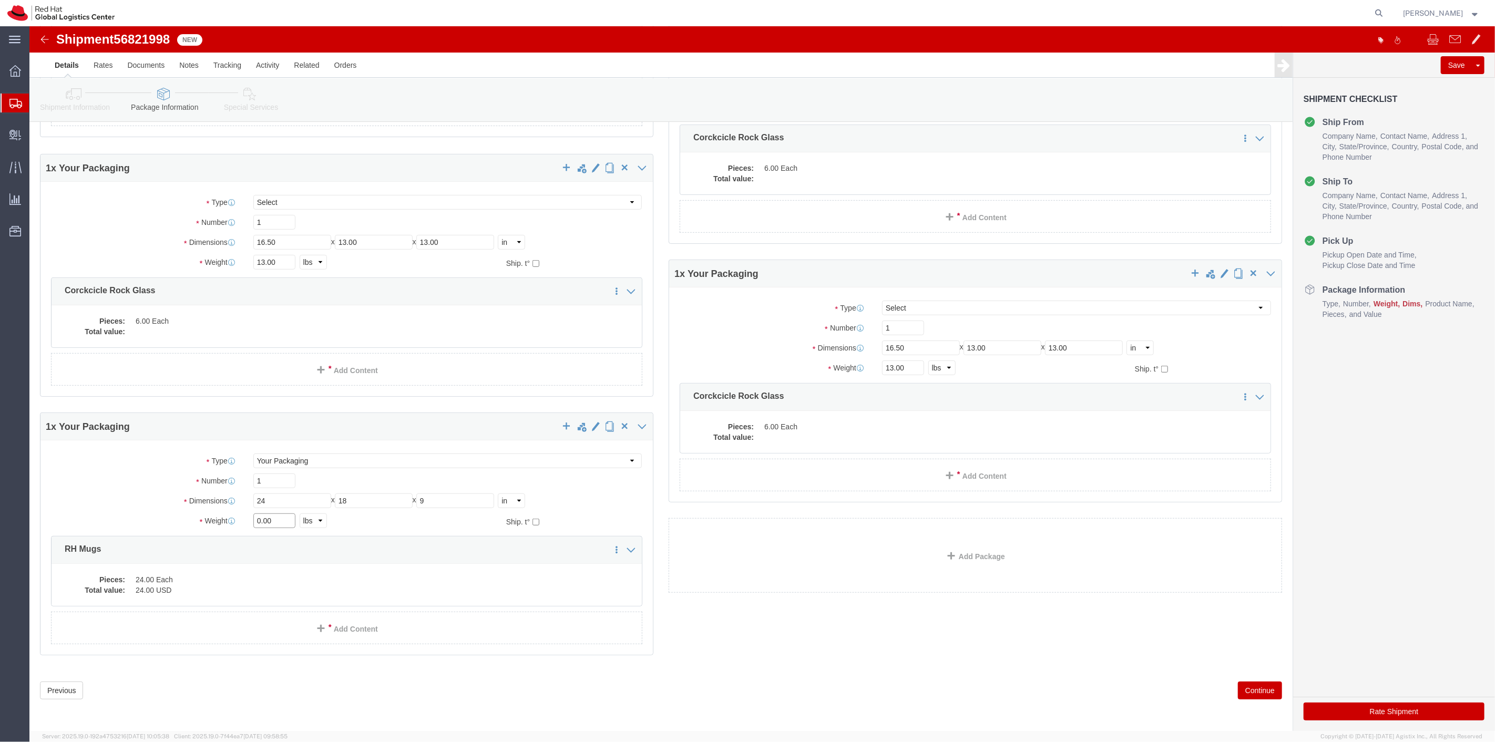
drag, startPoint x: 246, startPoint y: 498, endPoint x: 200, endPoint y: 491, distance: 45.9
click div "Weight Total weight of packages in pounds or kilograms 0.00 Select kgs lbs Ship…"
type input "23"
click div "Package Type Select Case(s) Crate(s) Envelope Large Box Medium Box PAK Skid(s) …"
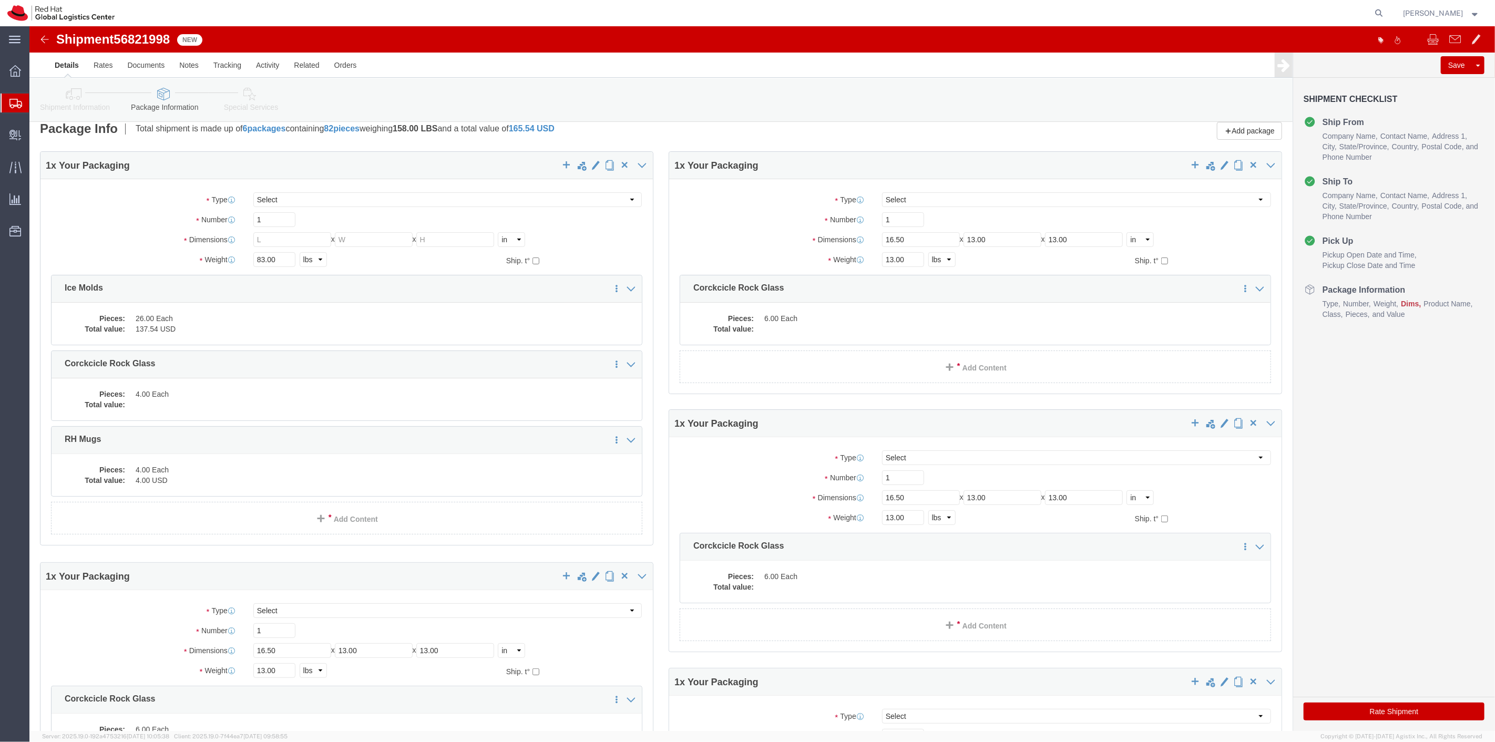
scroll to position [0, 0]
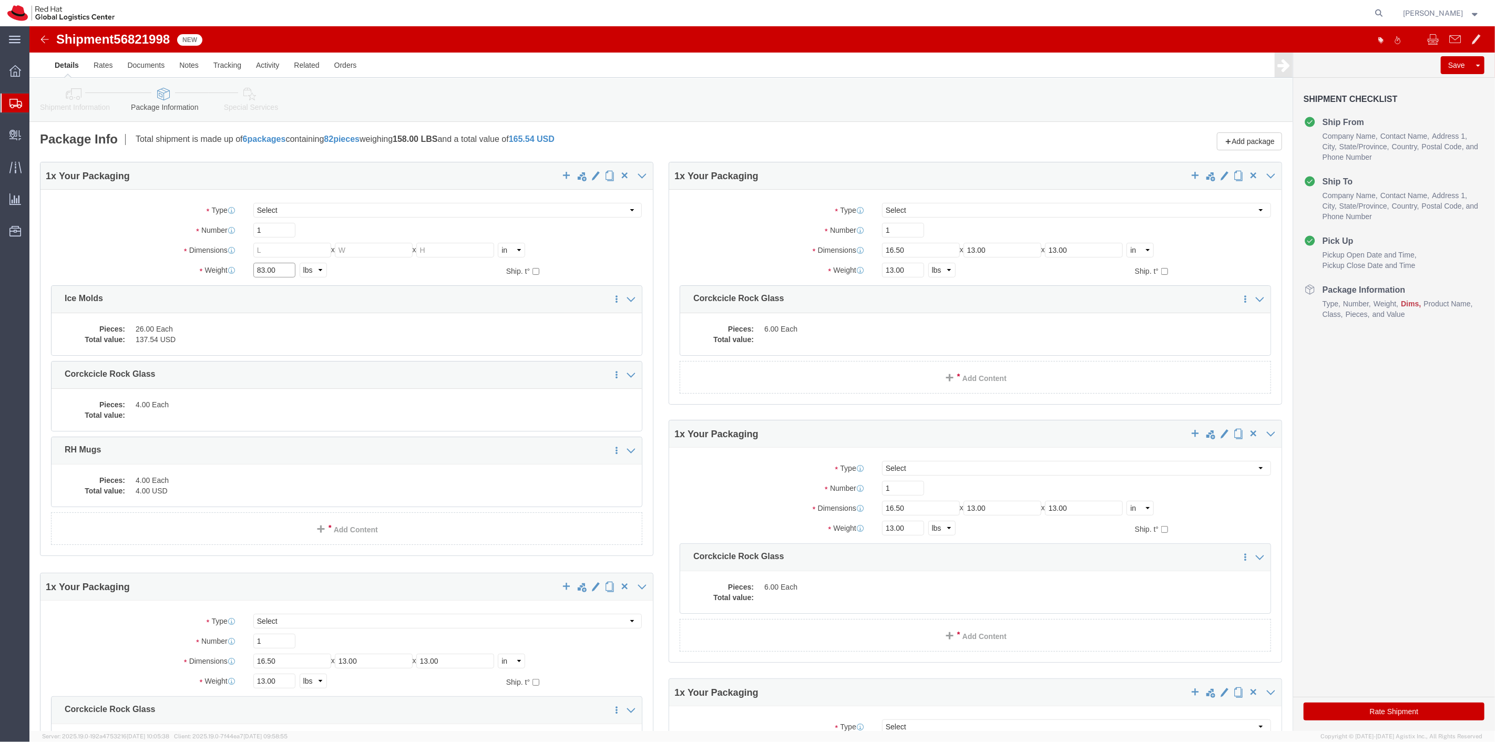
drag, startPoint x: 251, startPoint y: 245, endPoint x: 194, endPoint y: 248, distance: 56.8
click div "Weight 83.00 Select kgs lbs Ship. t°"
type input "18"
click div "Package Type Select Case(s) Crate(s) Envelope Large Box Medium Box PAK Skid(s) …"
click input "text"
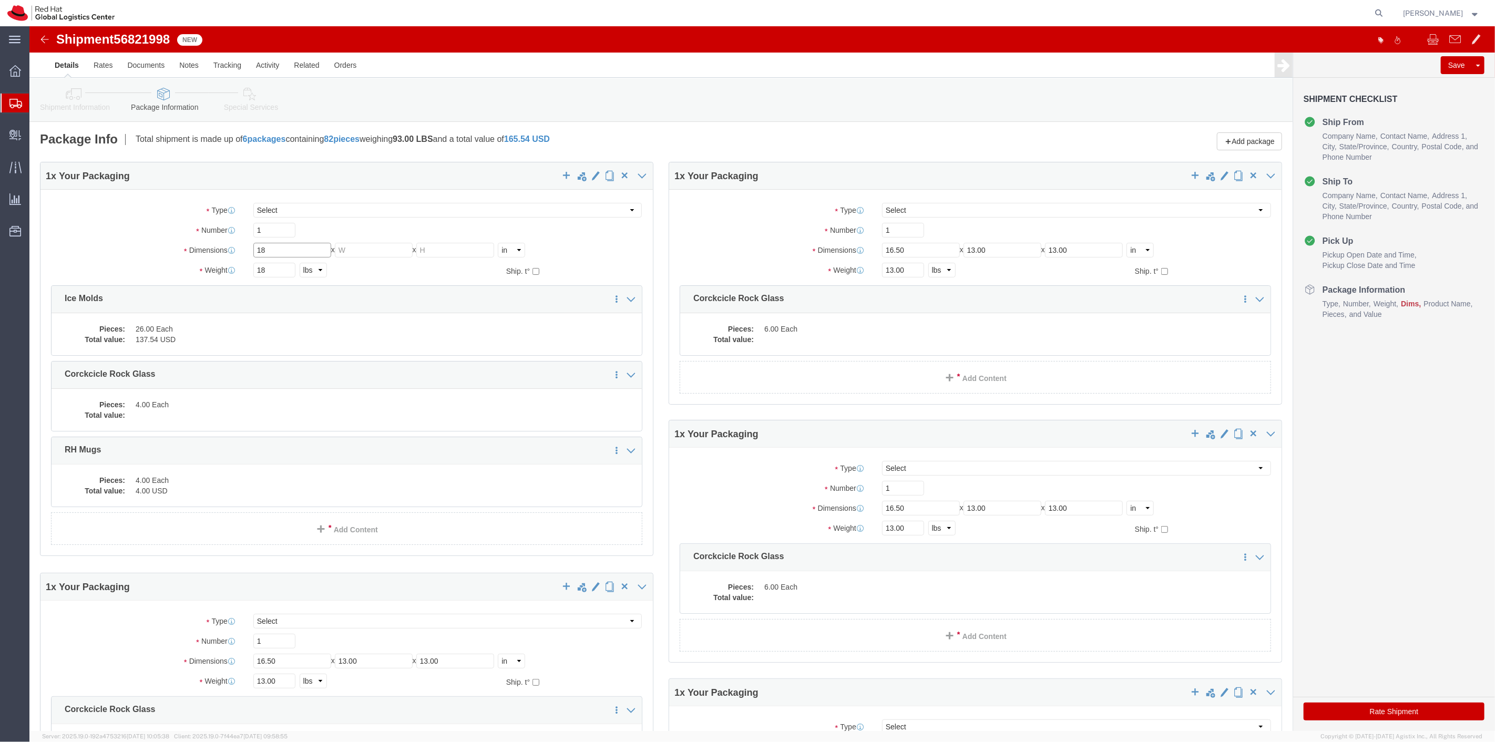
type input "18"
type input "16"
type input "12"
click button "Rate Shipment"
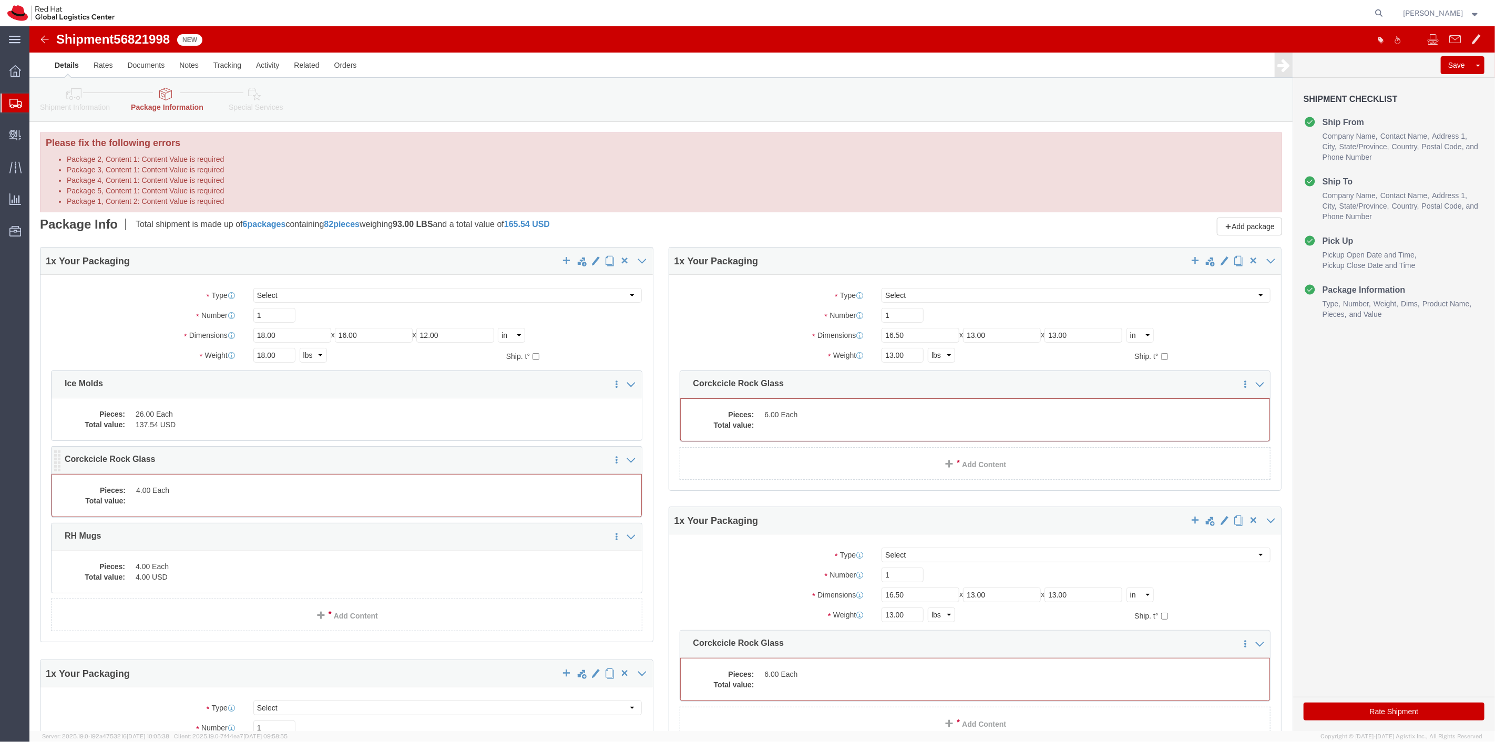
click dd "4.00 Each"
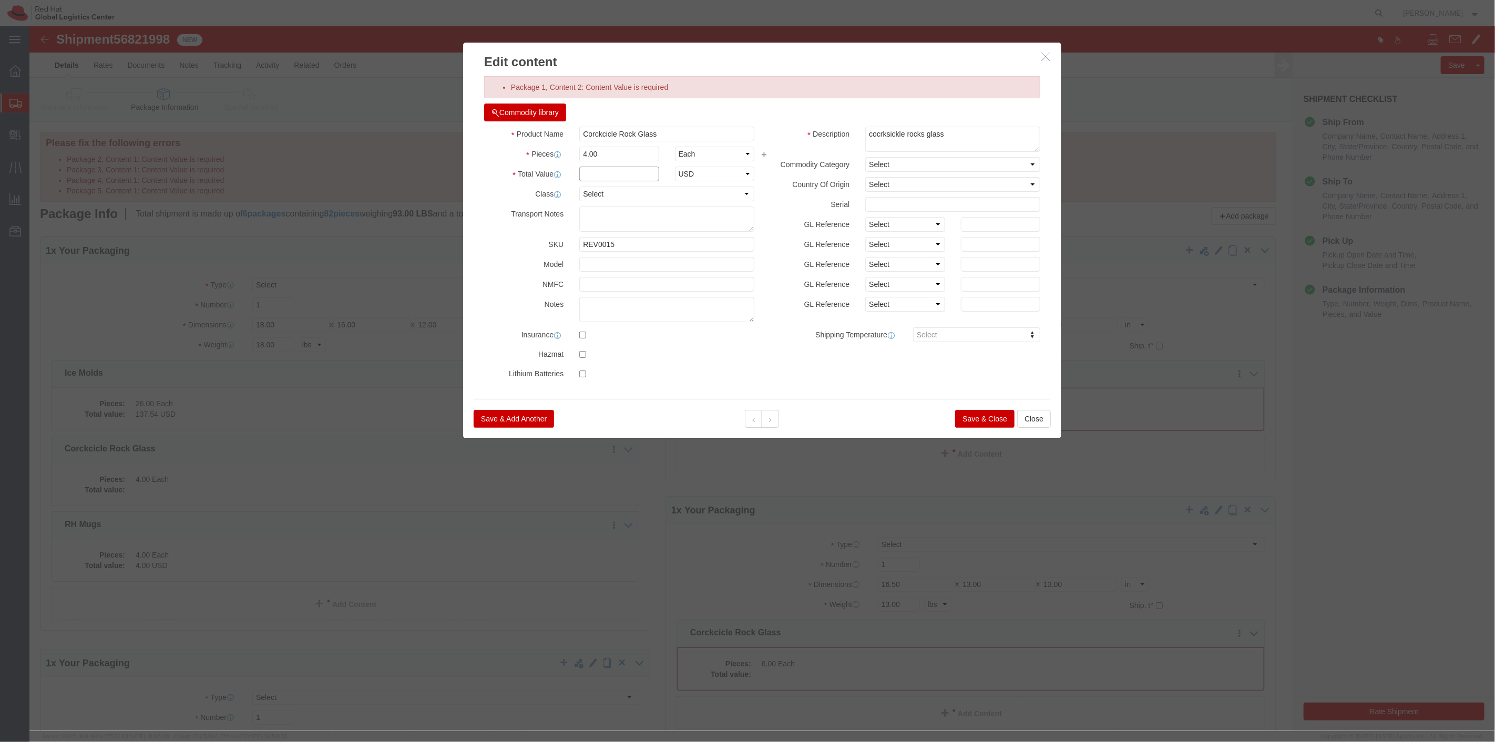
click input "text"
type input "4"
click button "Save & Close"
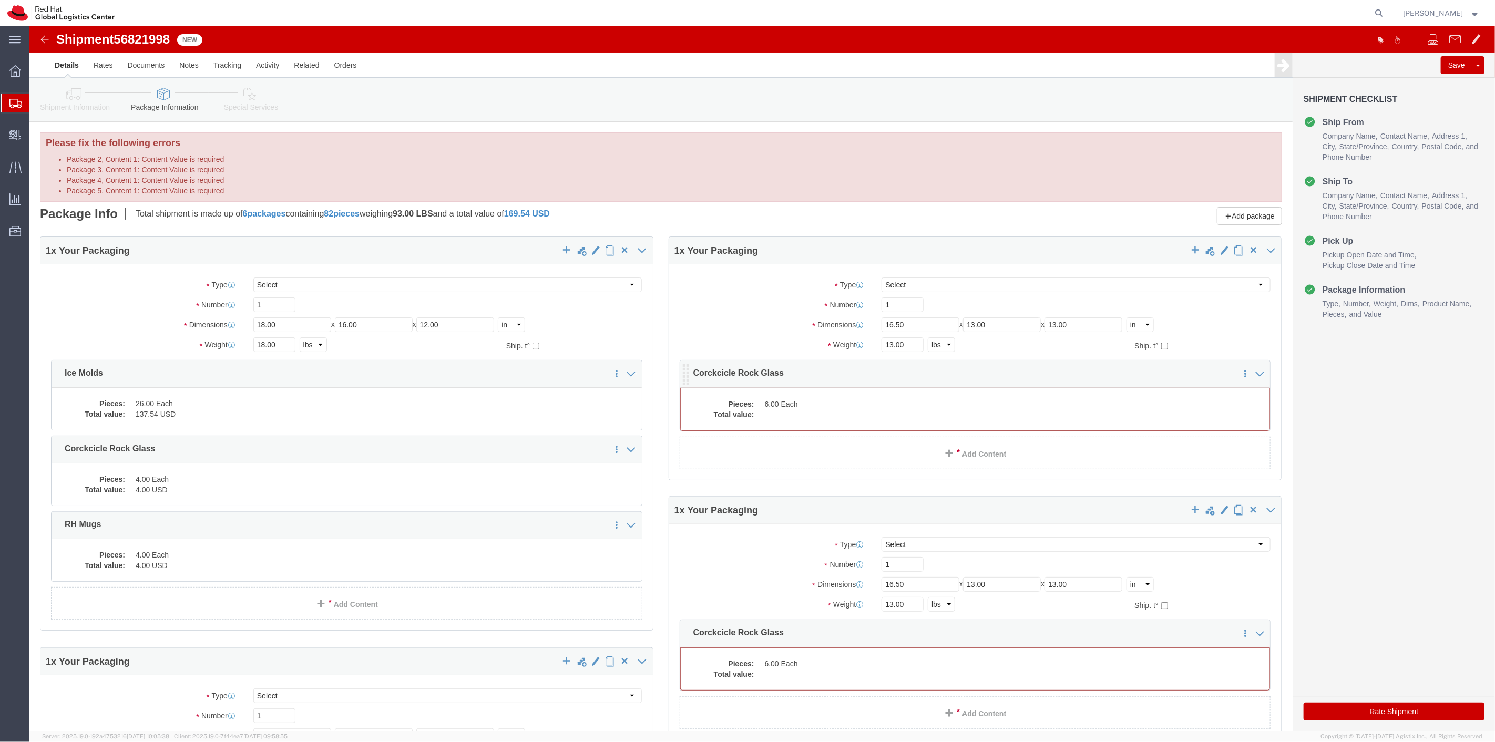
click dd
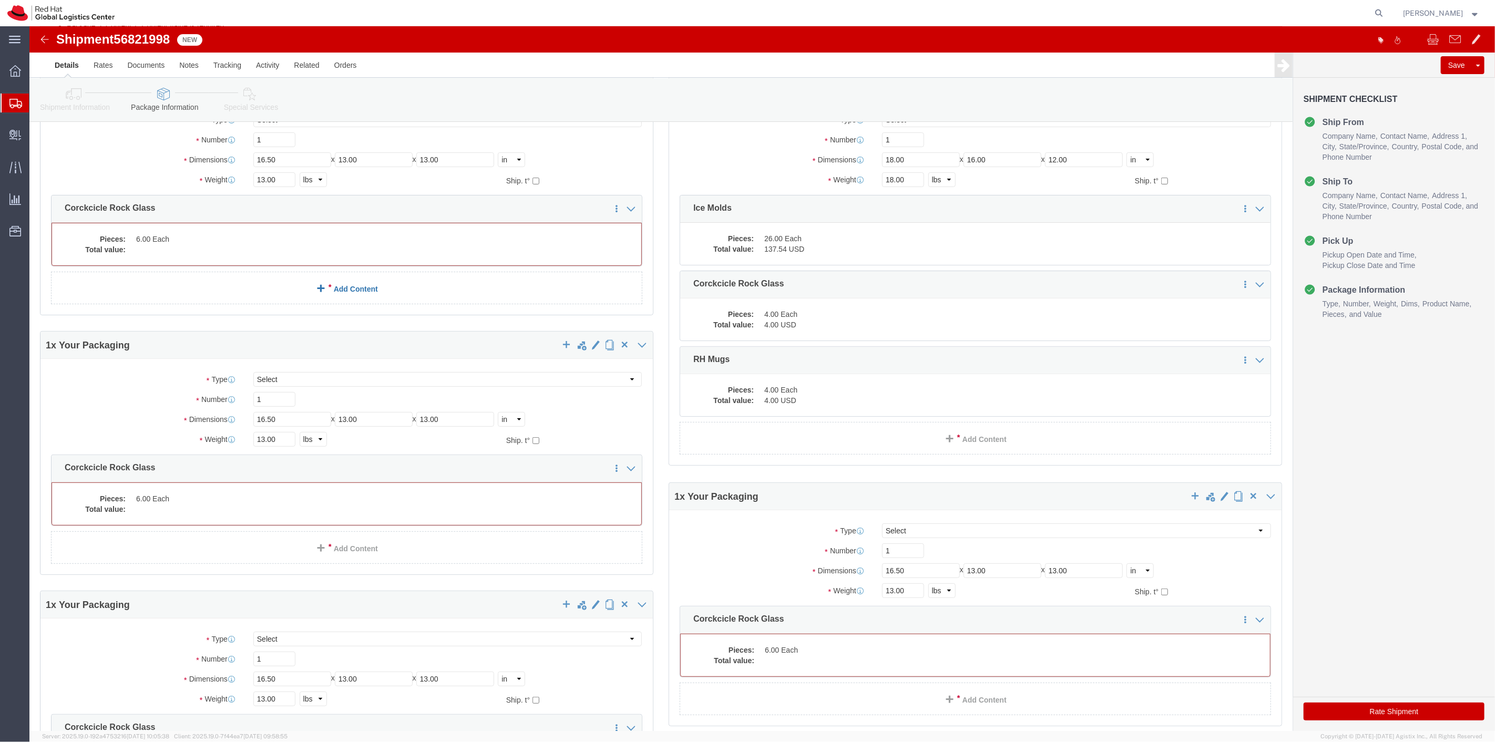
scroll to position [58, 0]
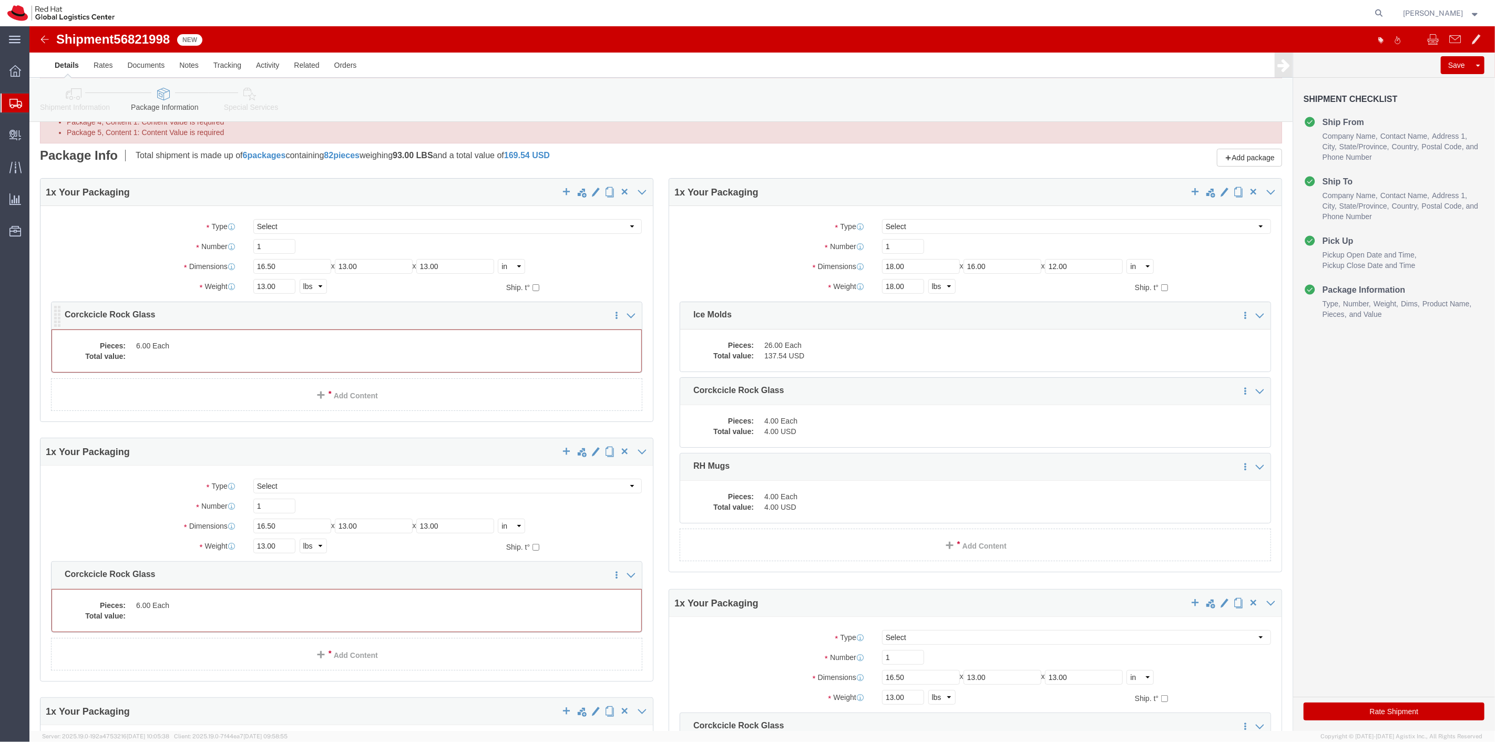
click dd
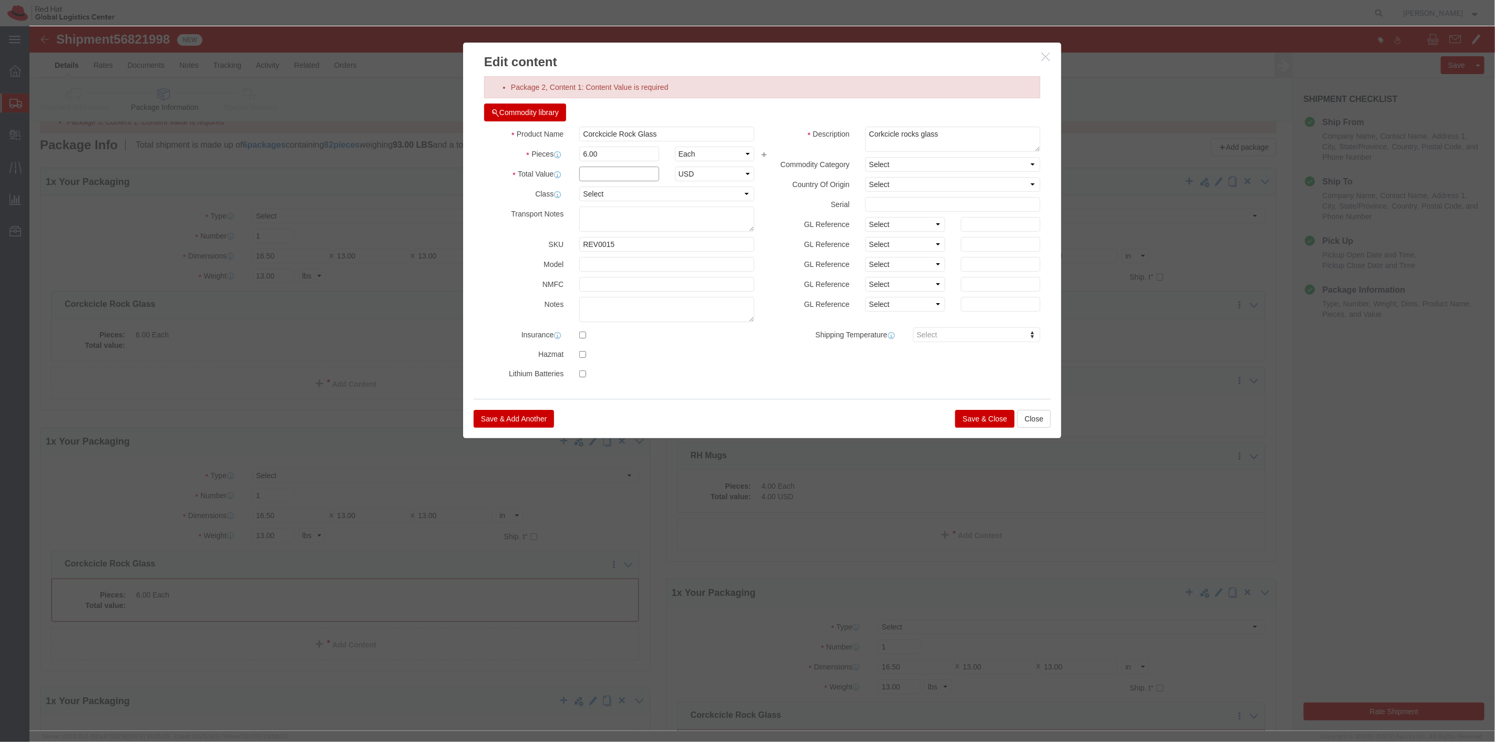
click input "text"
type input "6"
click button "Save & Close"
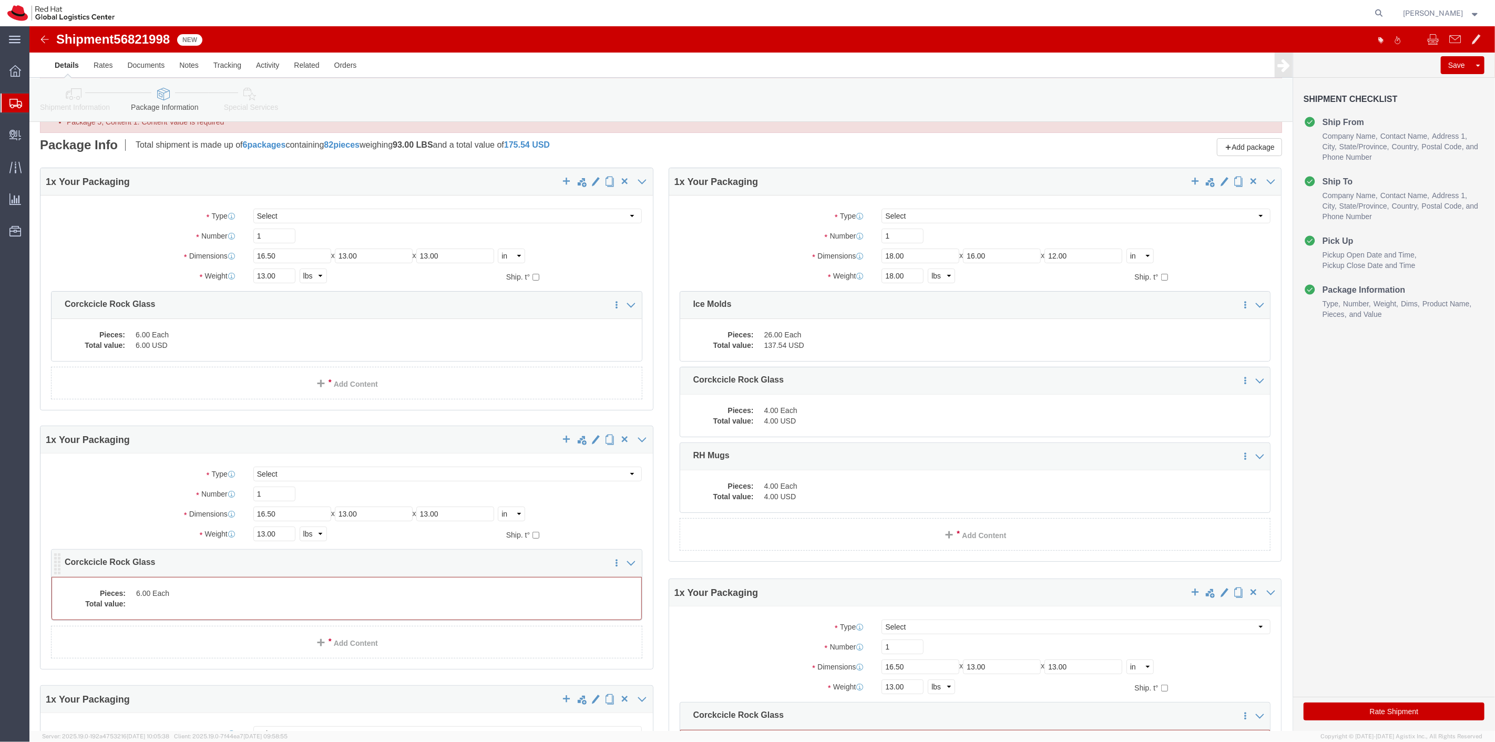
click dd "6.00 Each"
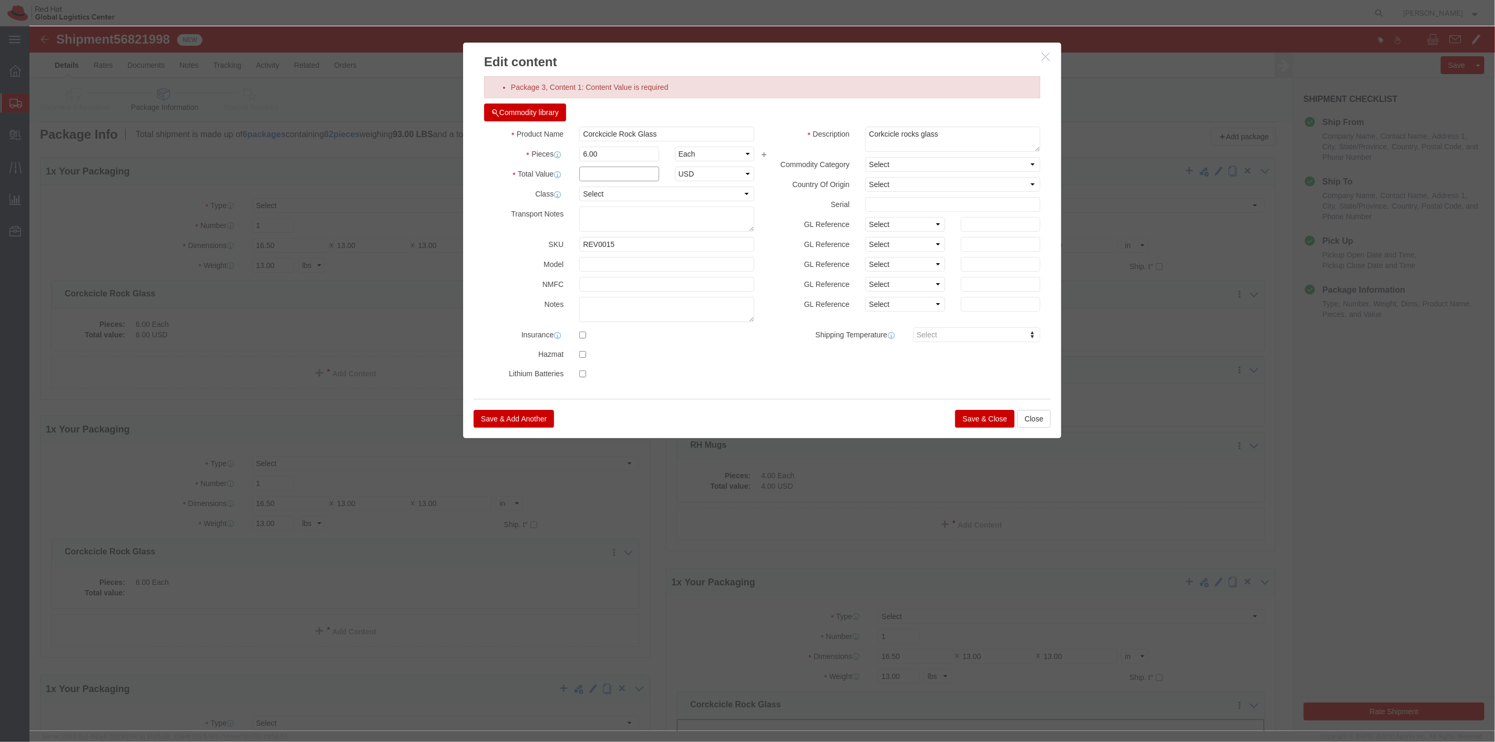
click input "text"
type input "6"
click button "Save & Close"
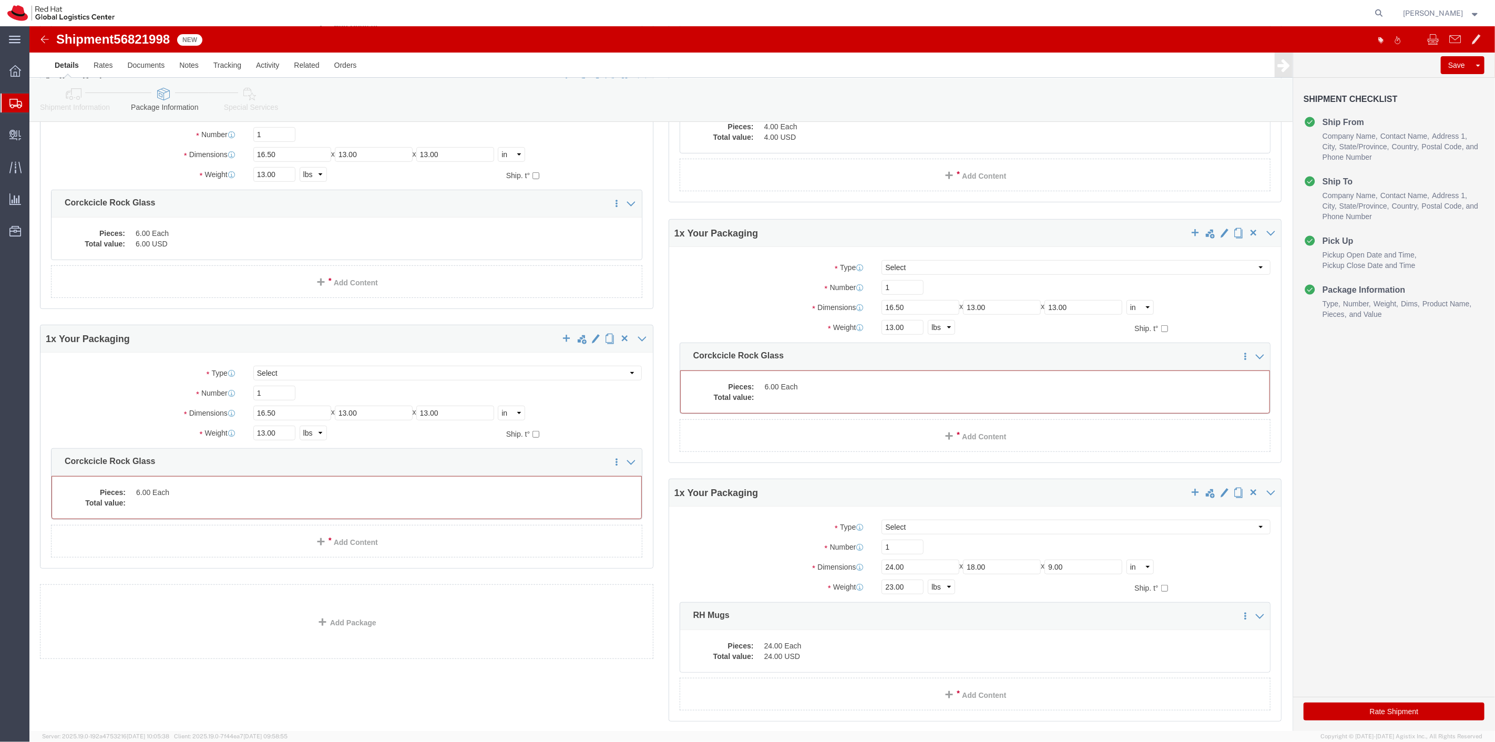
scroll to position [409, 0]
click dd
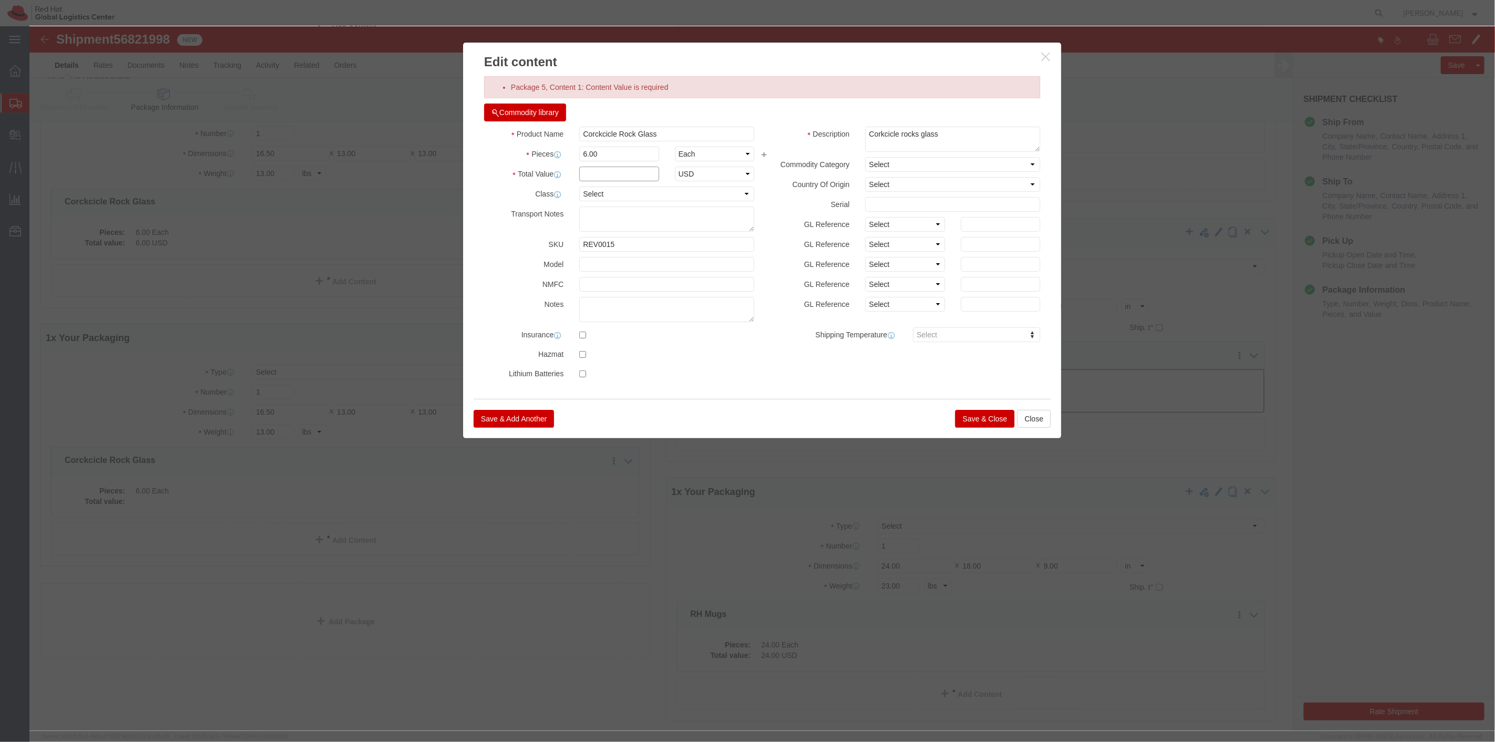
click input "text"
type input "6"
click button "Save & Close"
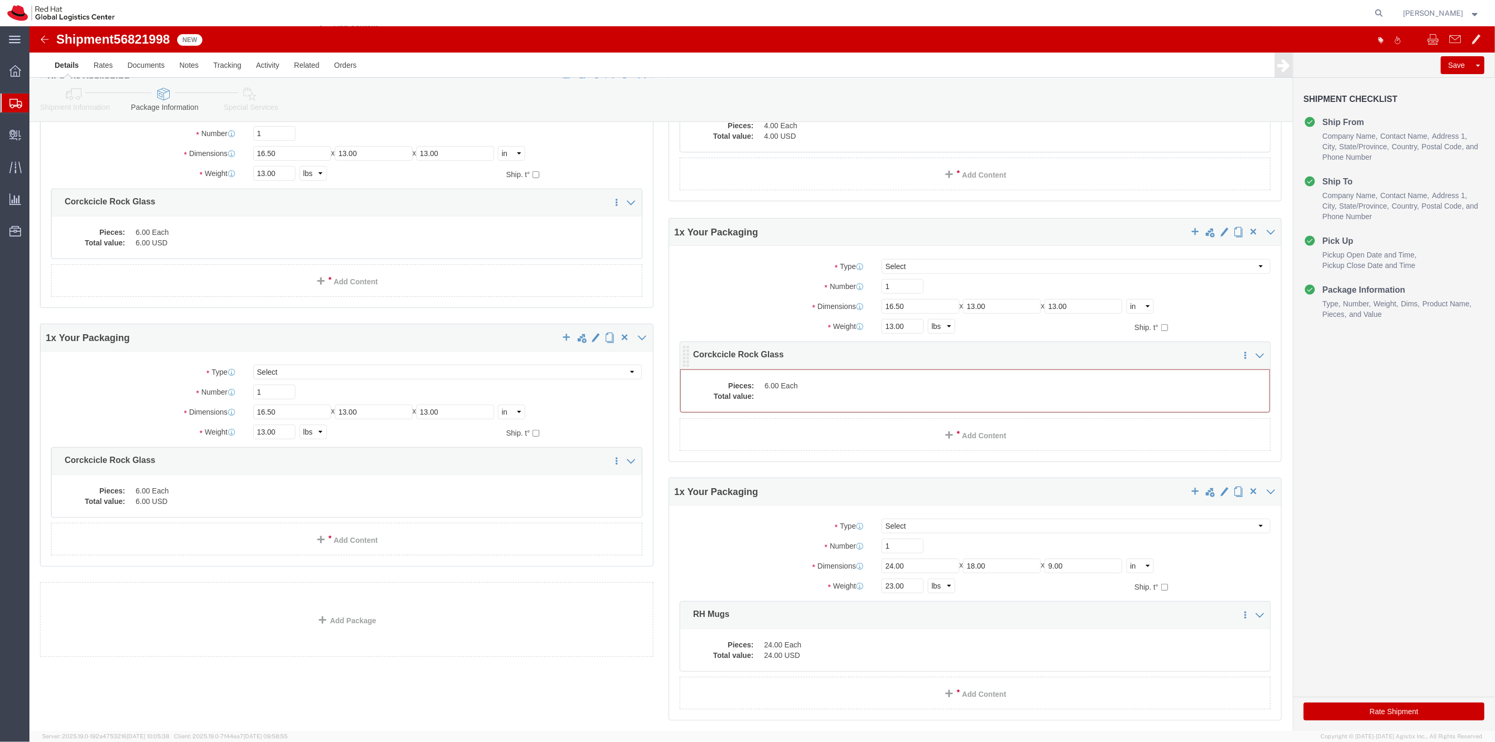
click dd
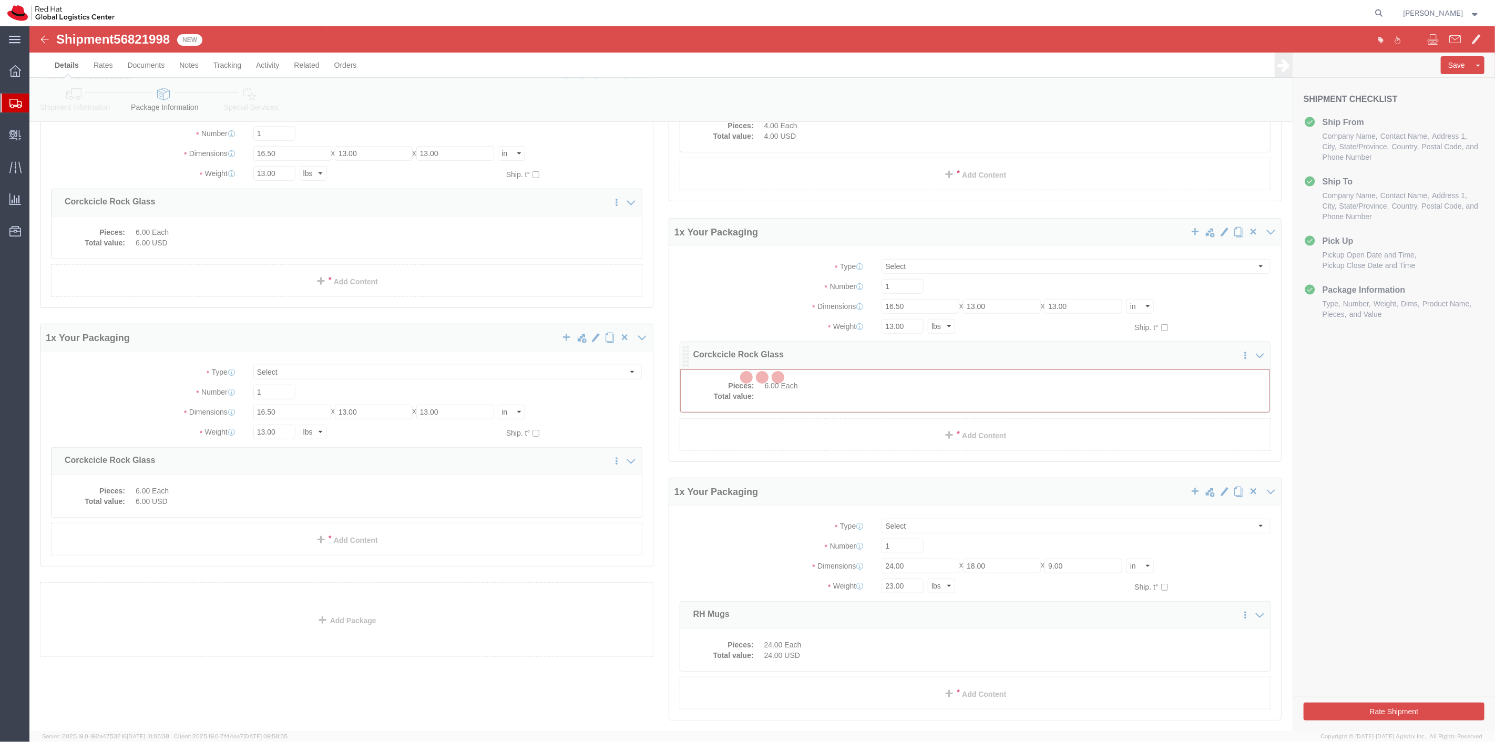
scroll to position [355, 0]
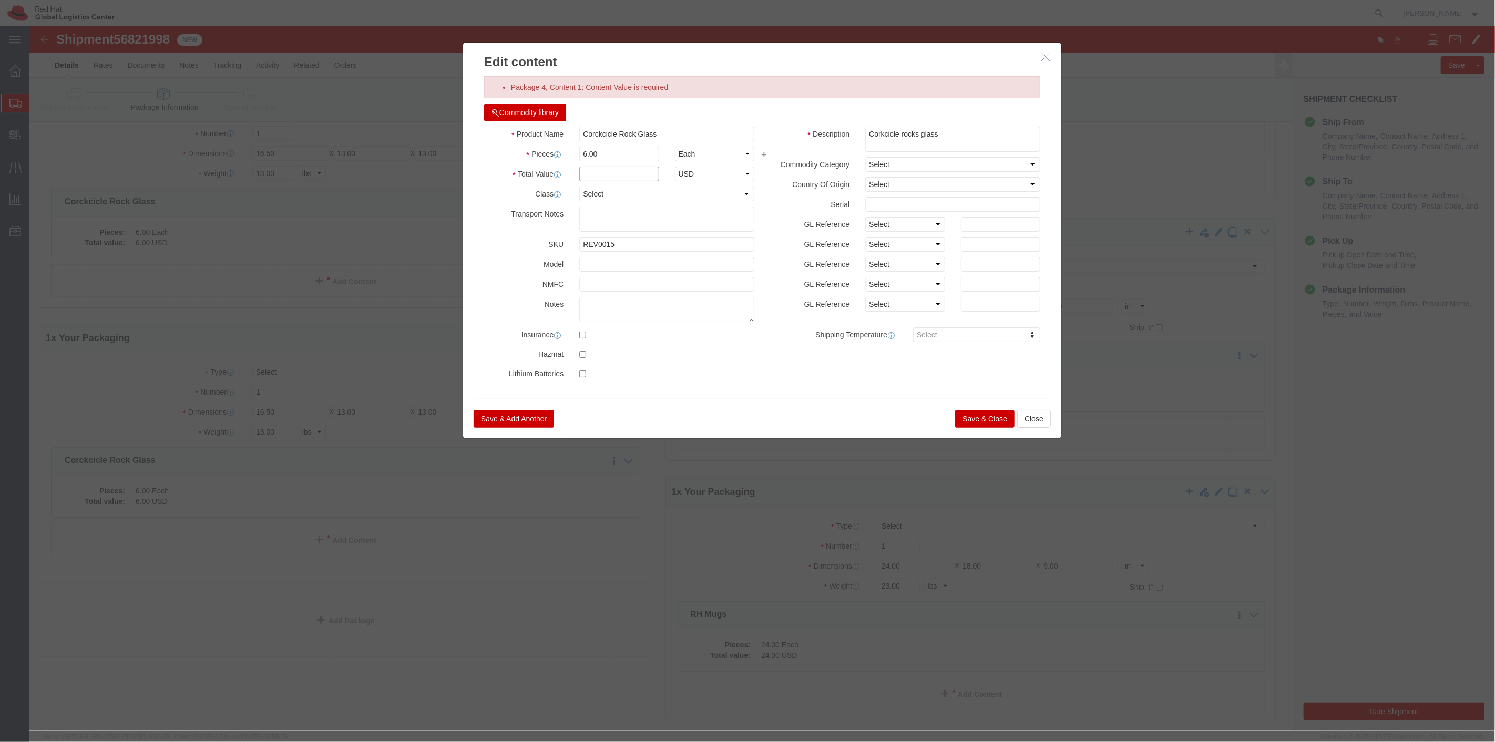
click input "text"
type input "6"
click button "Save & Close"
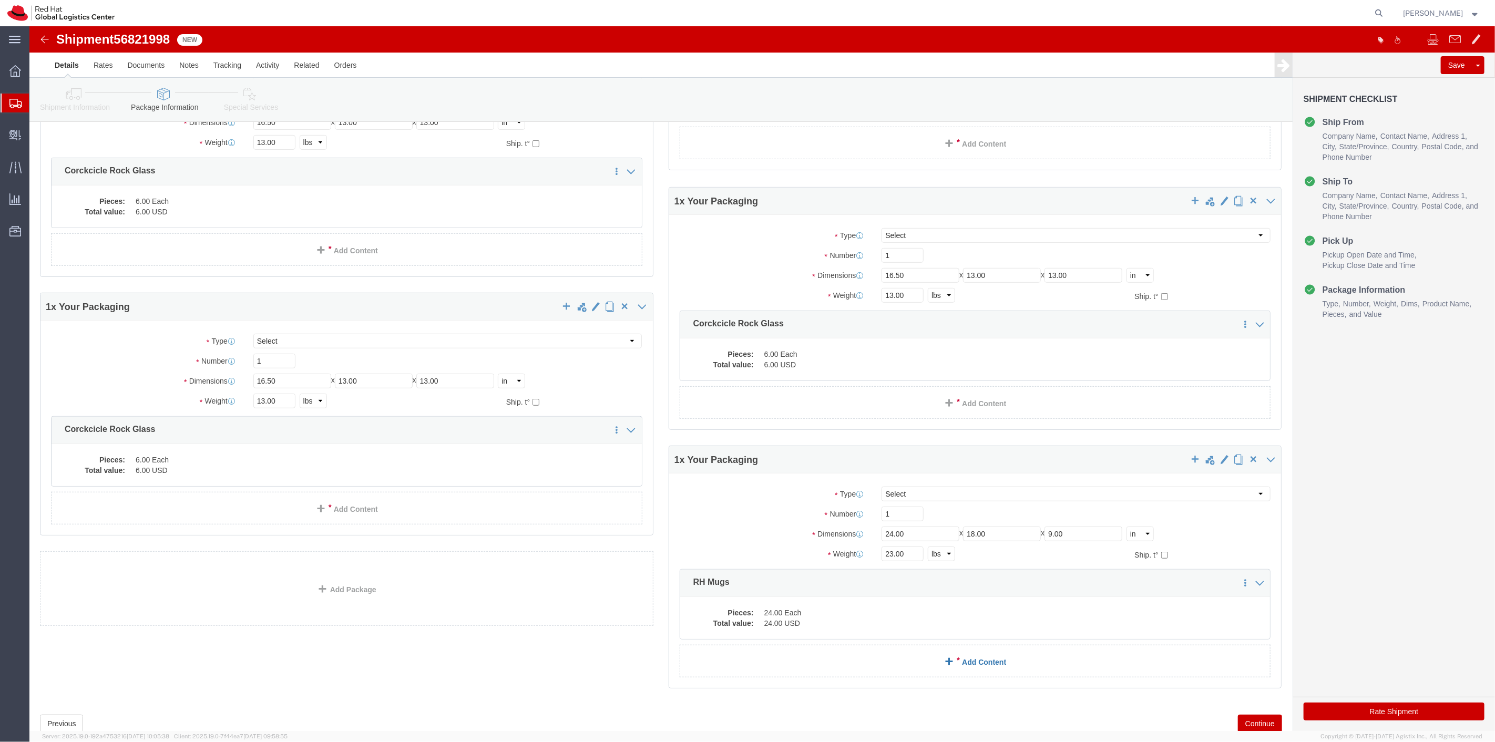
scroll to position [420, 0]
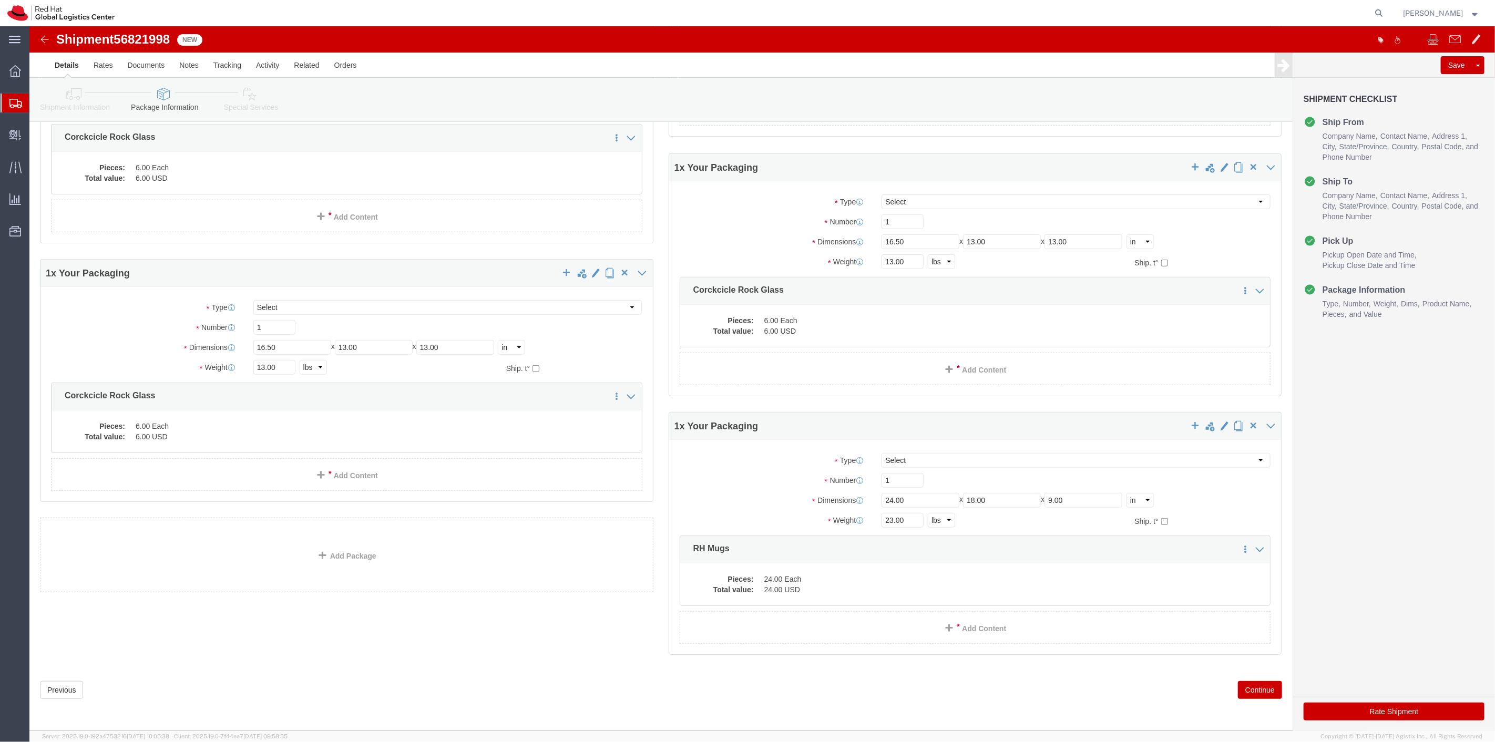
click button "Continue"
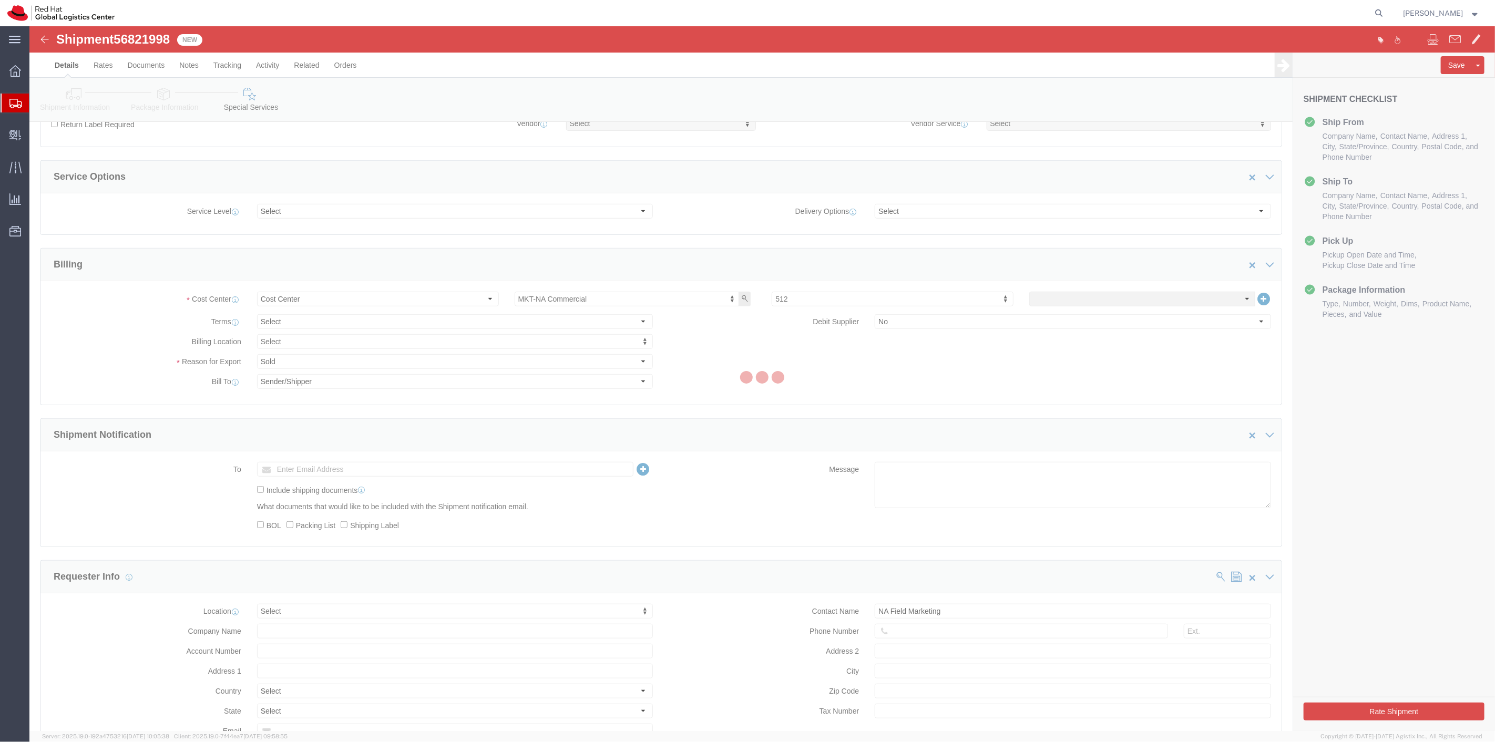
scroll to position [802, 0]
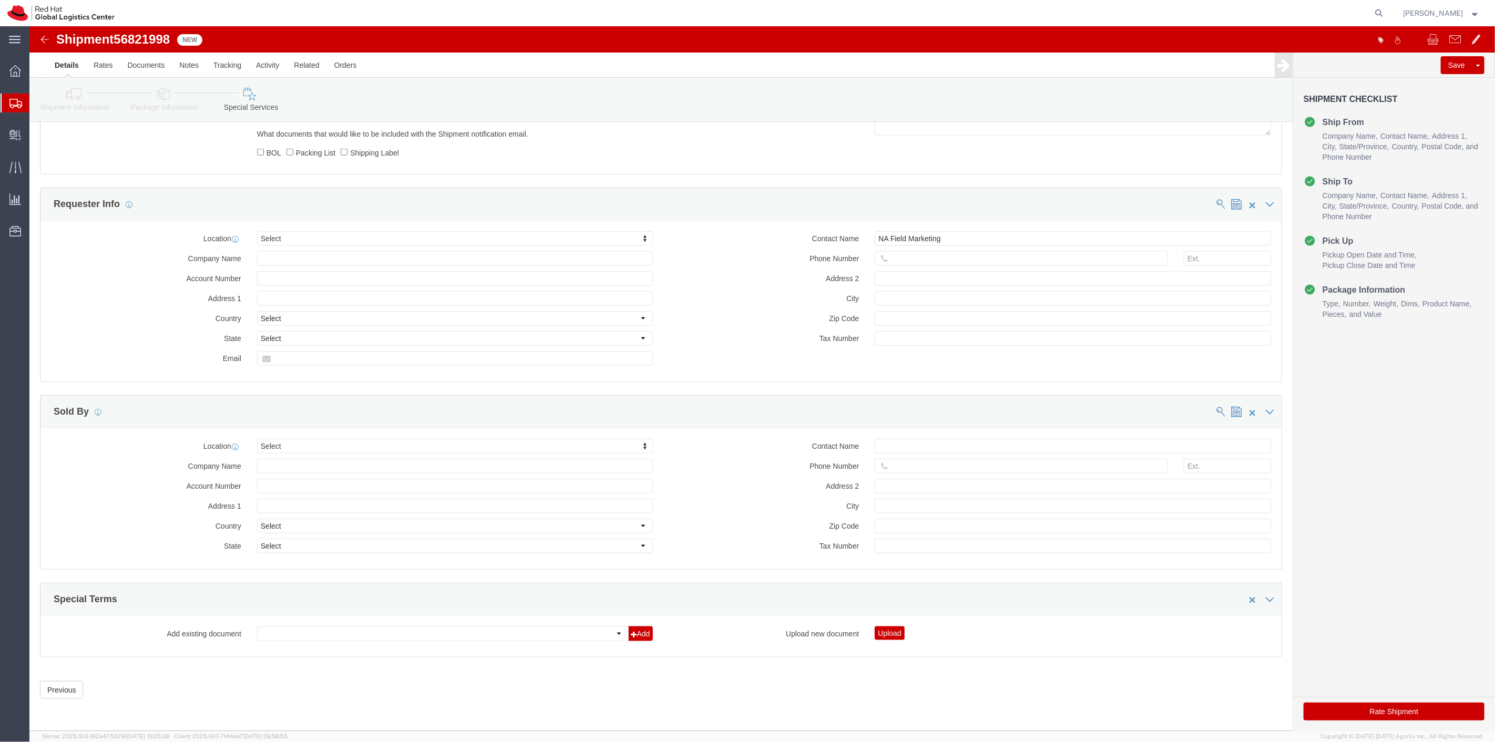
click button "Rate Shipment"
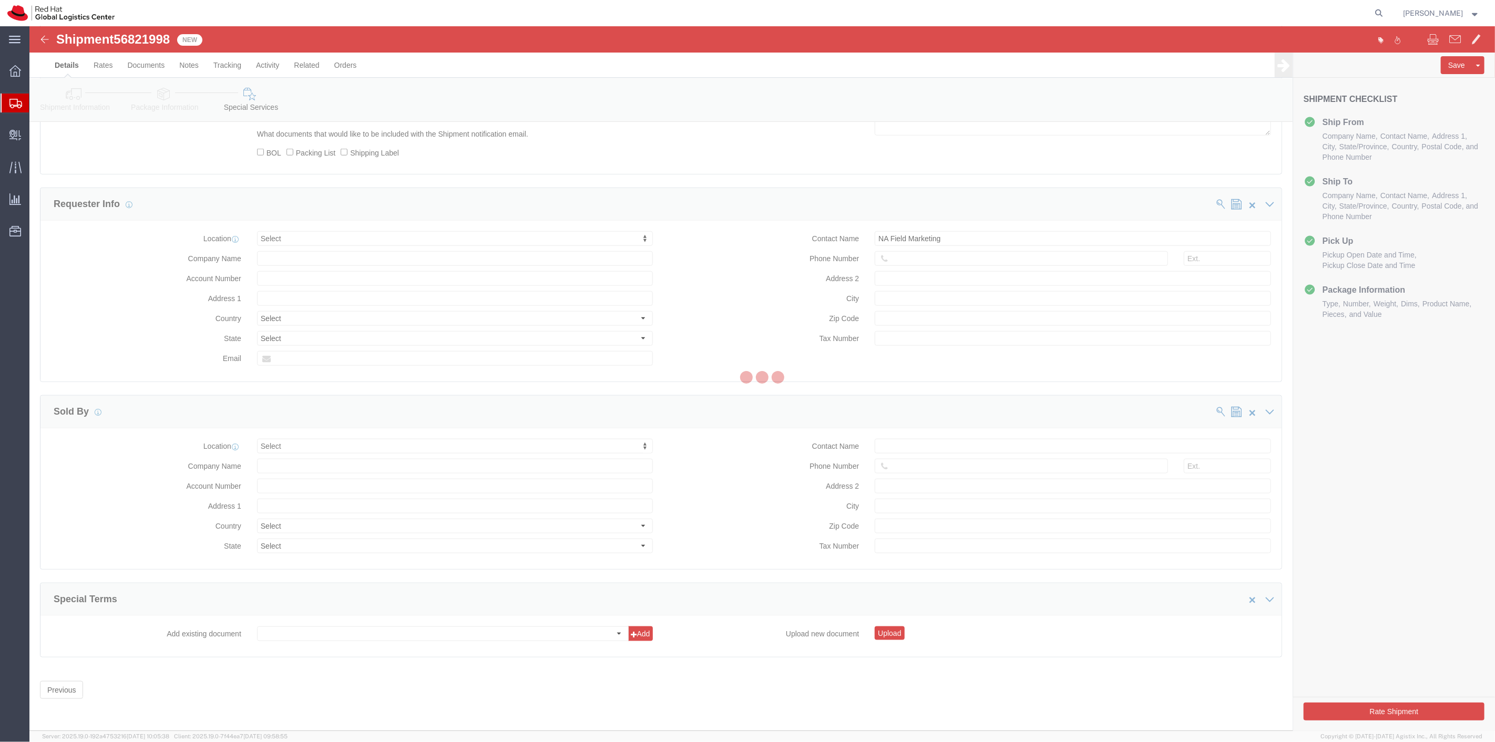
scroll to position [0, 0]
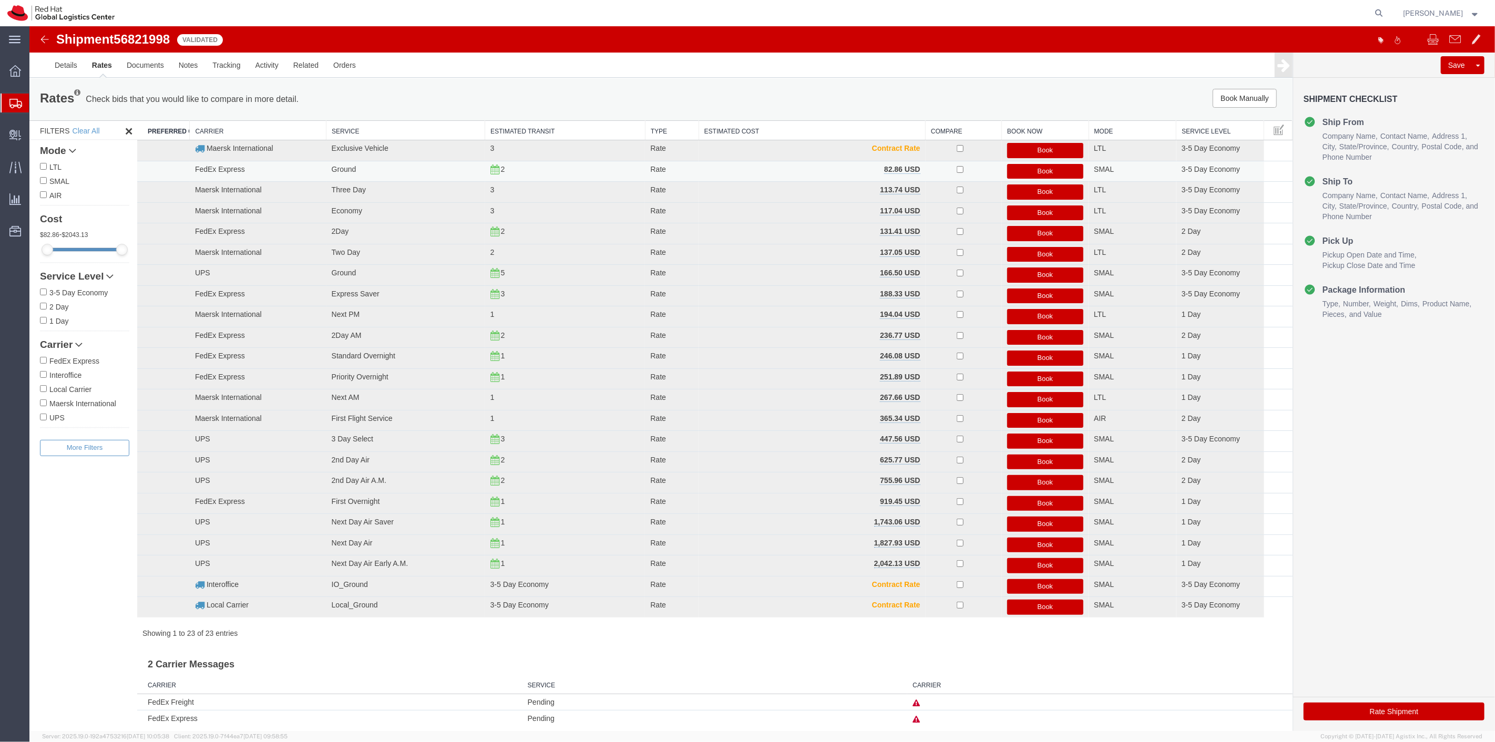
click at [1039, 172] on button "Book" at bounding box center [1045, 171] width 77 height 15
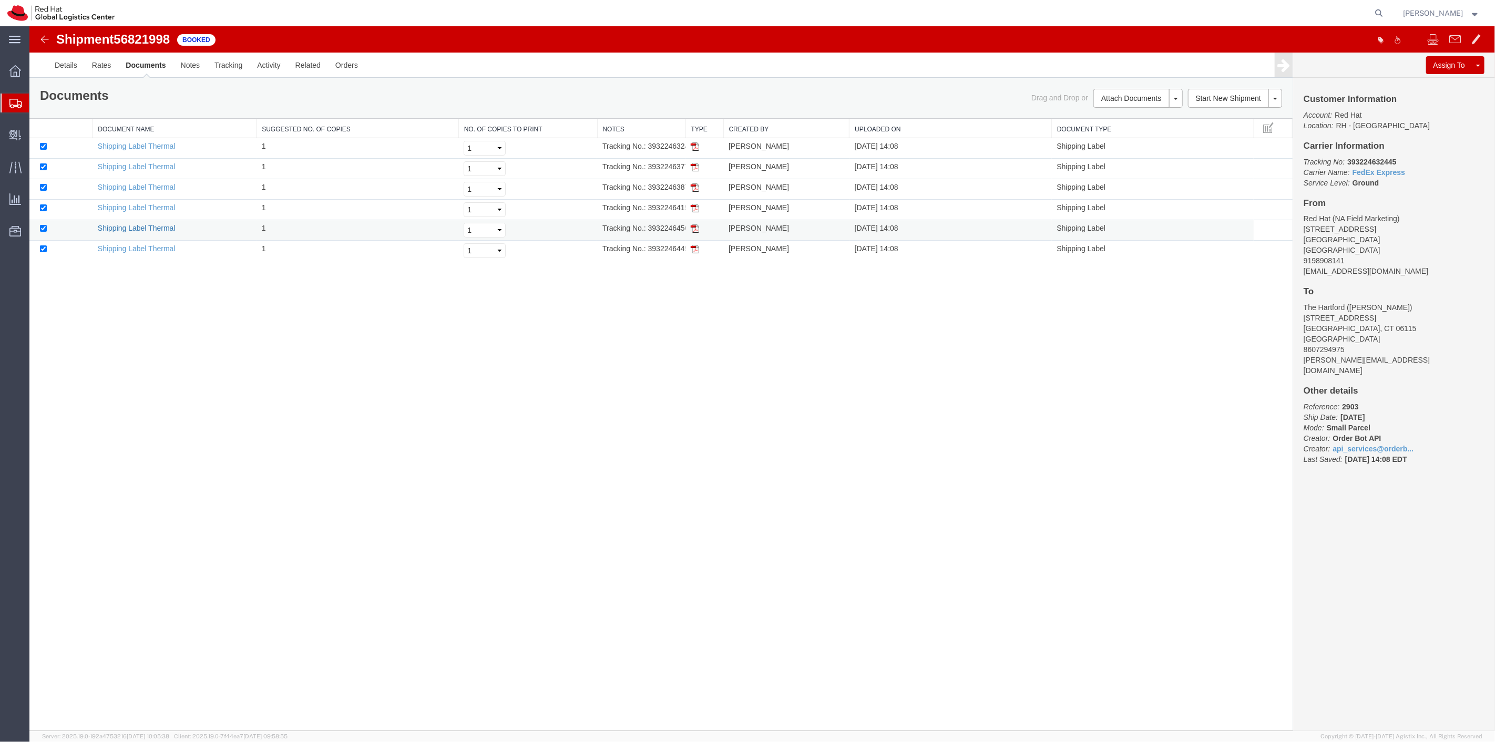
click at [142, 227] on link "Shipping Label Thermal" at bounding box center [136, 228] width 78 height 8
click at [162, 211] on link "Shipping Label Thermal" at bounding box center [136, 207] width 78 height 8
drag, startPoint x: 152, startPoint y: 187, endPoint x: 771, endPoint y: 26, distance: 639.4
click at [152, 187] on link "Shipping Label Thermal" at bounding box center [136, 187] width 78 height 8
drag, startPoint x: 146, startPoint y: 165, endPoint x: 709, endPoint y: 28, distance: 579.6
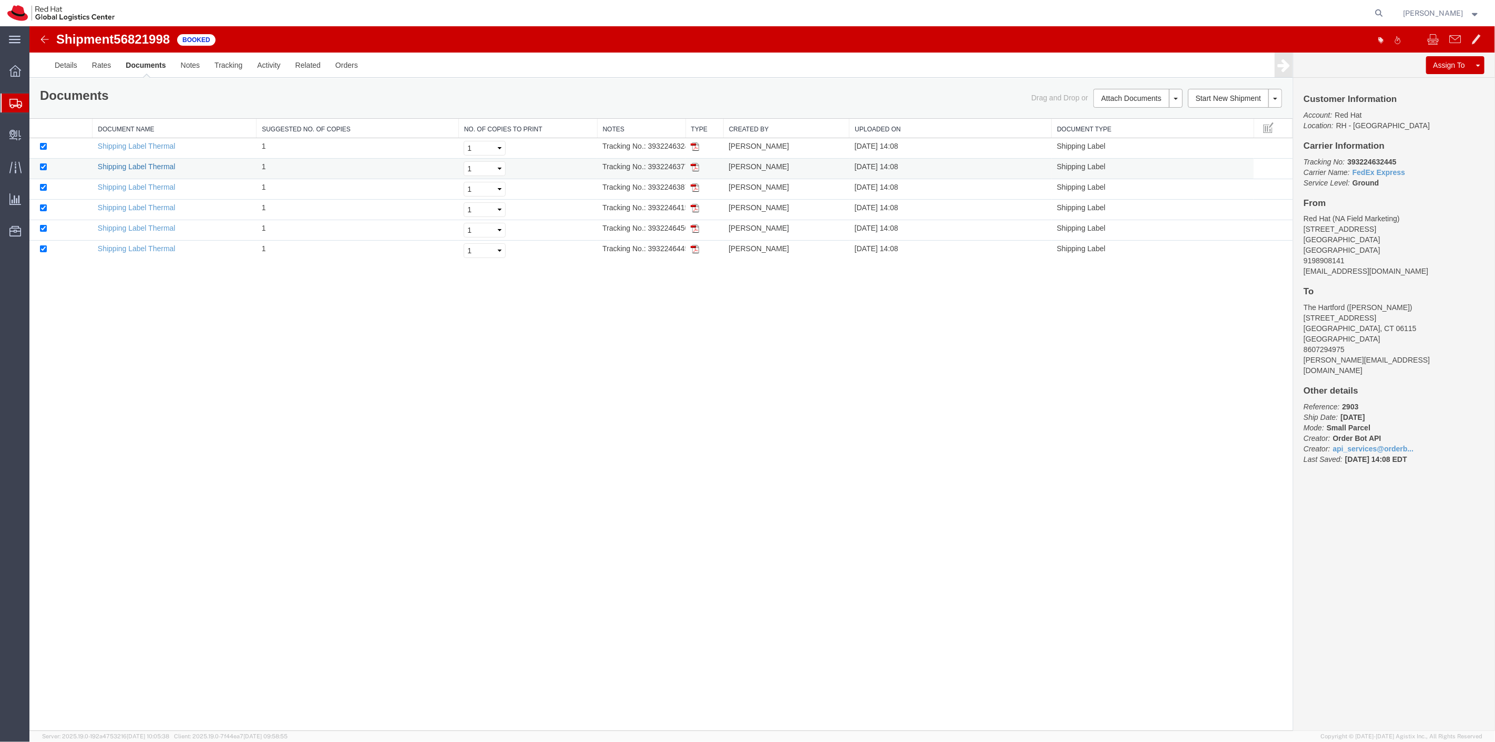
click at [146, 165] on link "Shipping Label Thermal" at bounding box center [136, 166] width 78 height 8
click at [108, 145] on link "Shipping Label Thermal" at bounding box center [136, 146] width 78 height 8
